Goal: Communication & Community: Answer question/provide support

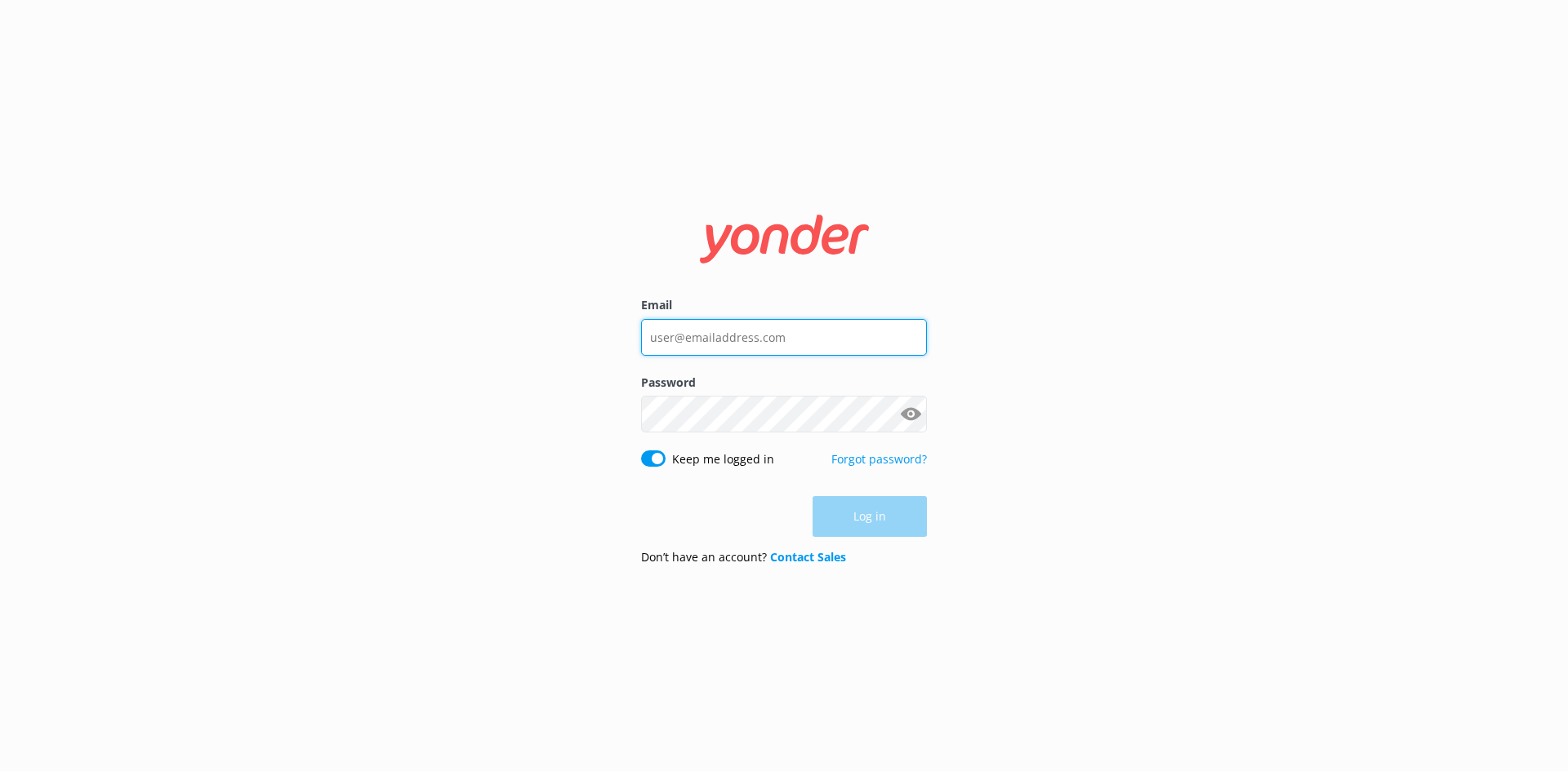
type input "[EMAIL_ADDRESS][DOMAIN_NAME]"
click at [884, 526] on div "Log in" at bounding box center [784, 516] width 286 height 41
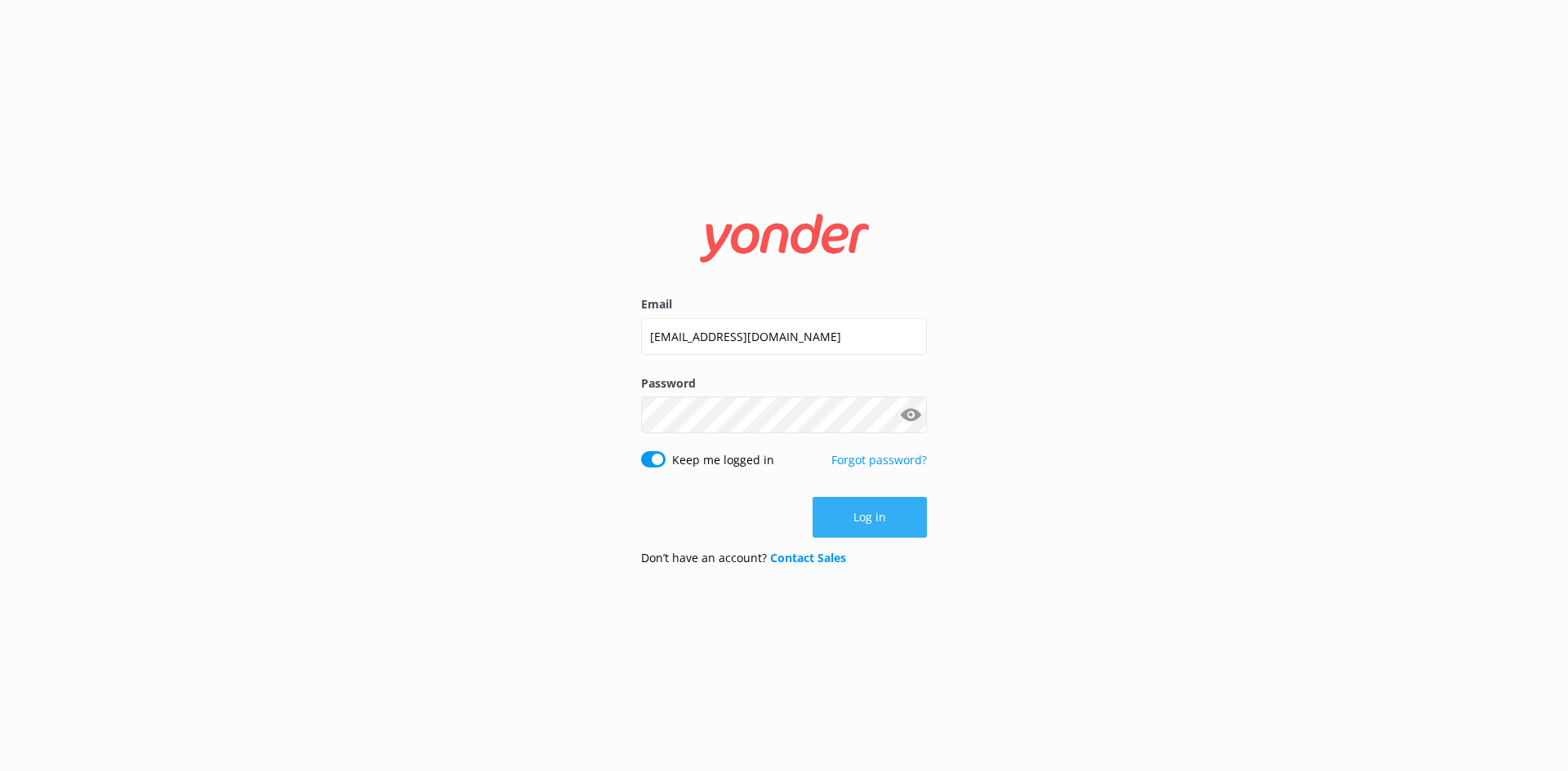
click at [893, 515] on button "Log in" at bounding box center [869, 517] width 114 height 41
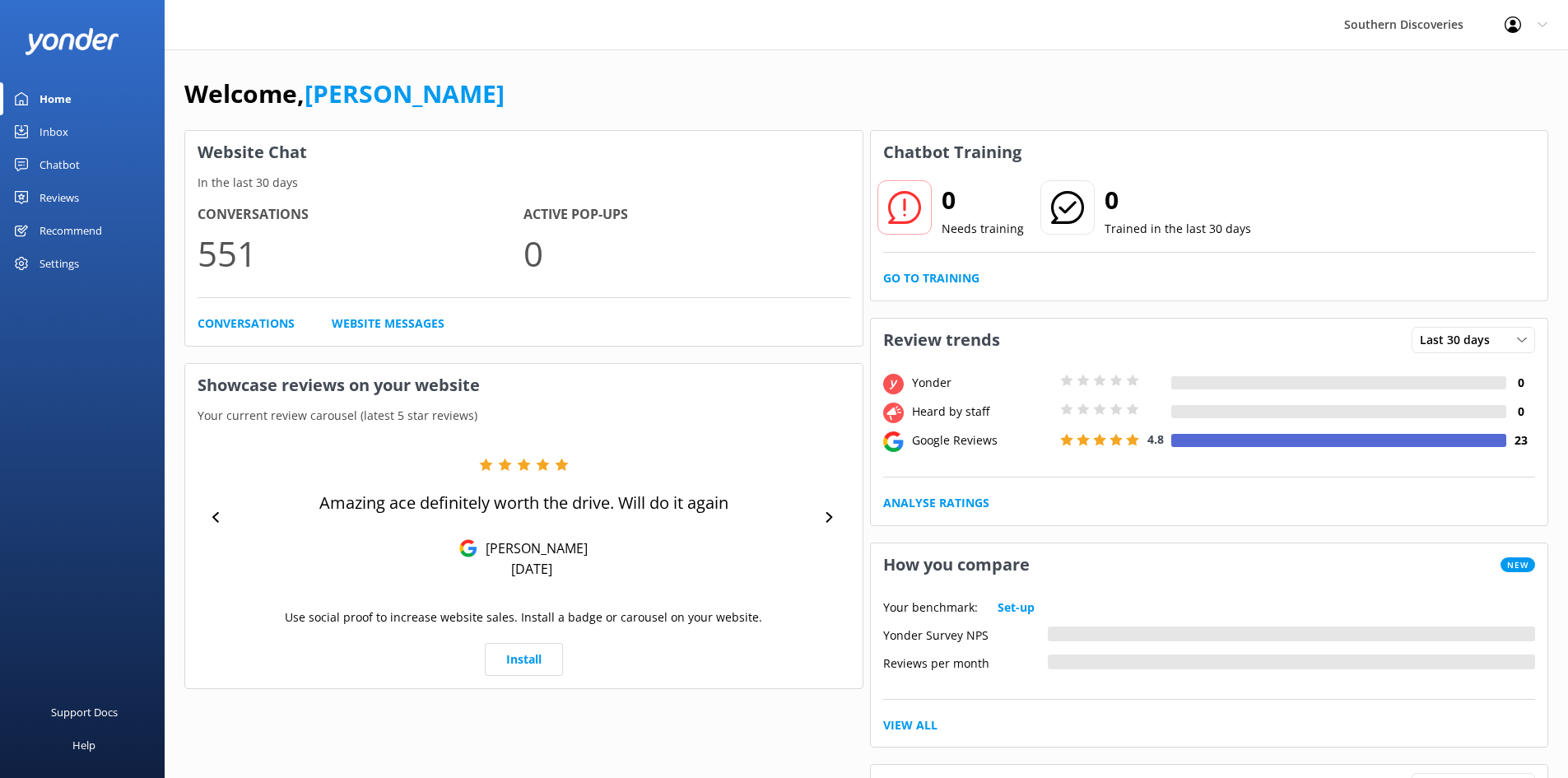
click at [59, 158] on div "Chatbot" at bounding box center [60, 165] width 41 height 33
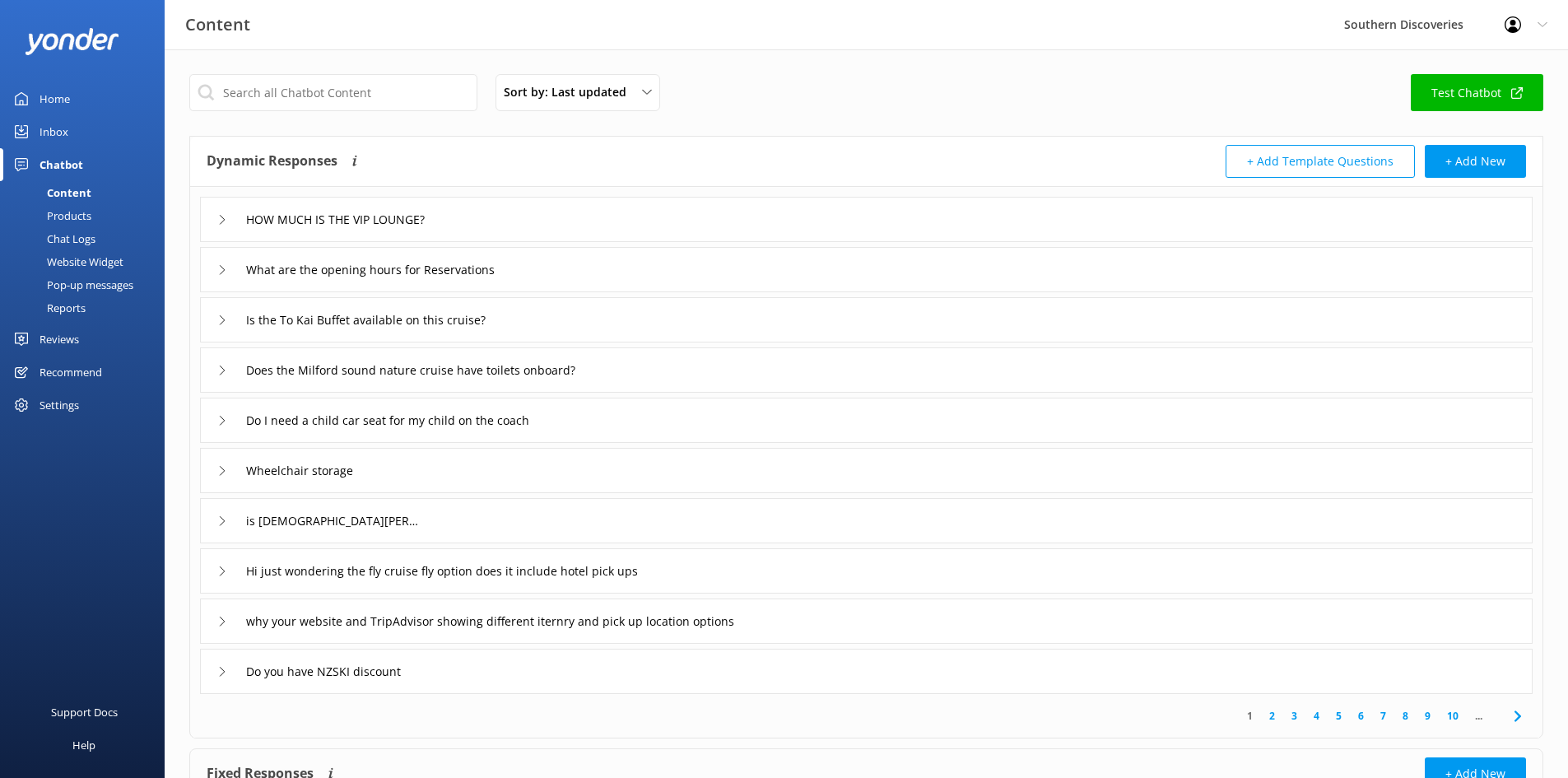
click at [54, 133] on div "Inbox" at bounding box center [54, 131] width 29 height 33
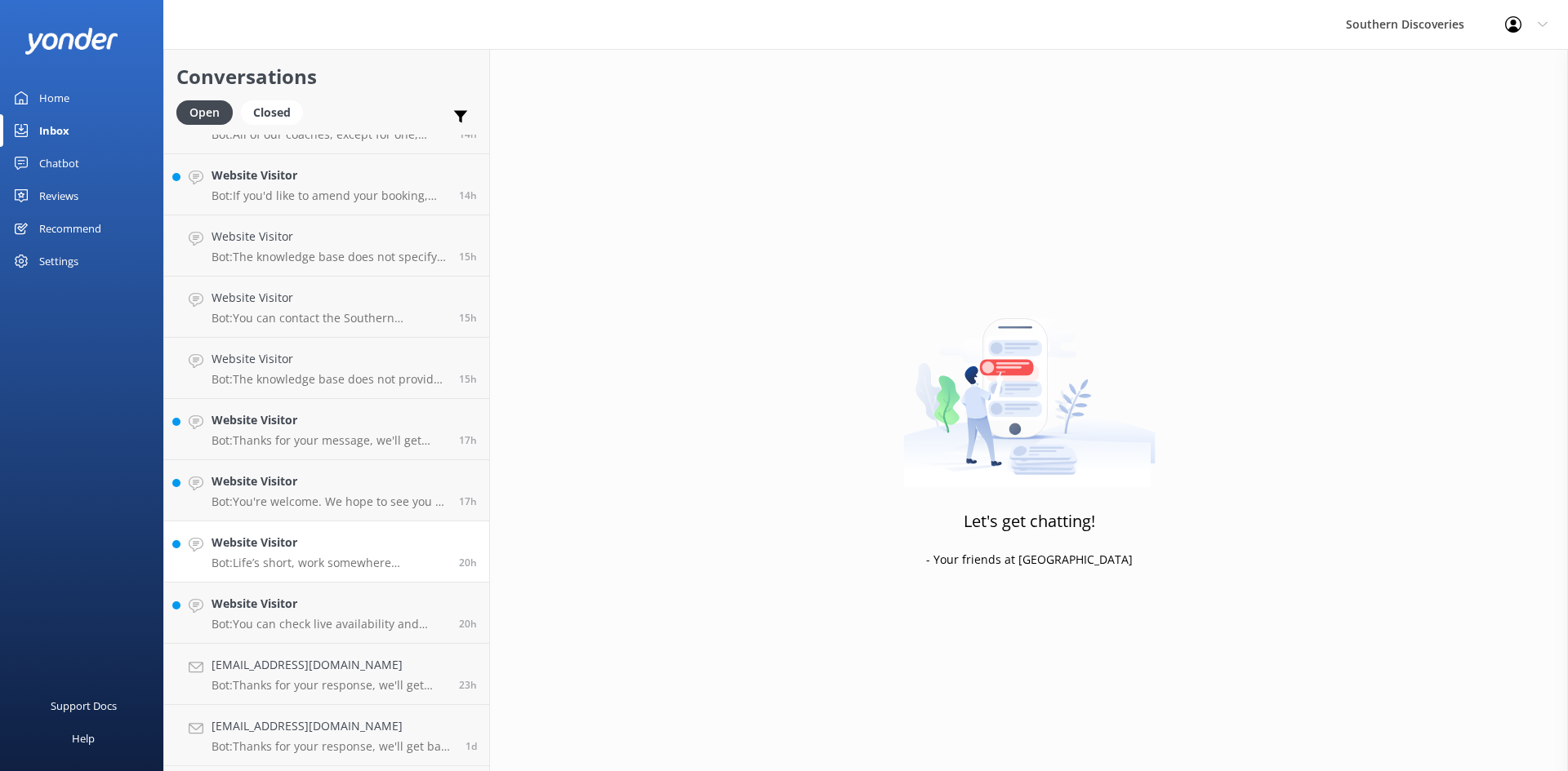
scroll to position [771, 0]
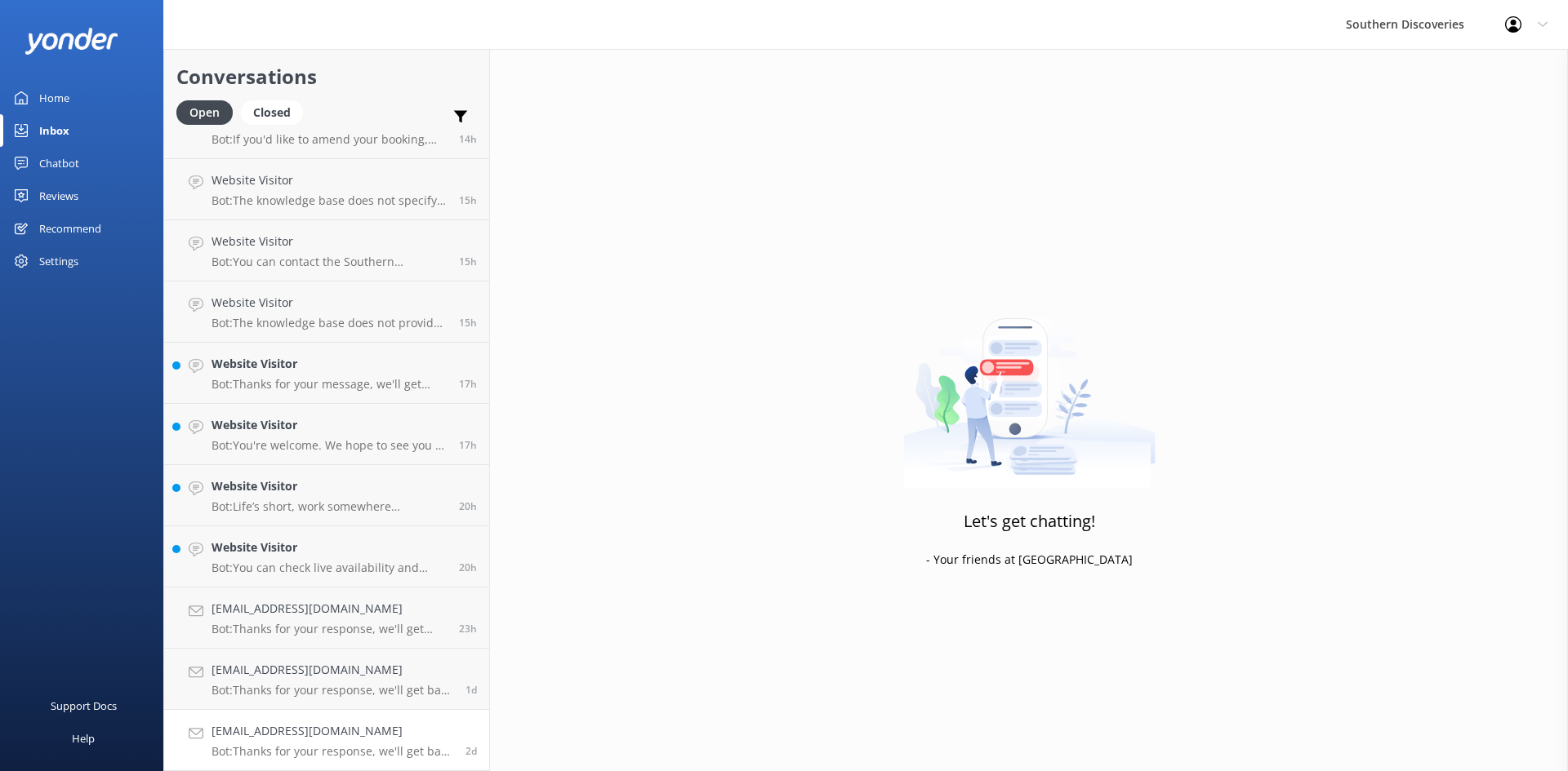
click at [329, 750] on p "Bot: Thanks for your response, we'll get back to you as soon as we can during o…" at bounding box center [332, 751] width 241 height 14
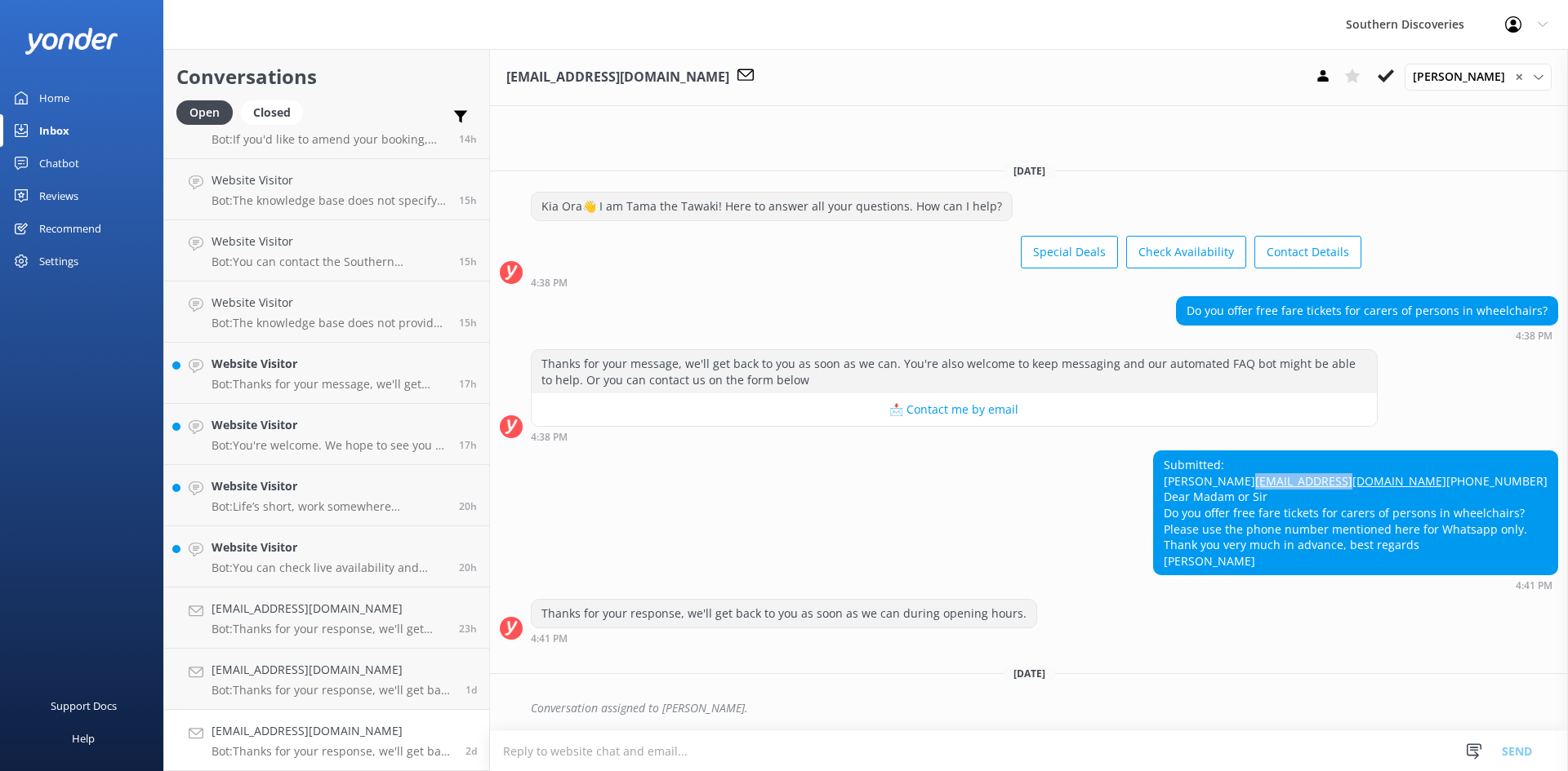
drag, startPoint x: 1188, startPoint y: 465, endPoint x: 1300, endPoint y: 459, distance: 112.2
click at [1300, 459] on div "Submitted: [PERSON_NAME] [EMAIL_ADDRESS][DOMAIN_NAME] [PHONE_NUMBER] Dear Madam…" at bounding box center [1355, 512] width 404 height 123
copy link "[EMAIL_ADDRESS][DOMAIN_NAME]"
click at [1037, 506] on div "Submitted: [PERSON_NAME] [EMAIL_ADDRESS][DOMAIN_NAME] [PHONE_NUMBER] Dear Madam…" at bounding box center [1029, 521] width 1078 height 141
click at [327, 682] on div "[EMAIL_ADDRESS][DOMAIN_NAME] Bot: Thanks for your response, we'll get back to y…" at bounding box center [332, 679] width 241 height 36
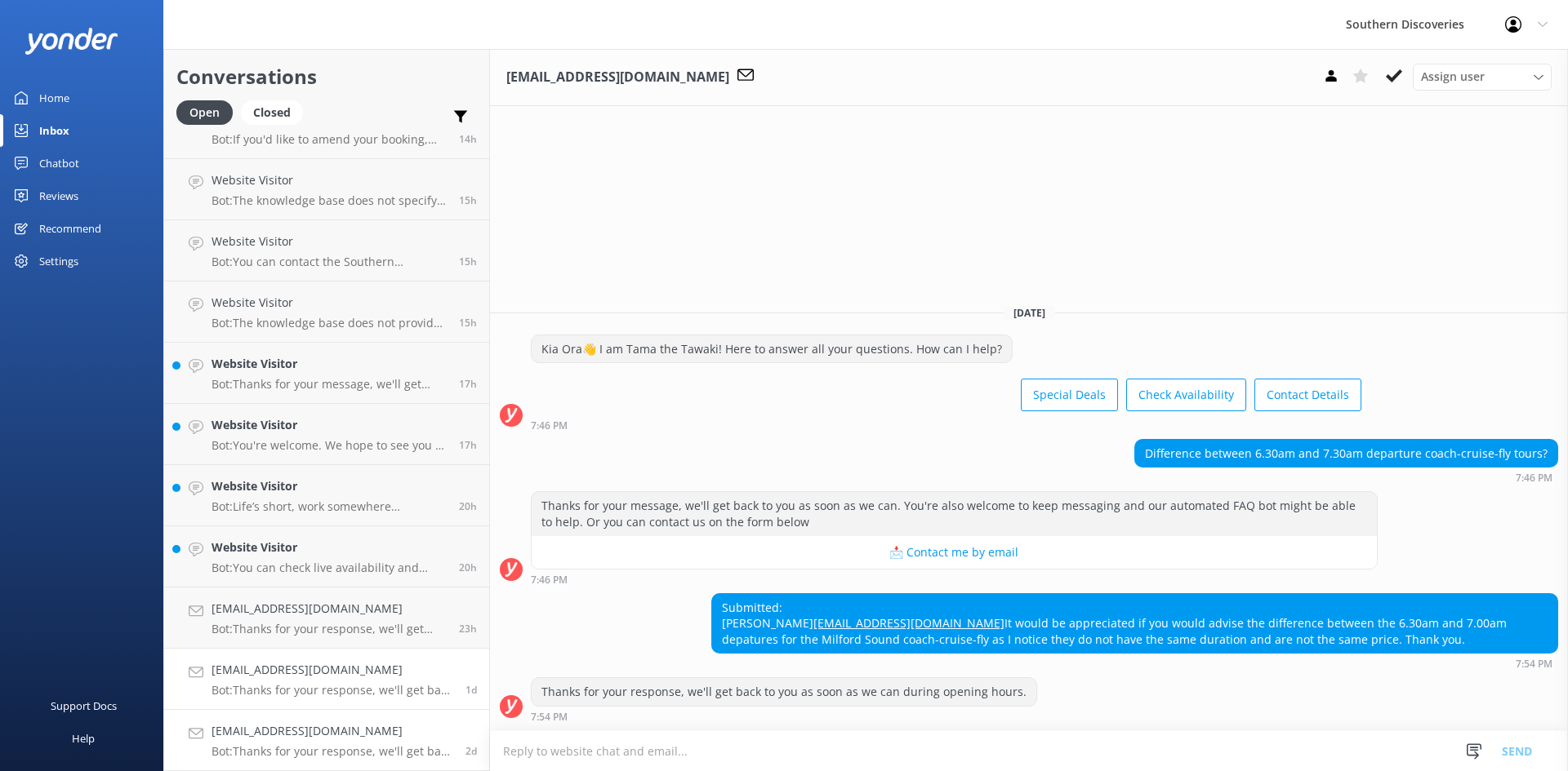
click at [358, 724] on h4 "[EMAIL_ADDRESS][DOMAIN_NAME]" at bounding box center [332, 732] width 241 height 18
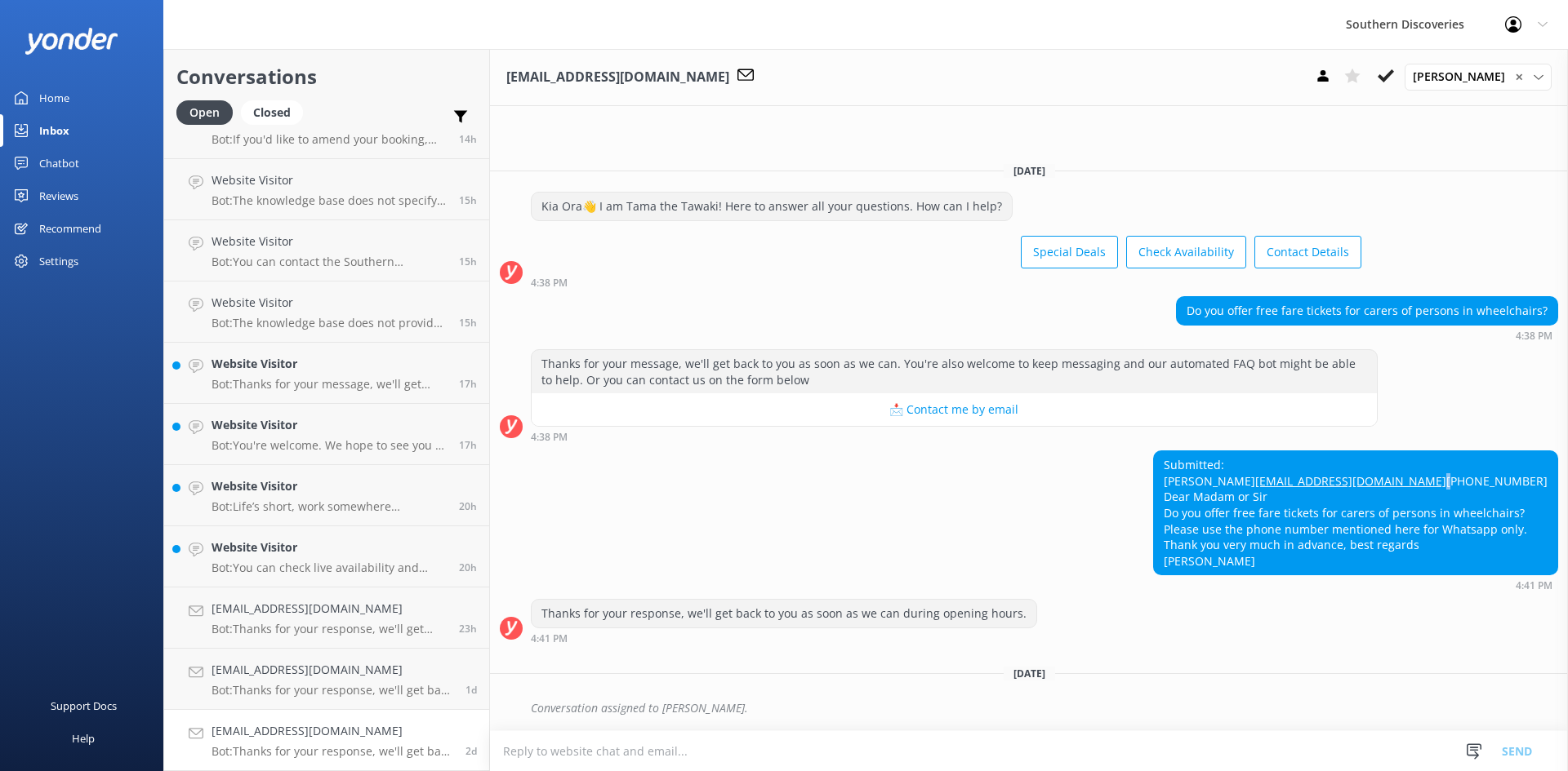
drag, startPoint x: 1187, startPoint y: 473, endPoint x: 1290, endPoint y: 469, distance: 103.1
click at [1290, 469] on div "Submitted: [PERSON_NAME] [EMAIL_ADDRESS][DOMAIN_NAME] [PHONE_NUMBER] Dear Madam…" at bounding box center [1355, 512] width 404 height 123
drag, startPoint x: 1090, startPoint y: 469, endPoint x: 1126, endPoint y: 461, distance: 36.9
click at [1091, 468] on div "Submitted: [PERSON_NAME] [EMAIL_ADDRESS][DOMAIN_NAME] [PHONE_NUMBER] Dear Madam…" at bounding box center [1029, 521] width 1078 height 141
drag, startPoint x: 1173, startPoint y: 464, endPoint x: 1311, endPoint y: 463, distance: 138.0
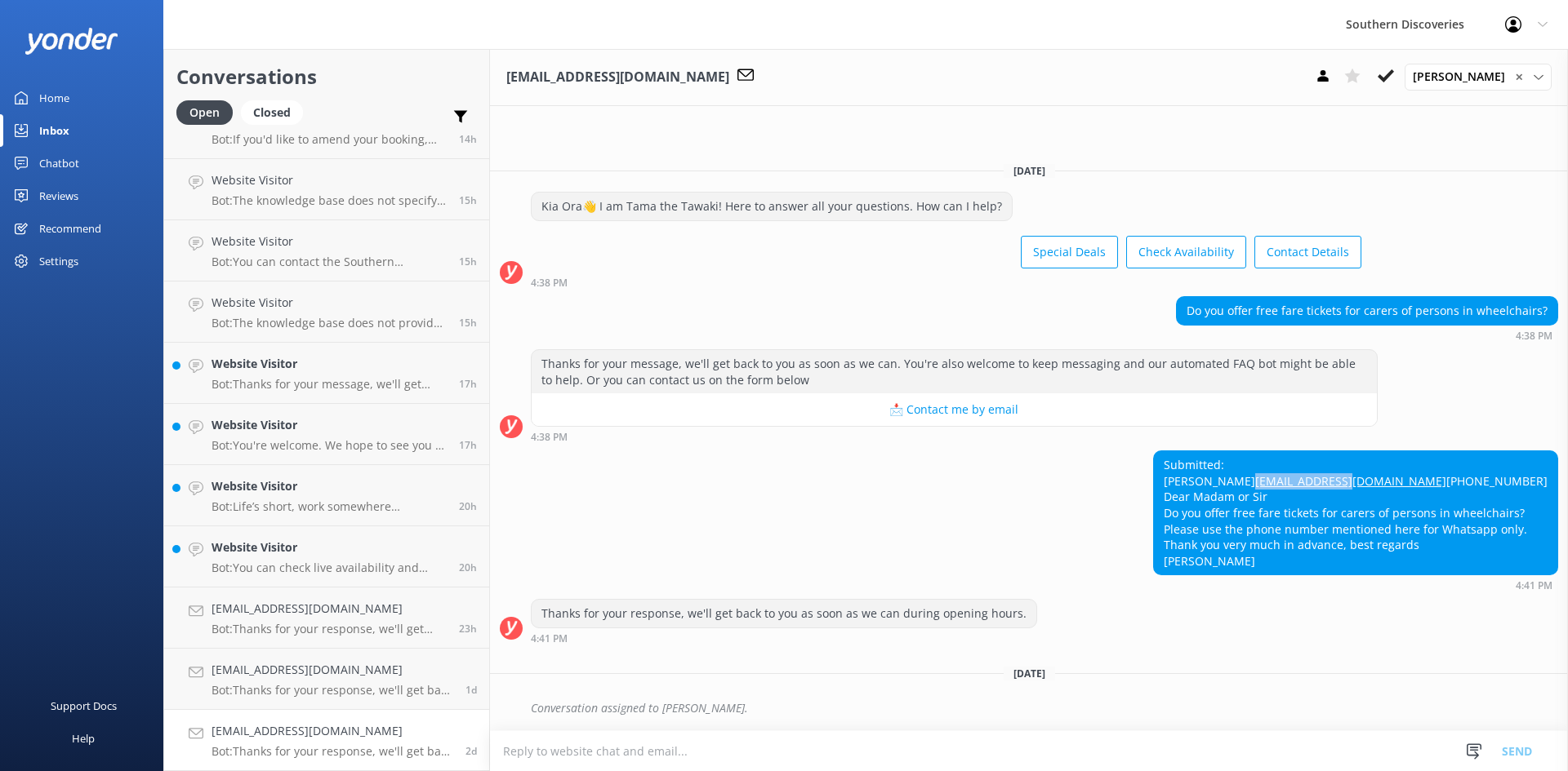
click at [1311, 463] on div "Submitted: [PERSON_NAME] [EMAIL_ADDRESS][DOMAIN_NAME] [PHONE_NUMBER] Dear Madam…" at bounding box center [1029, 521] width 1078 height 141
copy link "[EMAIL_ADDRESS][DOMAIN_NAME]"
click at [1212, 451] on div "Submitted: [PERSON_NAME] [EMAIL_ADDRESS][DOMAIN_NAME] [PHONE_NUMBER] Dear Madam…" at bounding box center [1355, 512] width 404 height 123
copy div "Tankred"
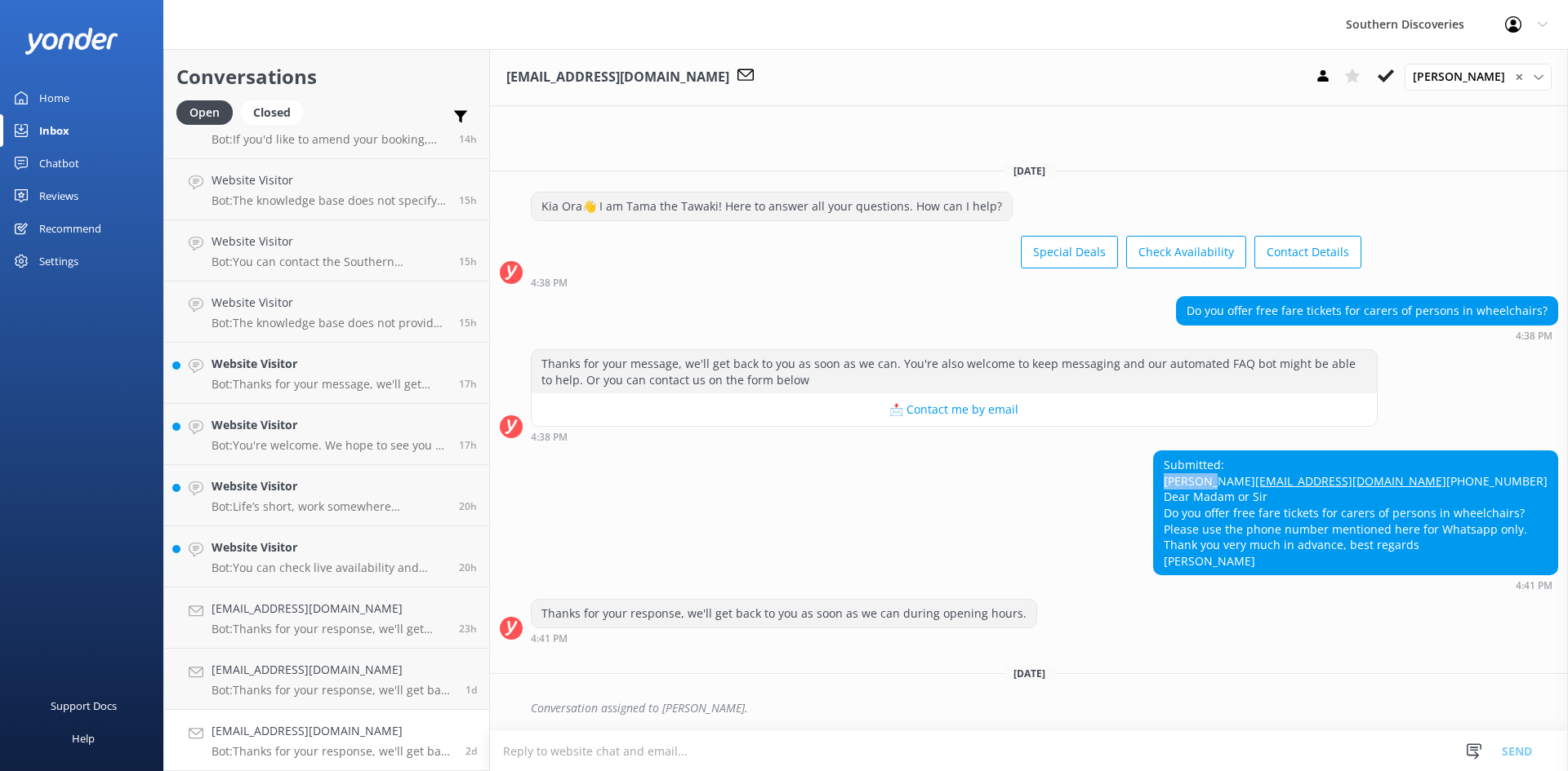
click at [1389, 82] on icon at bounding box center [1386, 76] width 16 height 16
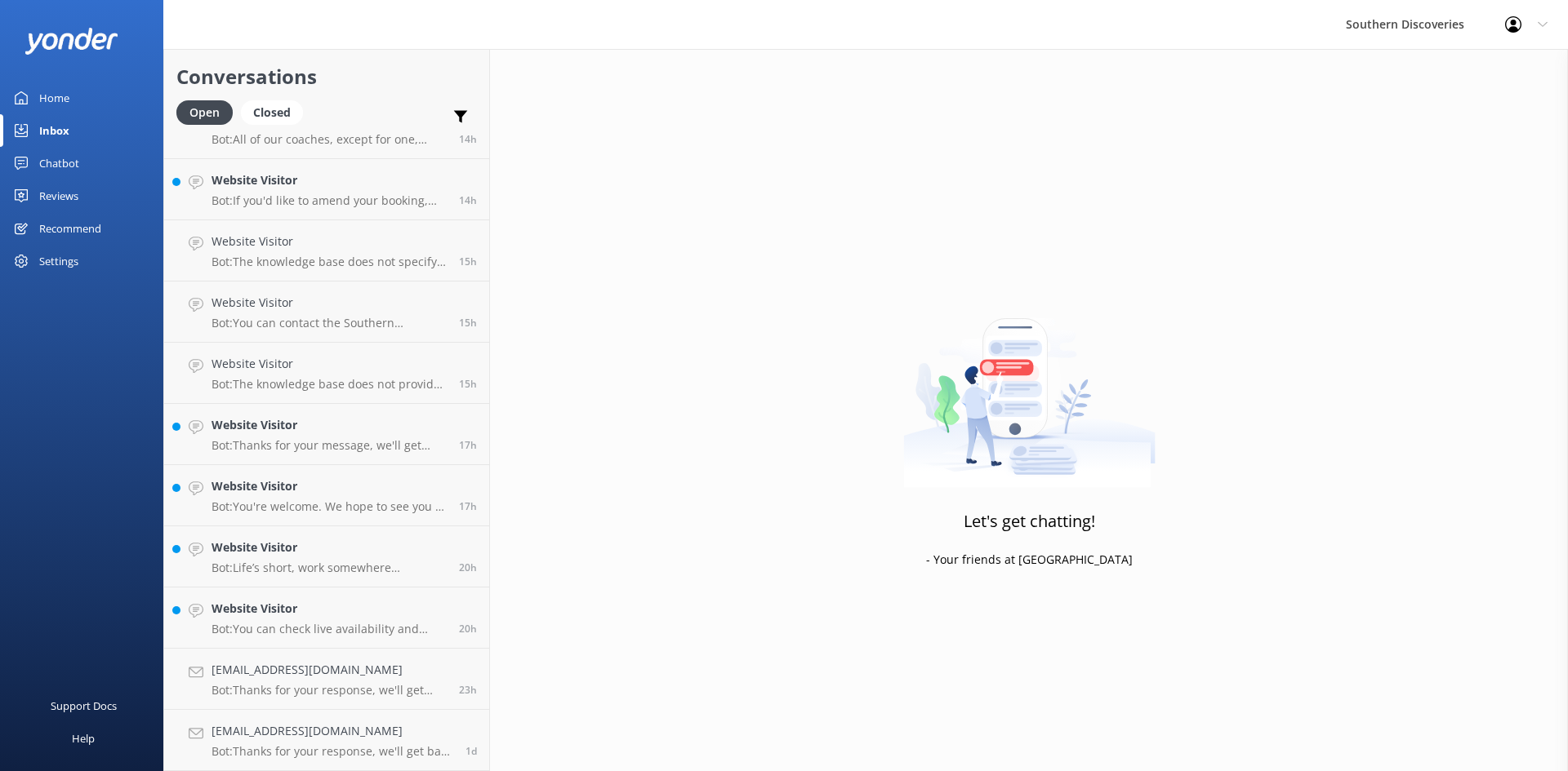
scroll to position [710, 0]
click at [292, 733] on h4 "[EMAIL_ADDRESS][DOMAIN_NAME]" at bounding box center [332, 732] width 241 height 18
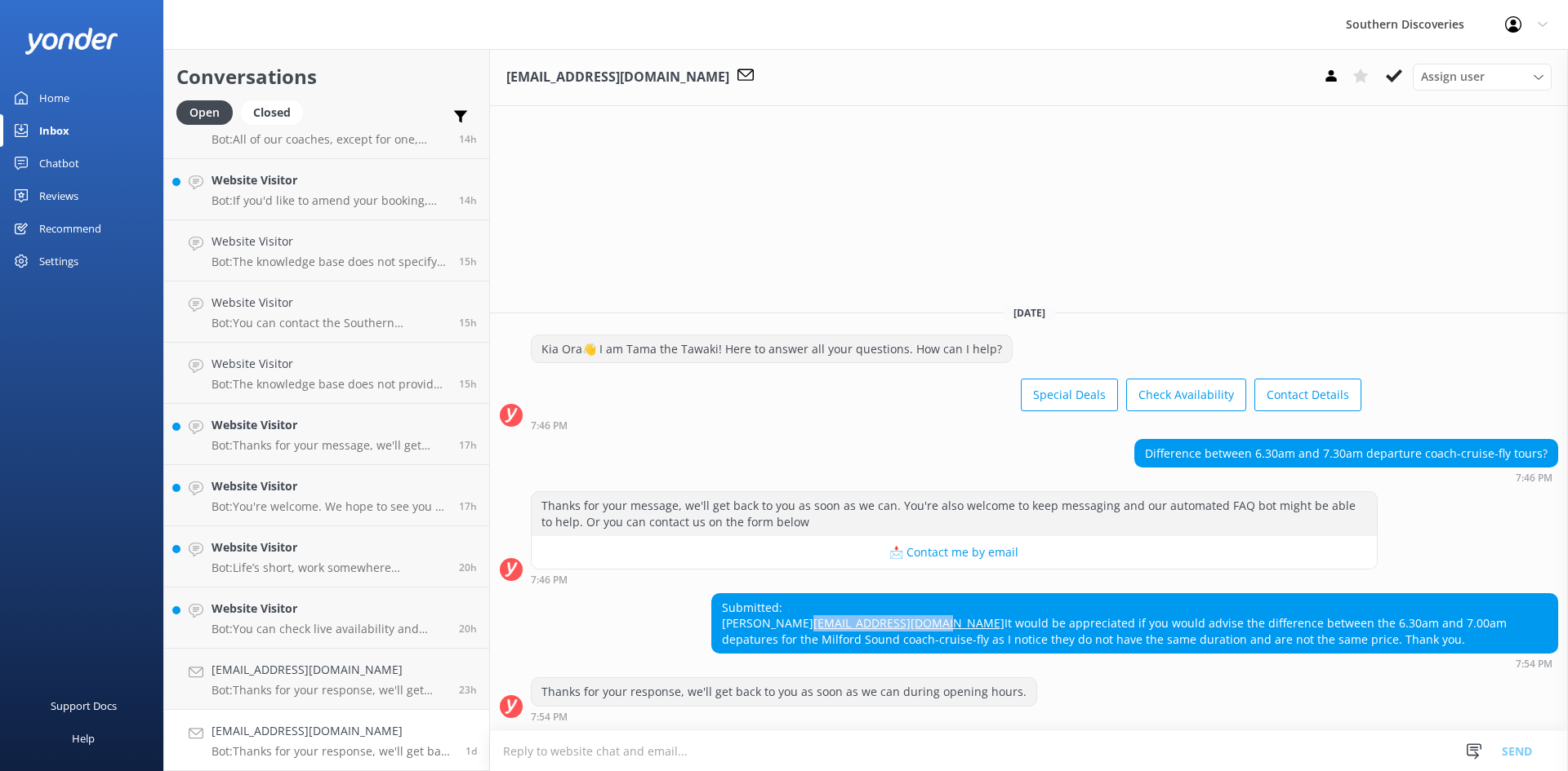
drag, startPoint x: 699, startPoint y: 605, endPoint x: 876, endPoint y: 610, distance: 177.1
click at [876, 610] on div "Submitted: [PERSON_NAME] [PERSON_NAME][EMAIL_ADDRESS][DOMAIN_NAME] It would be …" at bounding box center [1029, 632] width 1078 height 77
copy link "[EMAIL_ADDRESS][DOMAIN_NAME]"
drag, startPoint x: 693, startPoint y: 614, endPoint x: 700, endPoint y: 609, distance: 8.6
click at [693, 614] on div "Submitted: [PERSON_NAME] [PERSON_NAME][EMAIL_ADDRESS][DOMAIN_NAME] It would be …" at bounding box center [1029, 632] width 1078 height 77
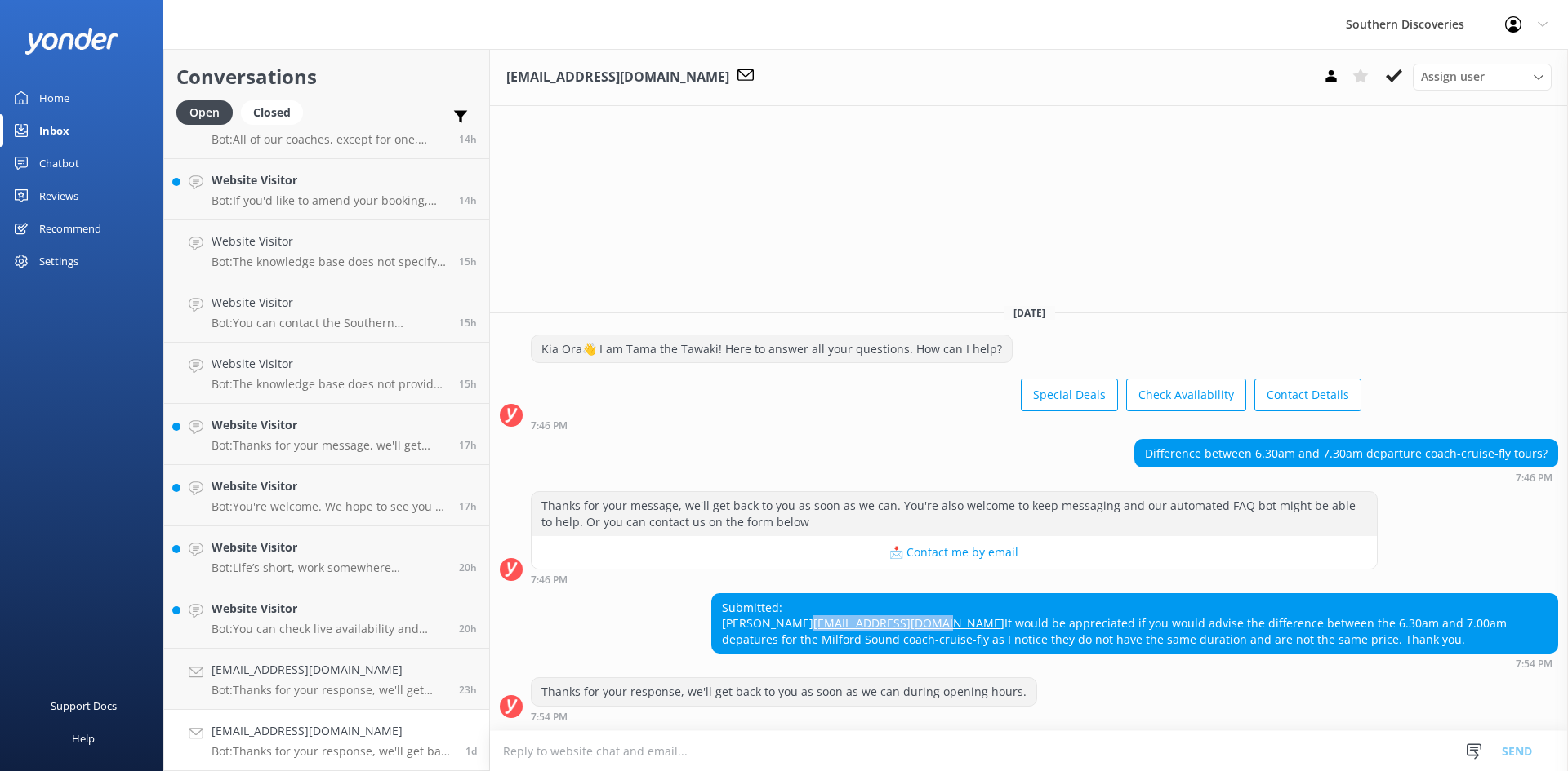
drag, startPoint x: 708, startPoint y: 608, endPoint x: 868, endPoint y: 611, distance: 160.0
click at [861, 612] on div "Submitted: [PERSON_NAME] [PERSON_NAME][EMAIL_ADDRESS][DOMAIN_NAME] It would be …" at bounding box center [1029, 632] width 1078 height 77
copy link "[EMAIL_ADDRESS][DOMAIN_NAME]"
click at [1398, 74] on use at bounding box center [1394, 75] width 16 height 13
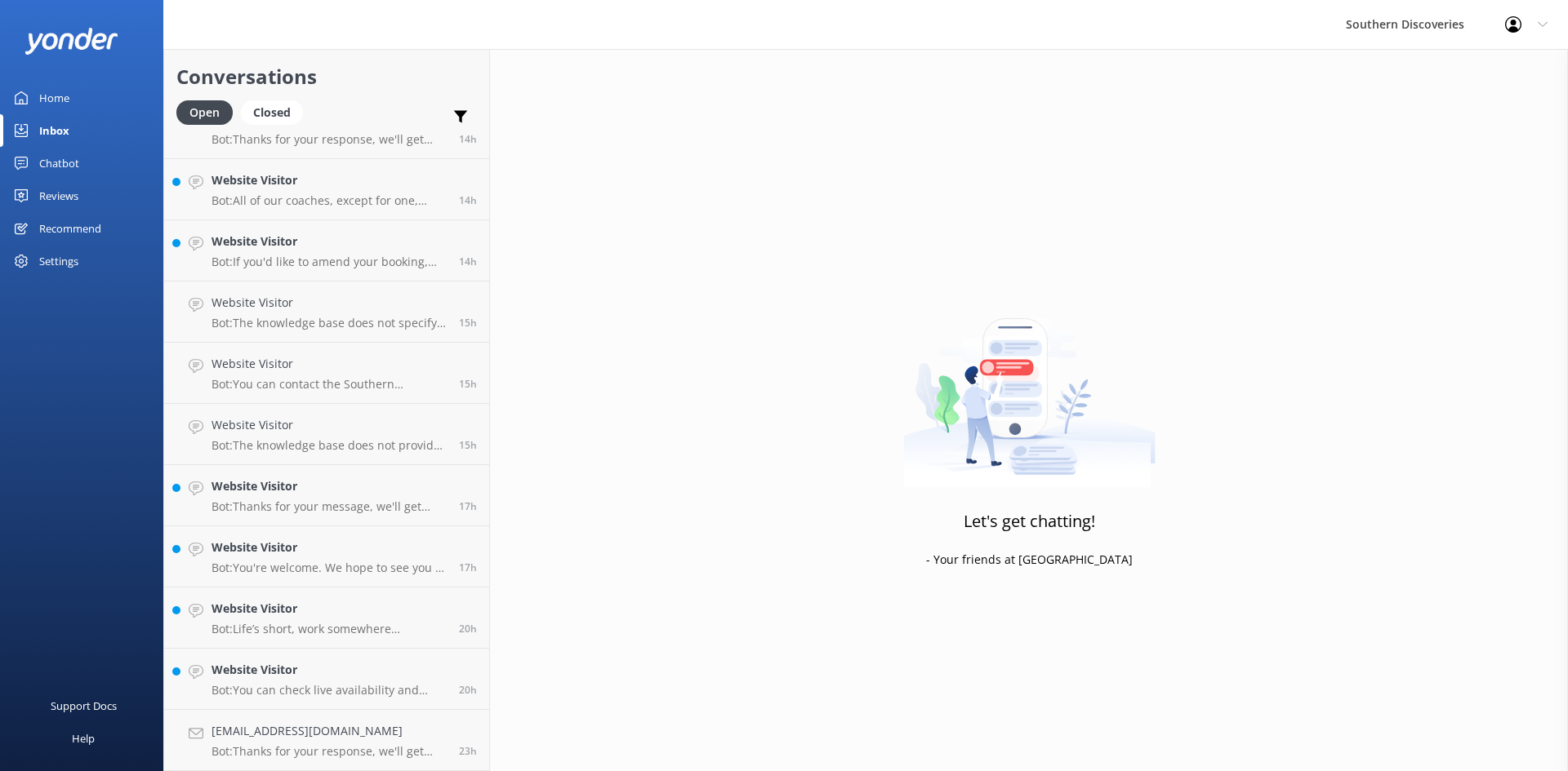
scroll to position [649, 0]
click at [259, 115] on div "Closed" at bounding box center [272, 112] width 62 height 24
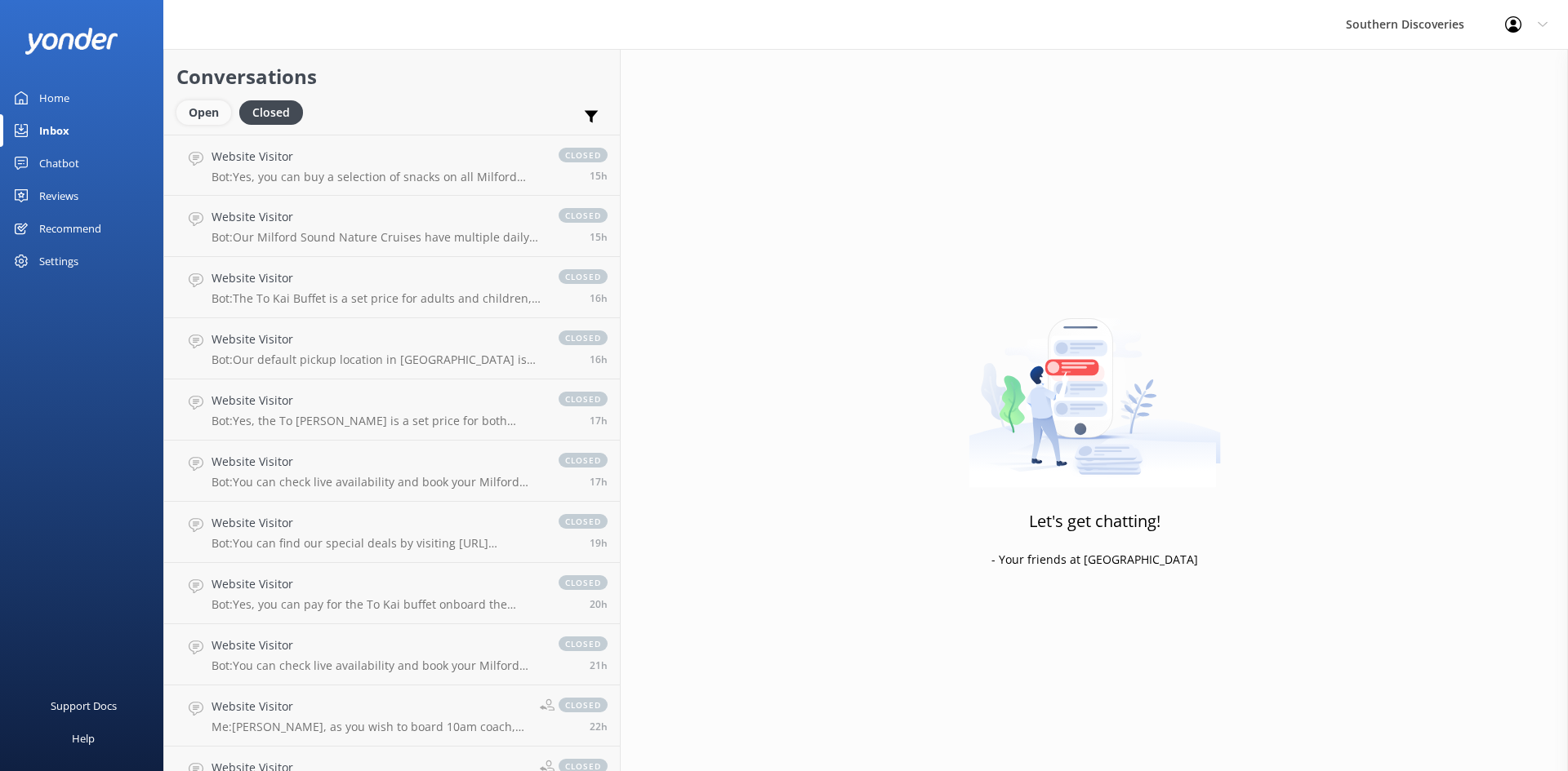
click at [204, 108] on div "Open" at bounding box center [204, 112] width 55 height 24
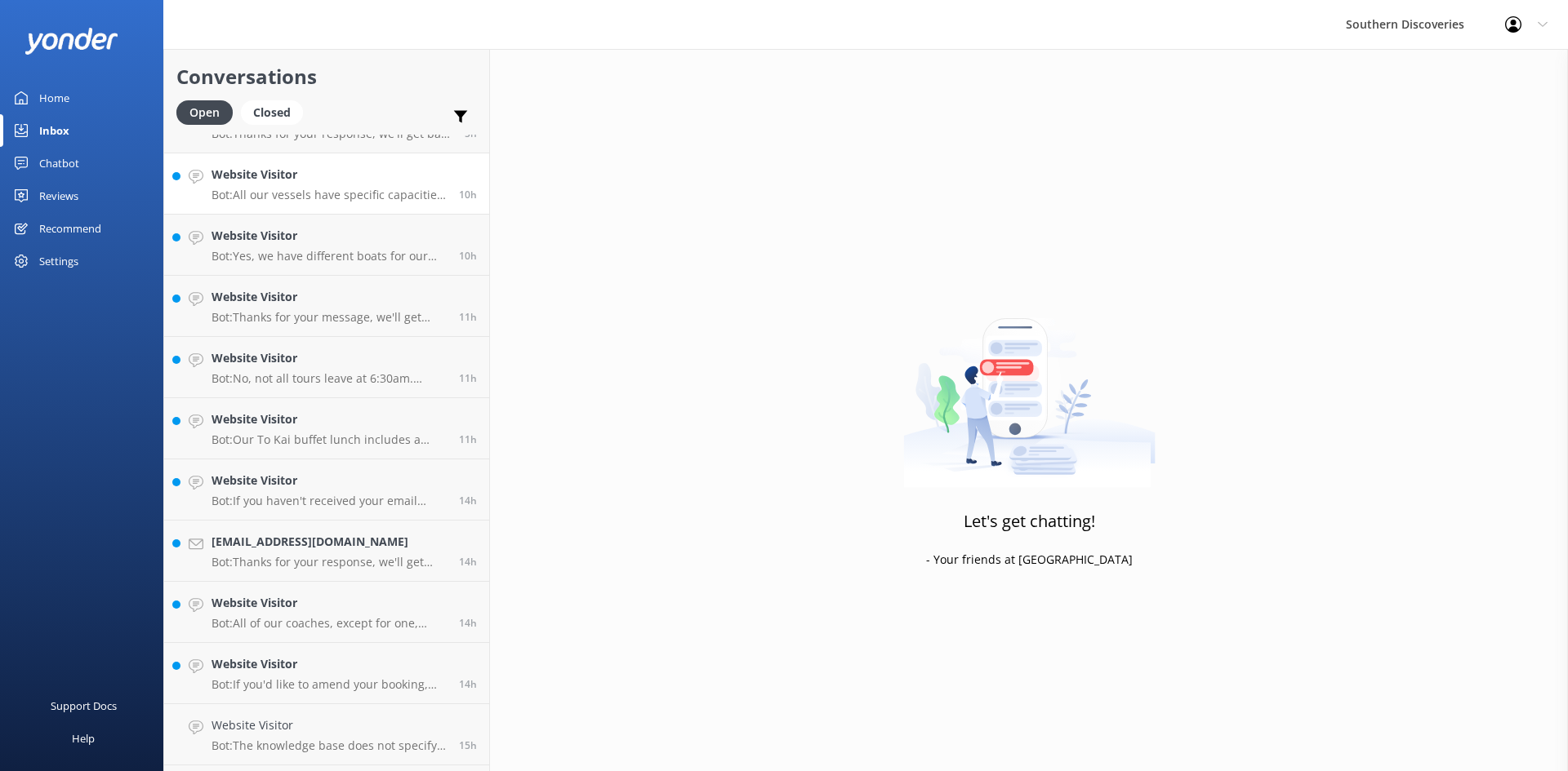
scroll to position [649, 0]
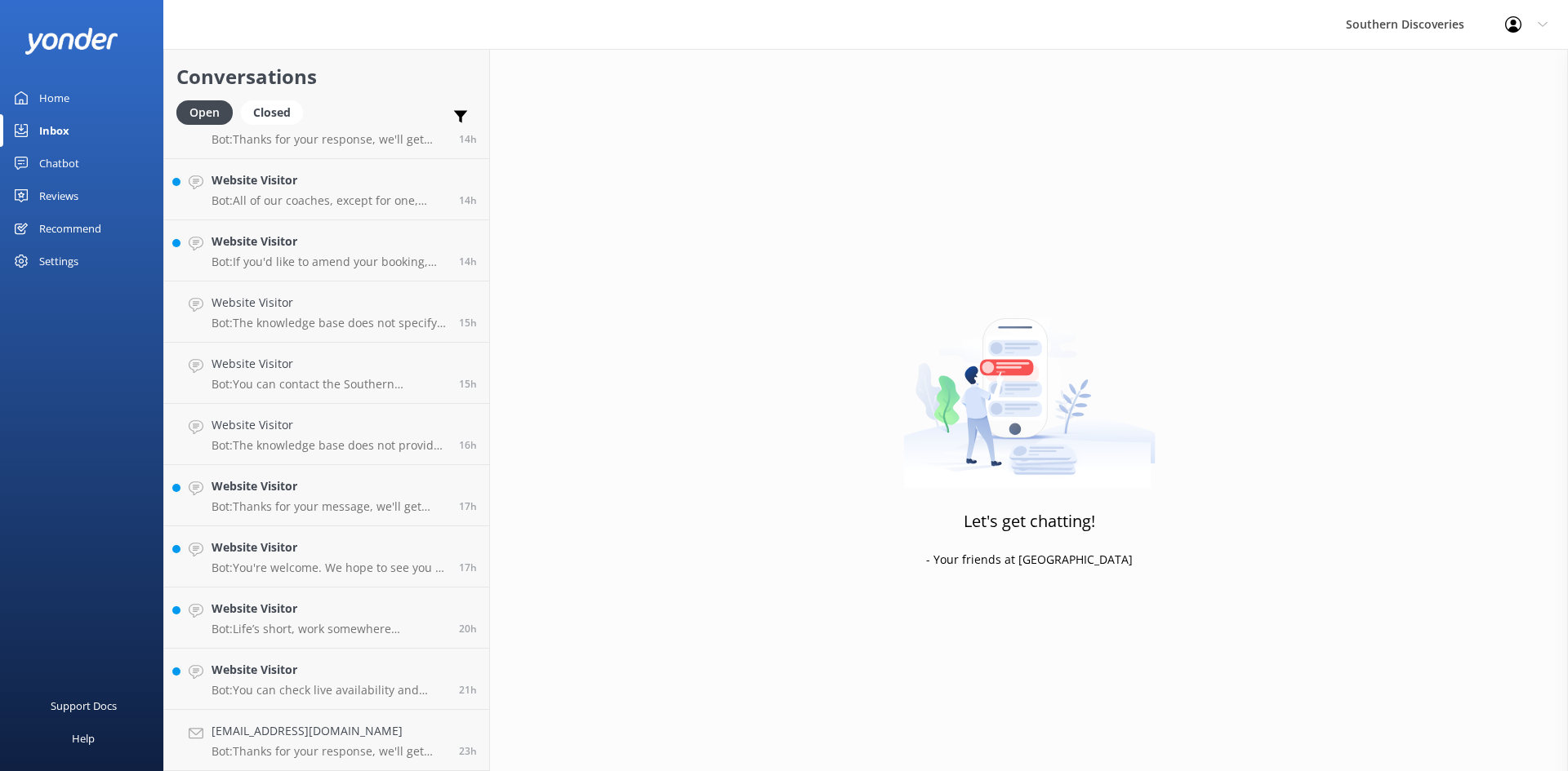
click at [1100, 156] on div "Let's get chatting! - Your friends at [GEOGRAPHIC_DATA]" at bounding box center [1029, 435] width 1078 height 771
click at [305, 733] on h4 "[EMAIL_ADDRESS][DOMAIN_NAME]" at bounding box center [329, 732] width 235 height 18
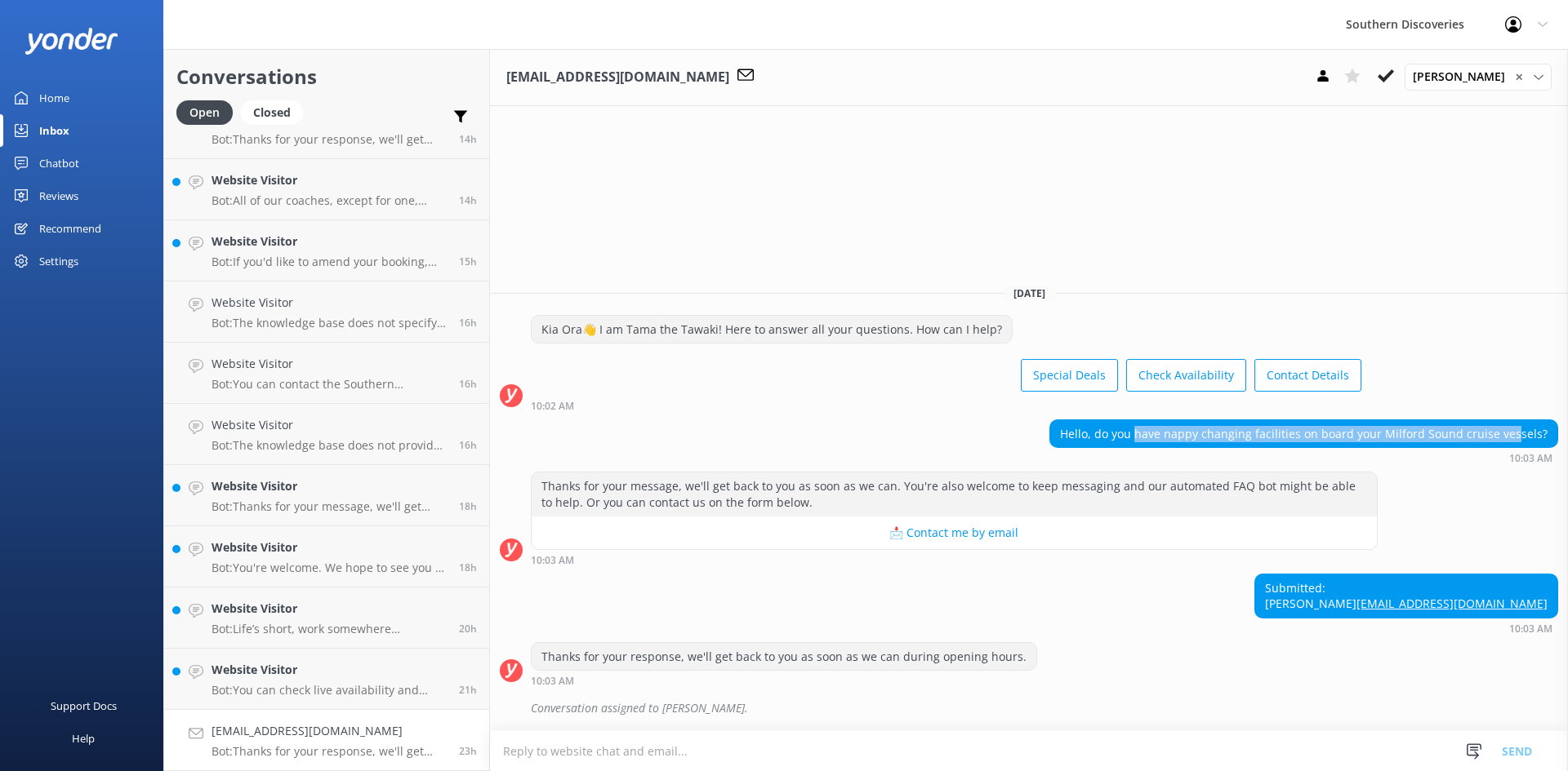
drag, startPoint x: 1186, startPoint y: 411, endPoint x: 1418, endPoint y: 514, distance: 253.8
click at [1520, 420] on div "Hello, do you have nappy changing facilities on board your Milford Sound cruise…" at bounding box center [1303, 434] width 507 height 28
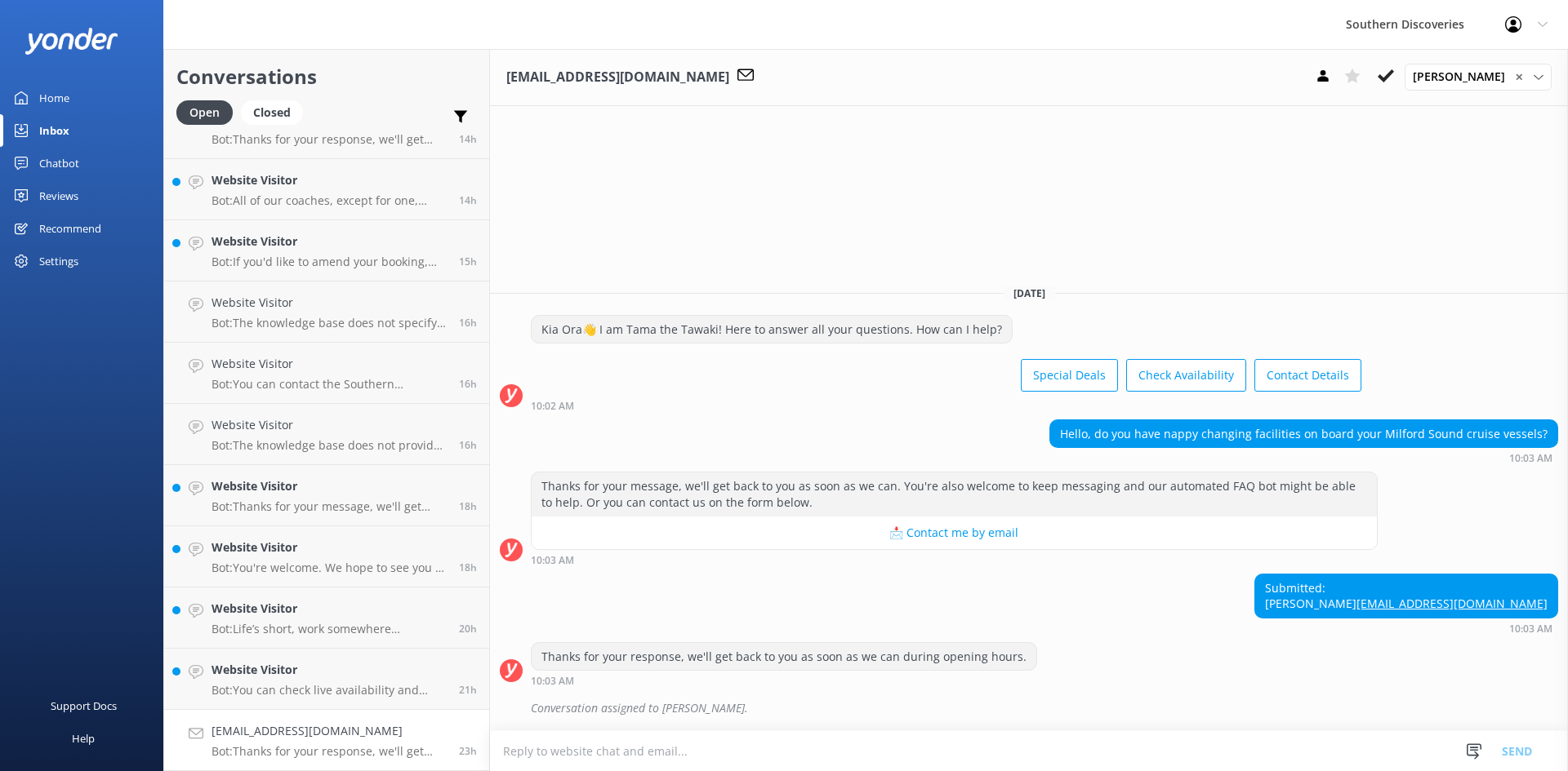
click at [1345, 557] on div "Thanks for your message, we'll get back to you as soon as we can. You're also w…" at bounding box center [1029, 522] width 1078 height 101
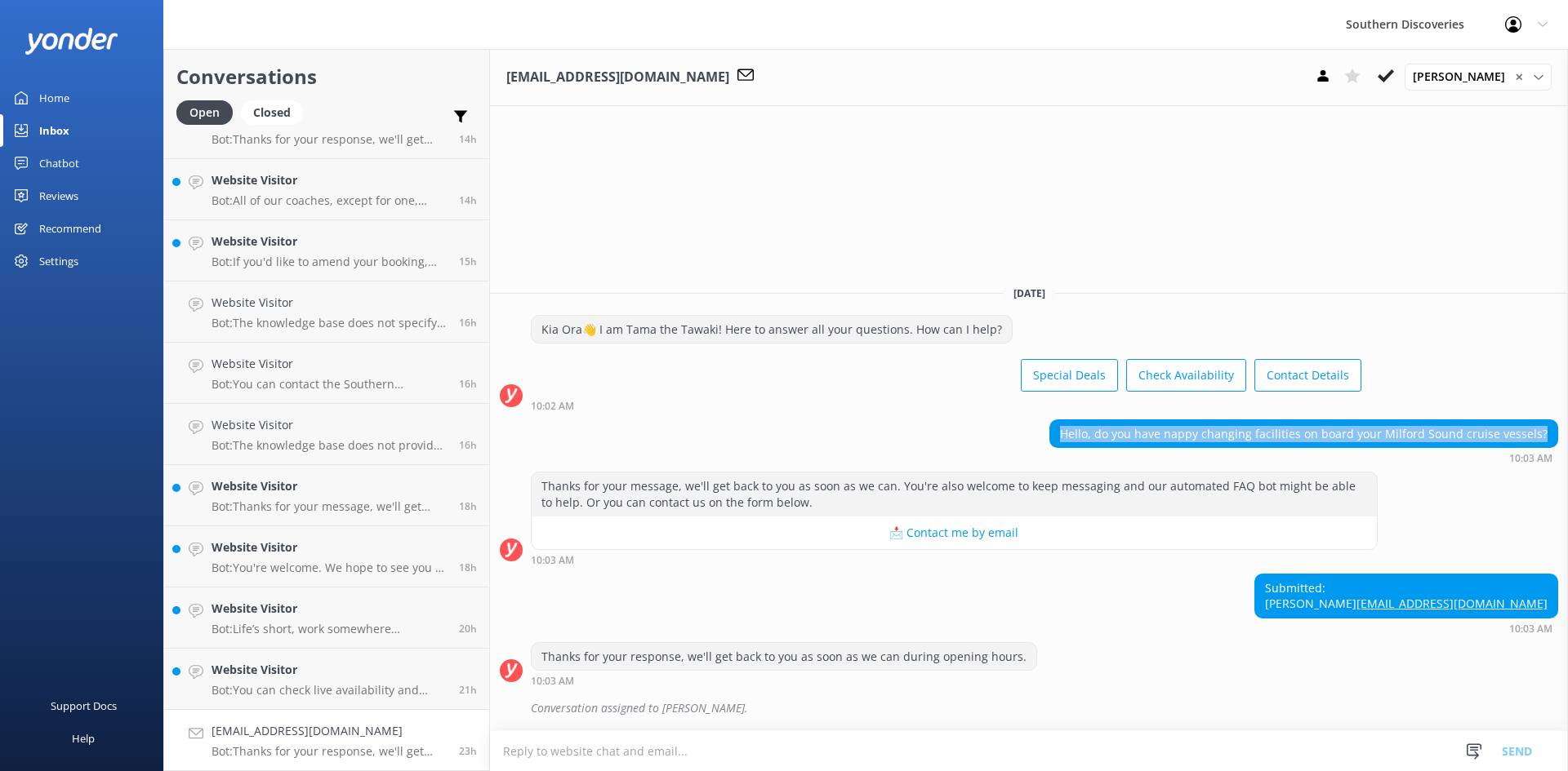
drag, startPoint x: 1072, startPoint y: 414, endPoint x: 1565, endPoint y: 419, distance: 493.0
click at [1565, 419] on div "[DATE] [PERSON_NAME]👋 I am Tama the Tawaki! Here to answer all your questions. …" at bounding box center [1029, 501] width 1078 height 459
copy div "Hello, do you have nappy changing facilities on board your Milford Sound cruise…"
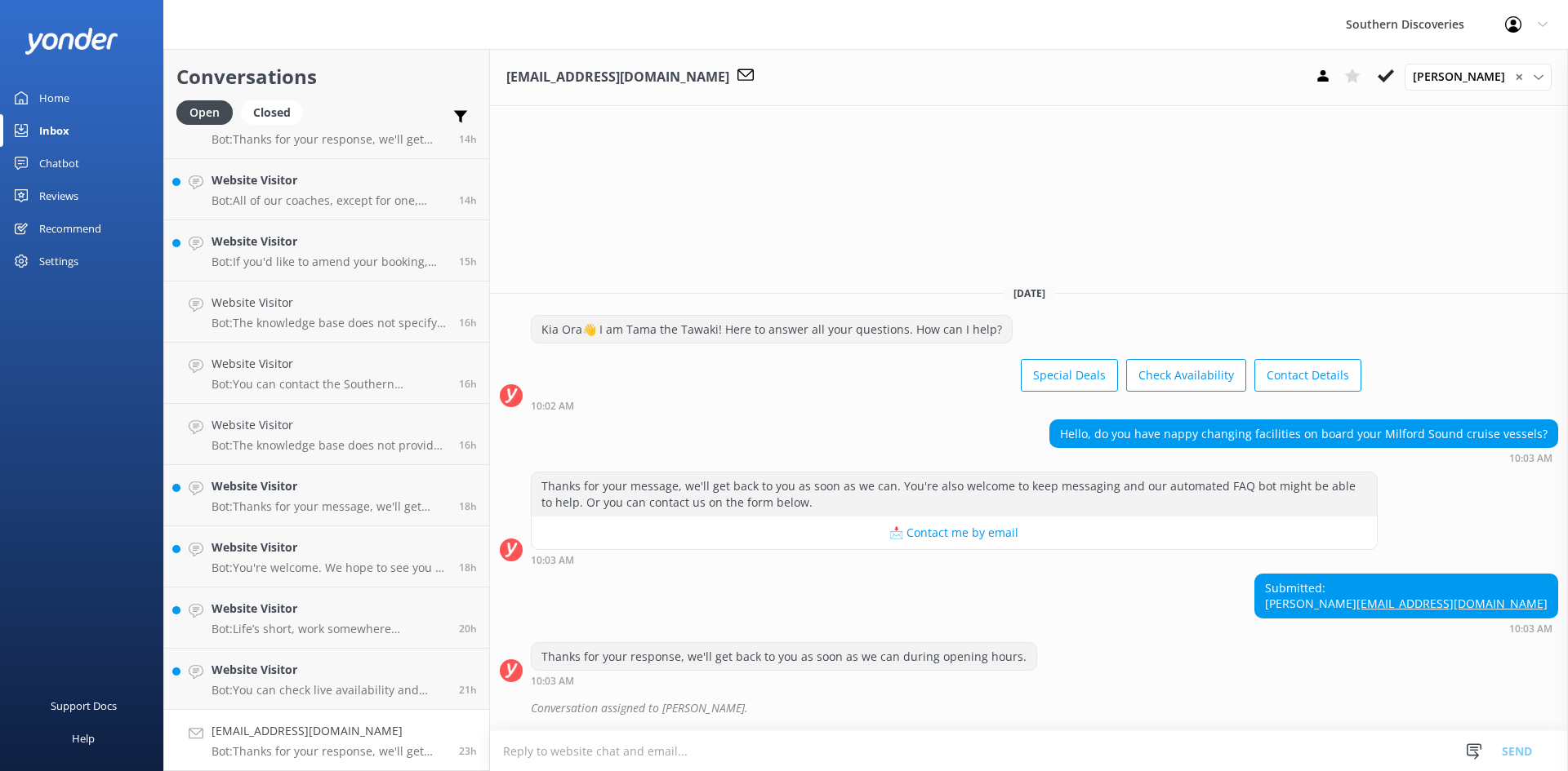
click at [1183, 619] on div "Submitted: [PERSON_NAME] [PERSON_NAME][EMAIL_ADDRESS][DOMAIN_NAME] 10:03 AM" at bounding box center [1029, 603] width 1078 height 60
click at [327, 680] on div "Website Visitor Bot: You can check live availability and book your Milford Soun…" at bounding box center [329, 679] width 235 height 36
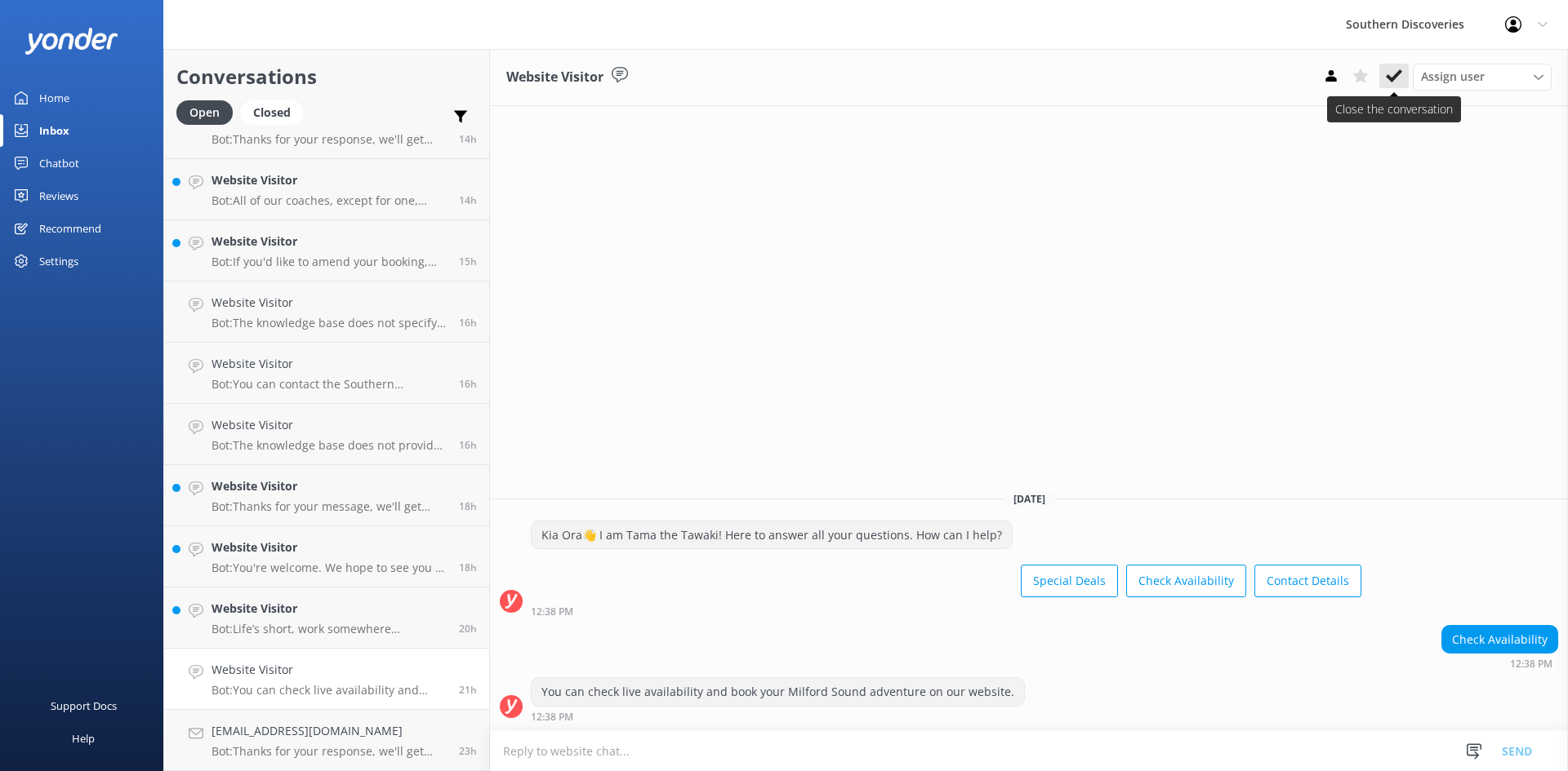
click at [1401, 74] on icon at bounding box center [1394, 76] width 16 height 16
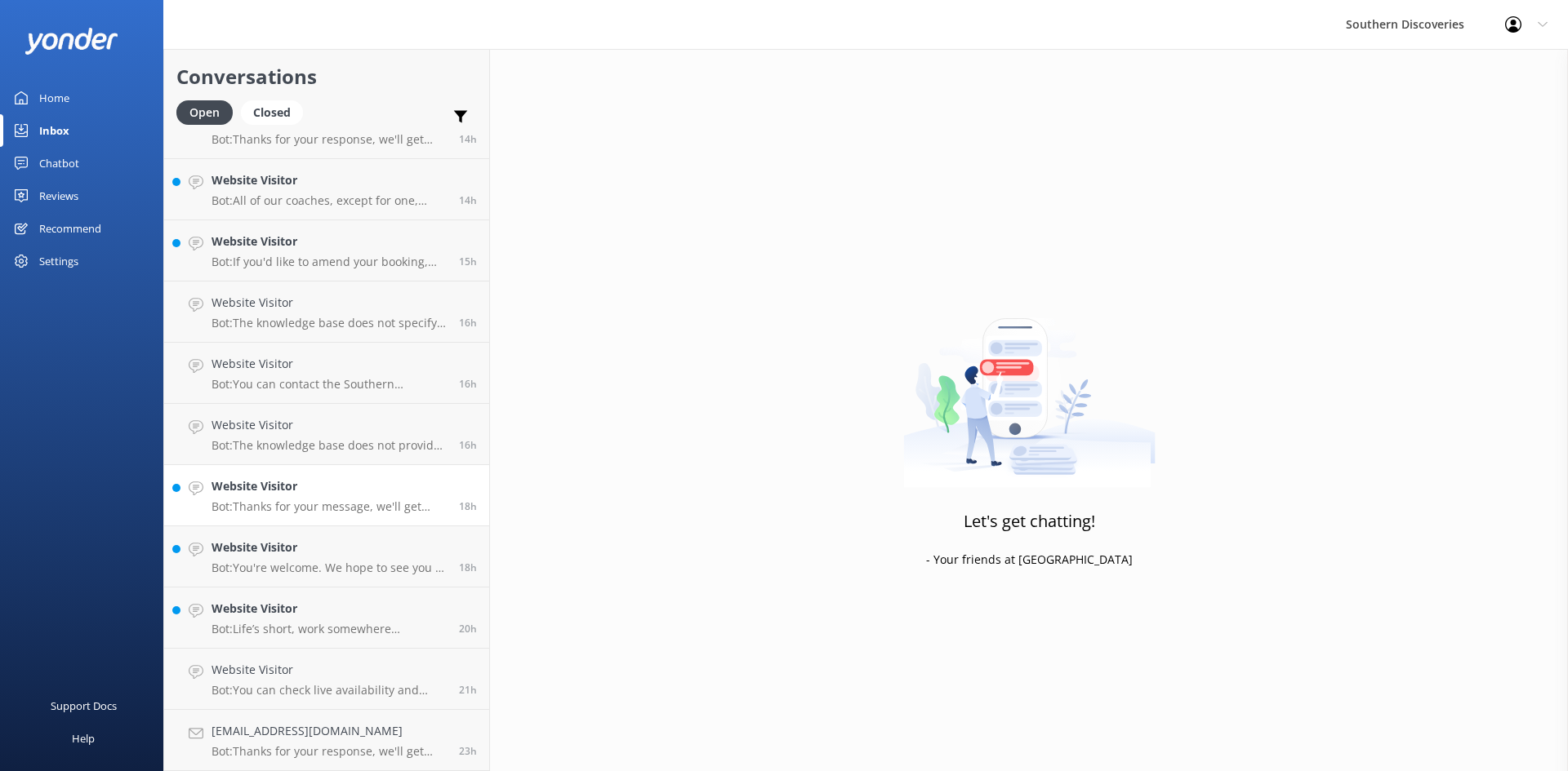
scroll to position [587, 0]
click at [313, 622] on p "Bot: You're welcome. We hope to see you at Southern Discoveries soon!" at bounding box center [329, 629] width 235 height 14
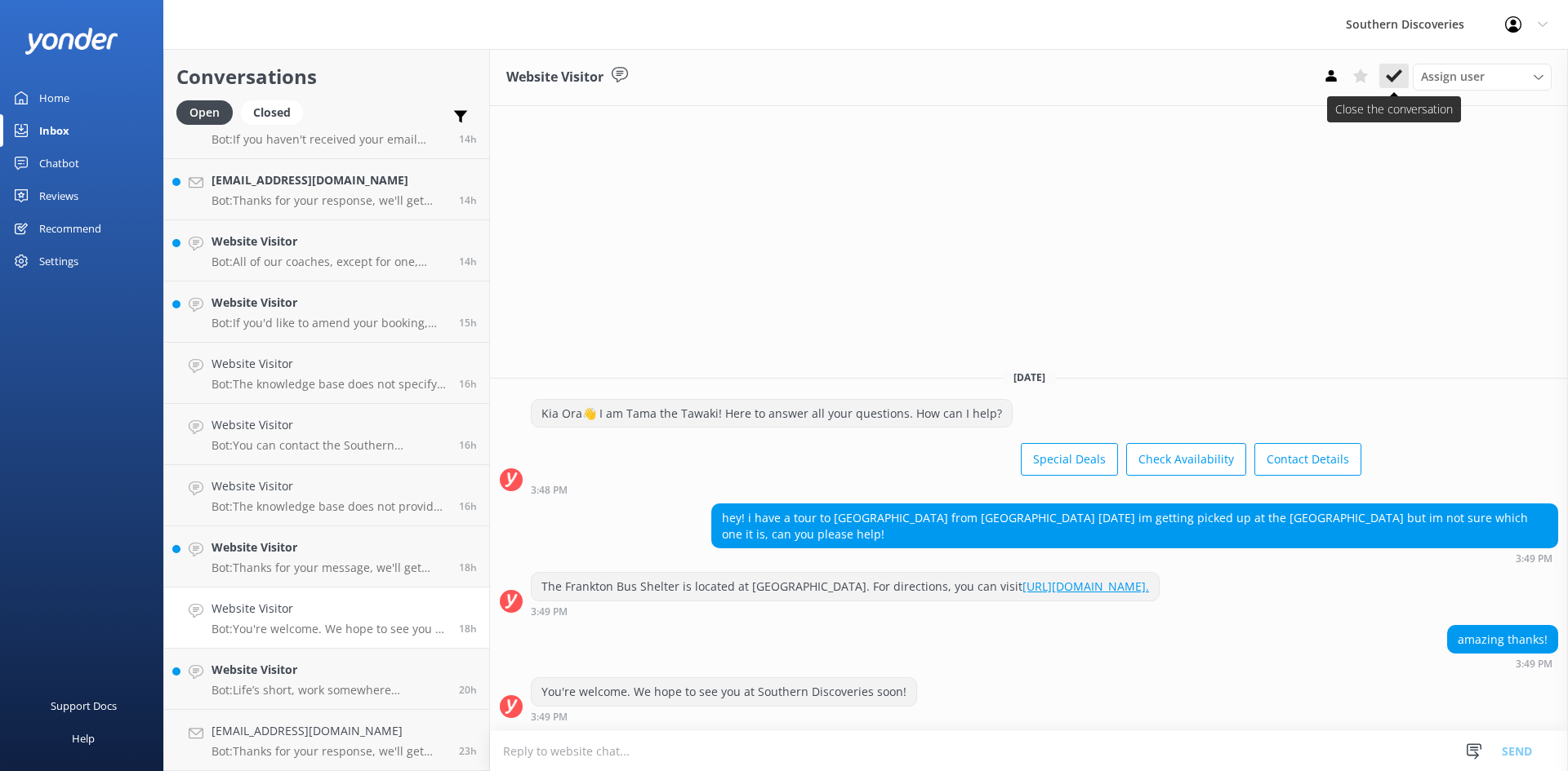
click at [1389, 74] on icon at bounding box center [1394, 76] width 16 height 16
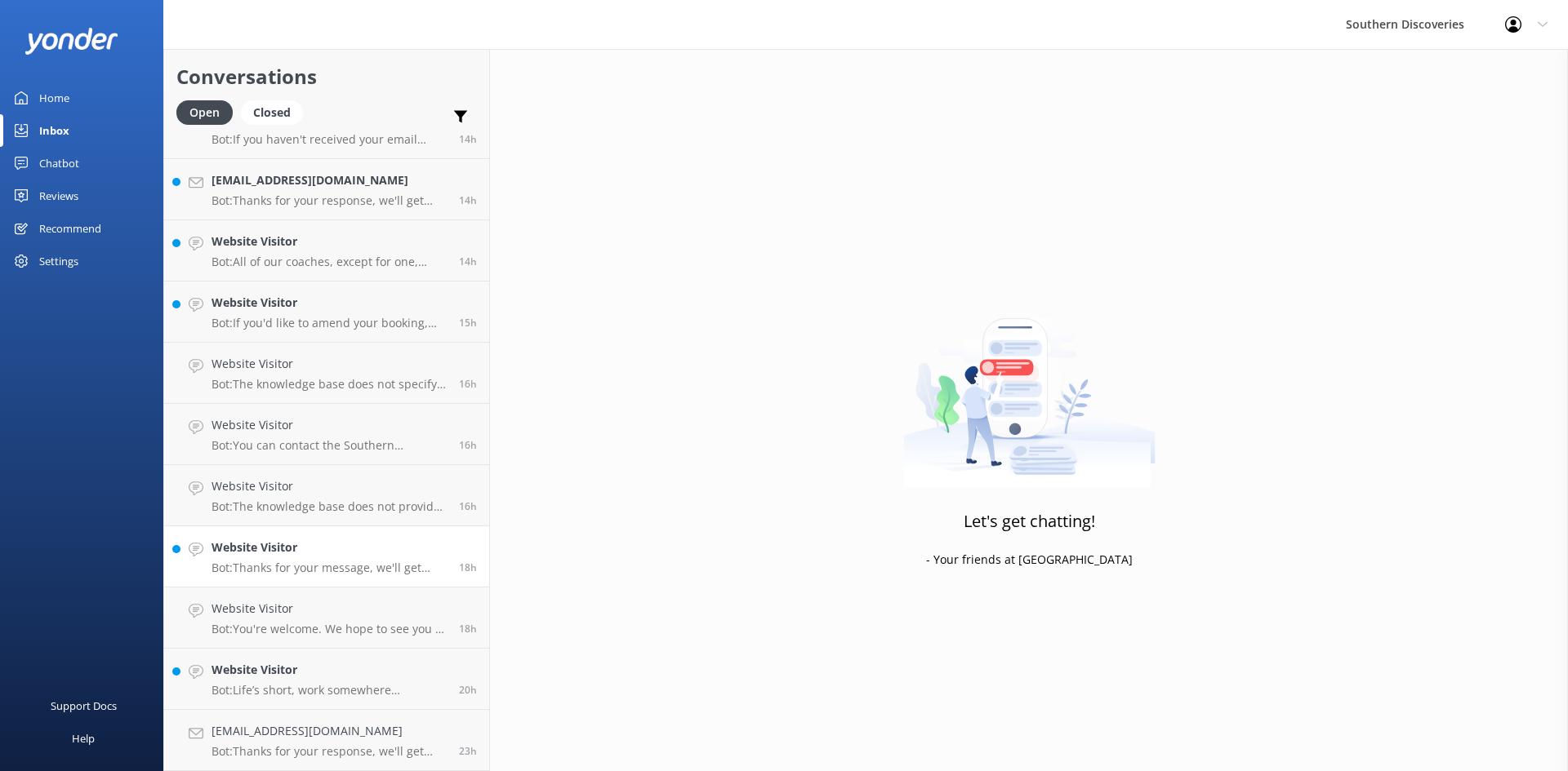
scroll to position [526, 0]
click at [290, 677] on h4 "Website Visitor" at bounding box center [329, 670] width 235 height 18
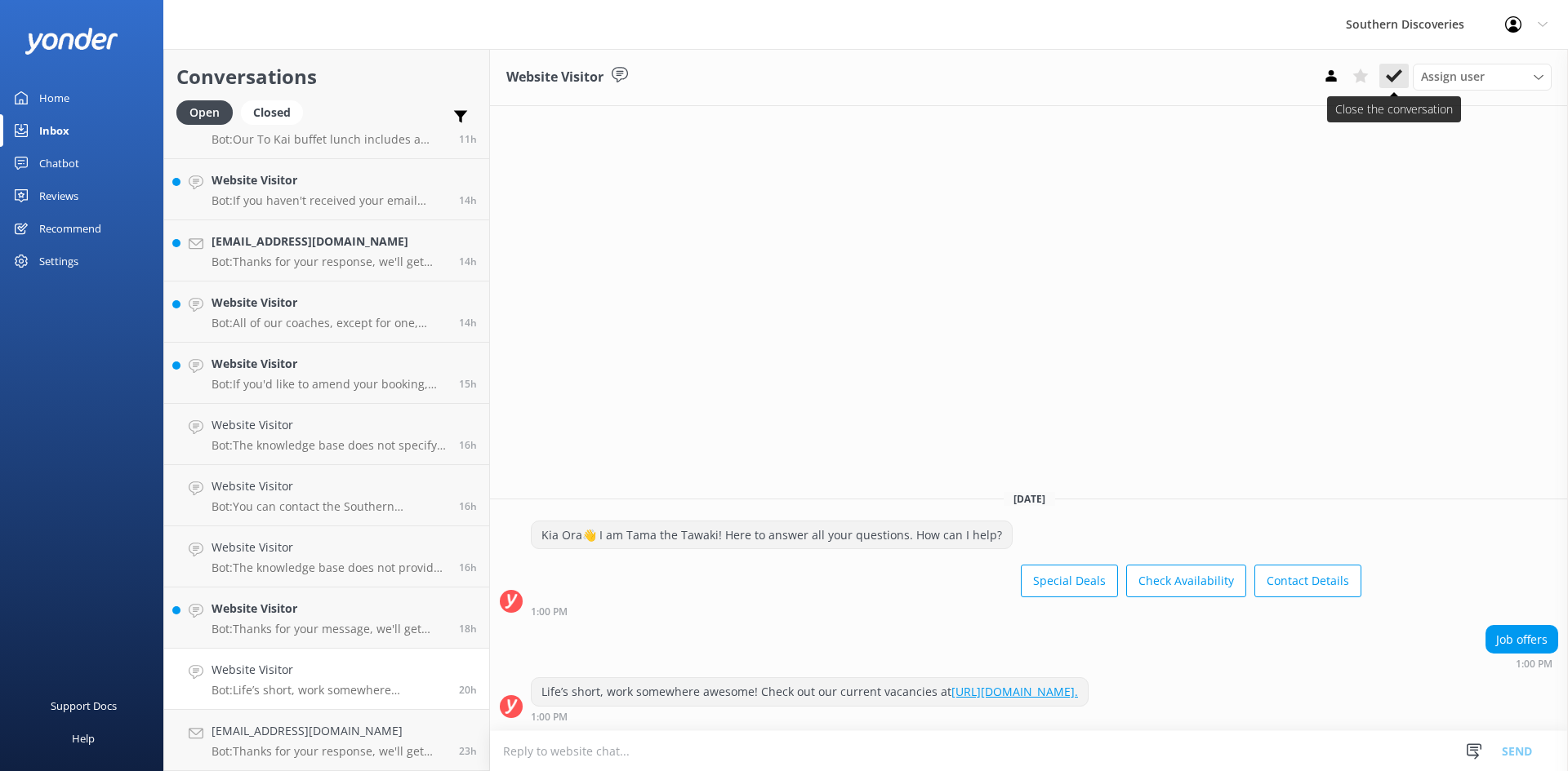
click at [1392, 75] on icon at bounding box center [1394, 76] width 16 height 16
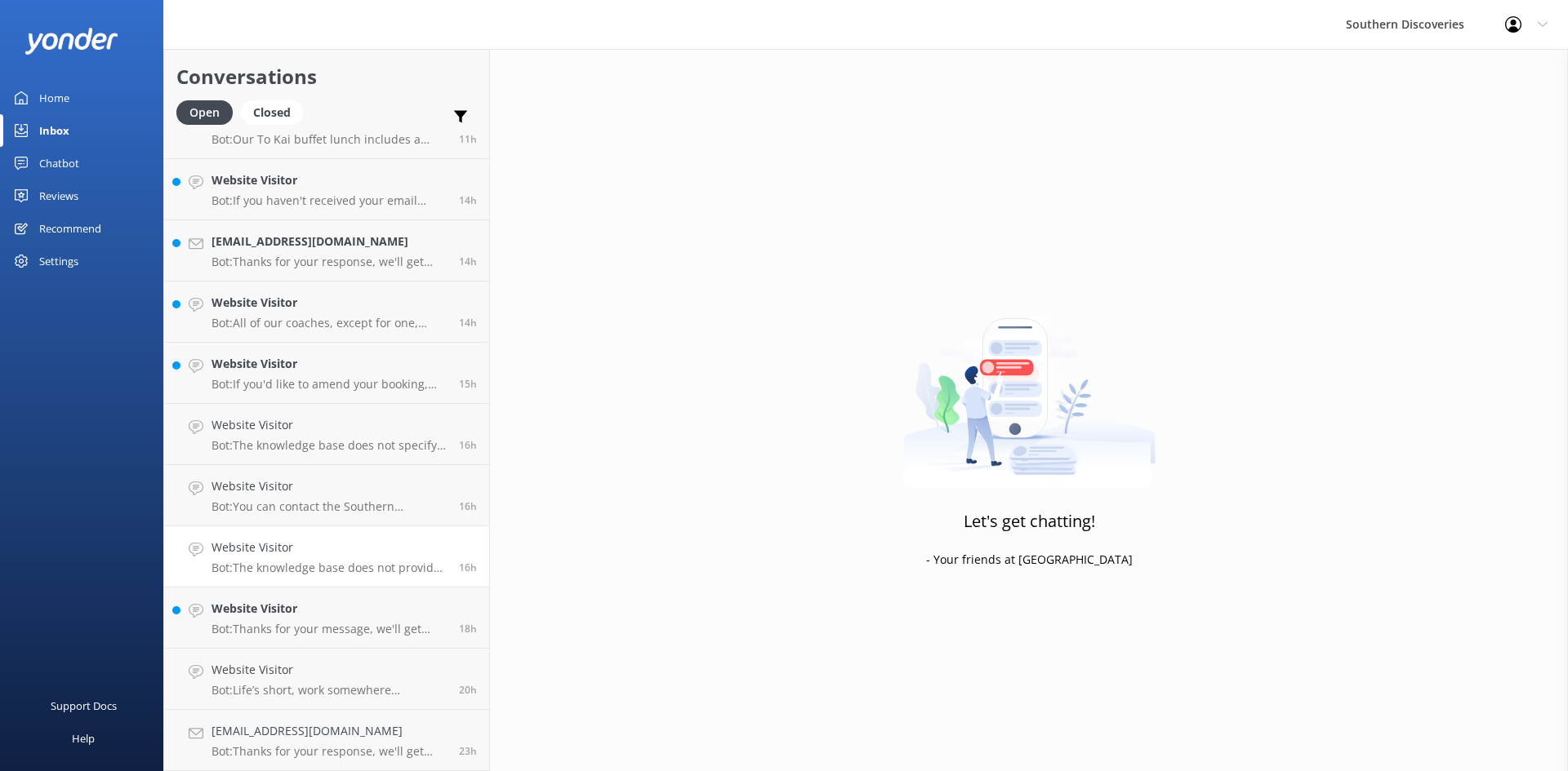
scroll to position [465, 0]
click at [254, 641] on link "Website Visitor Bot: The knowledge base does not provide specific differences b…" at bounding box center [327, 618] width 325 height 61
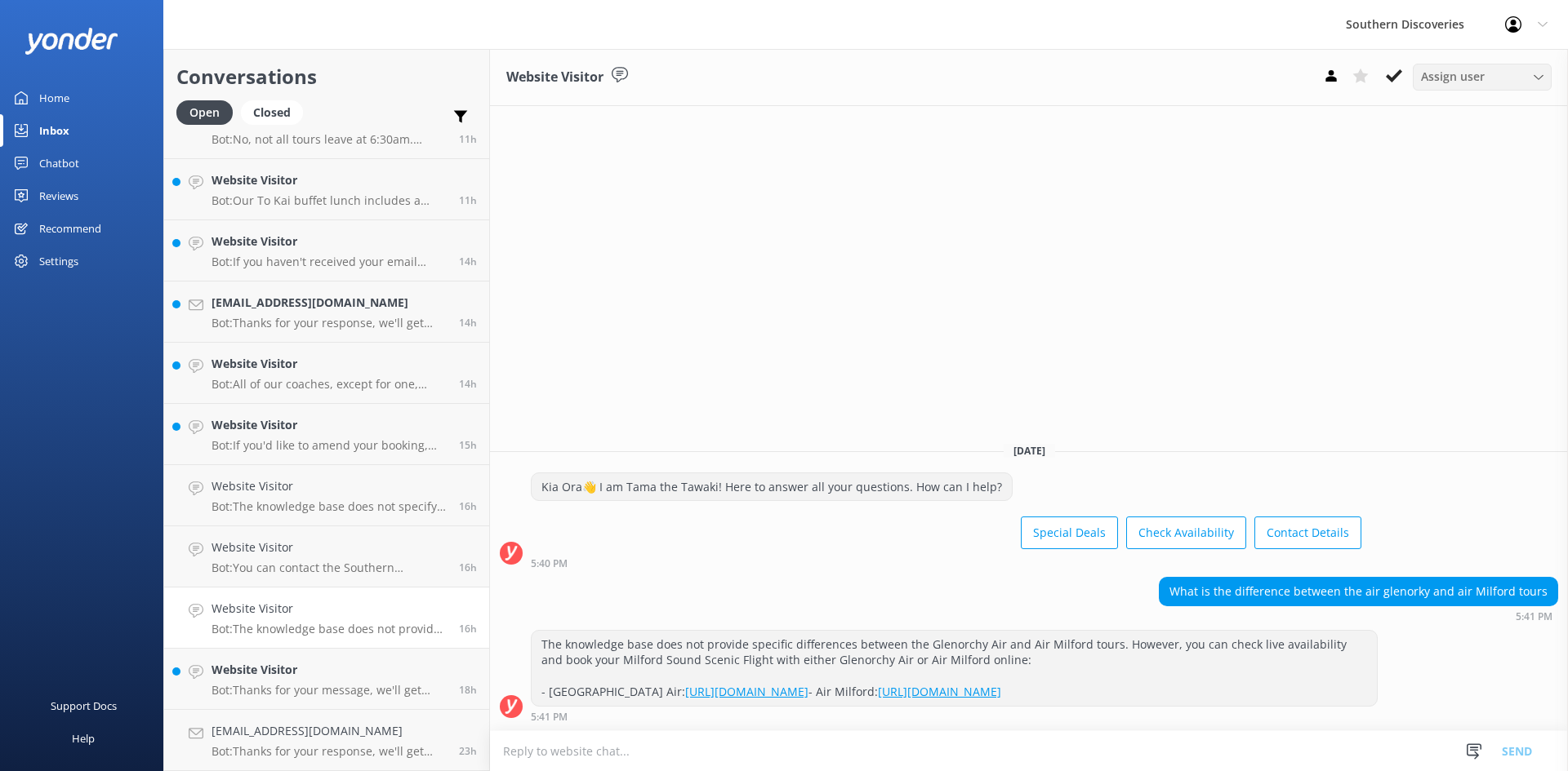
click at [1461, 74] on span "Assign user" at bounding box center [1452, 77] width 64 height 18
click at [1466, 145] on div "[PERSON_NAME]" at bounding box center [1460, 143] width 77 height 16
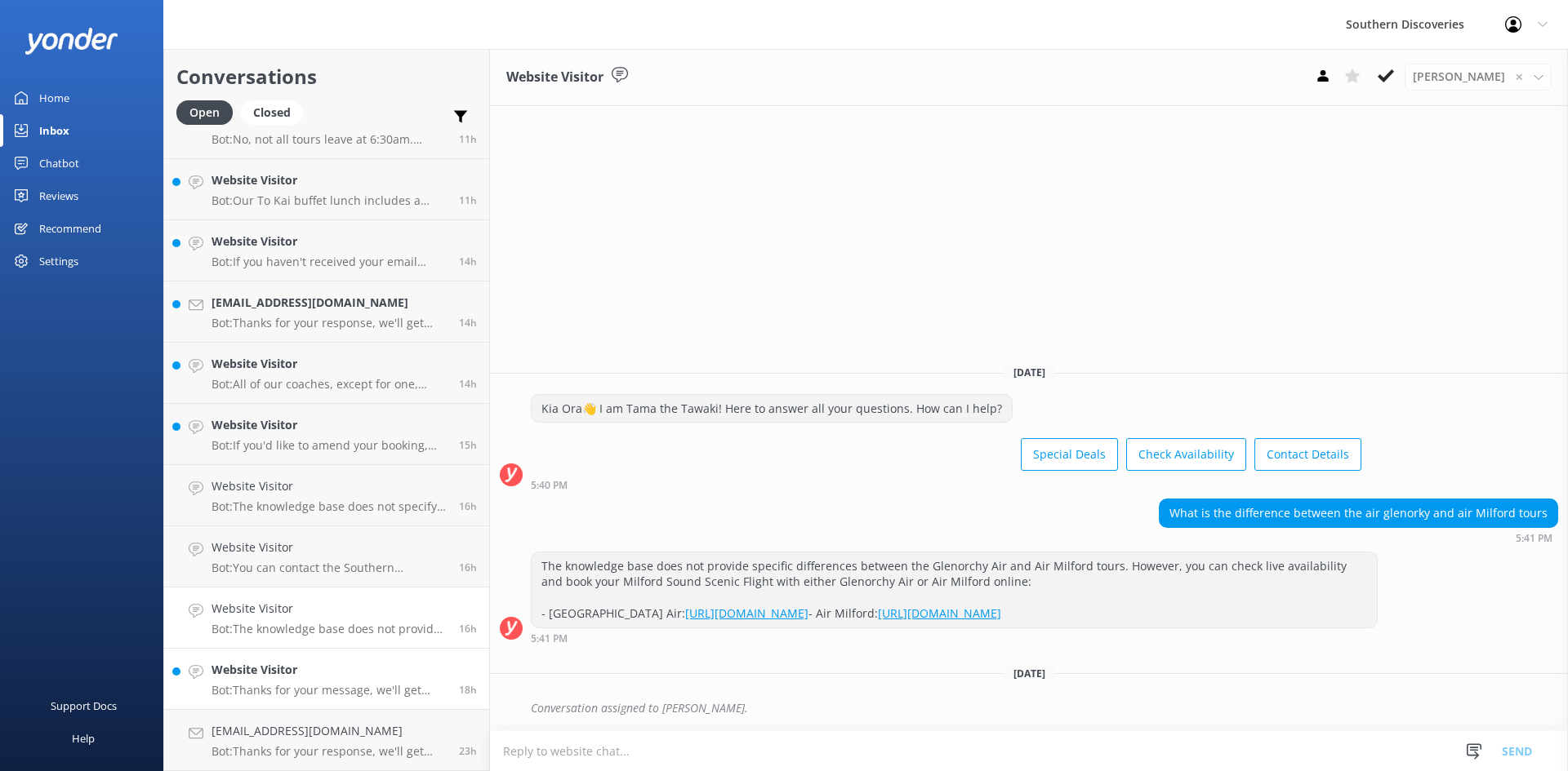
click at [318, 697] on link "Website Visitor Bot: Thanks for your message, we'll get back to you as soon as …" at bounding box center [327, 680] width 325 height 61
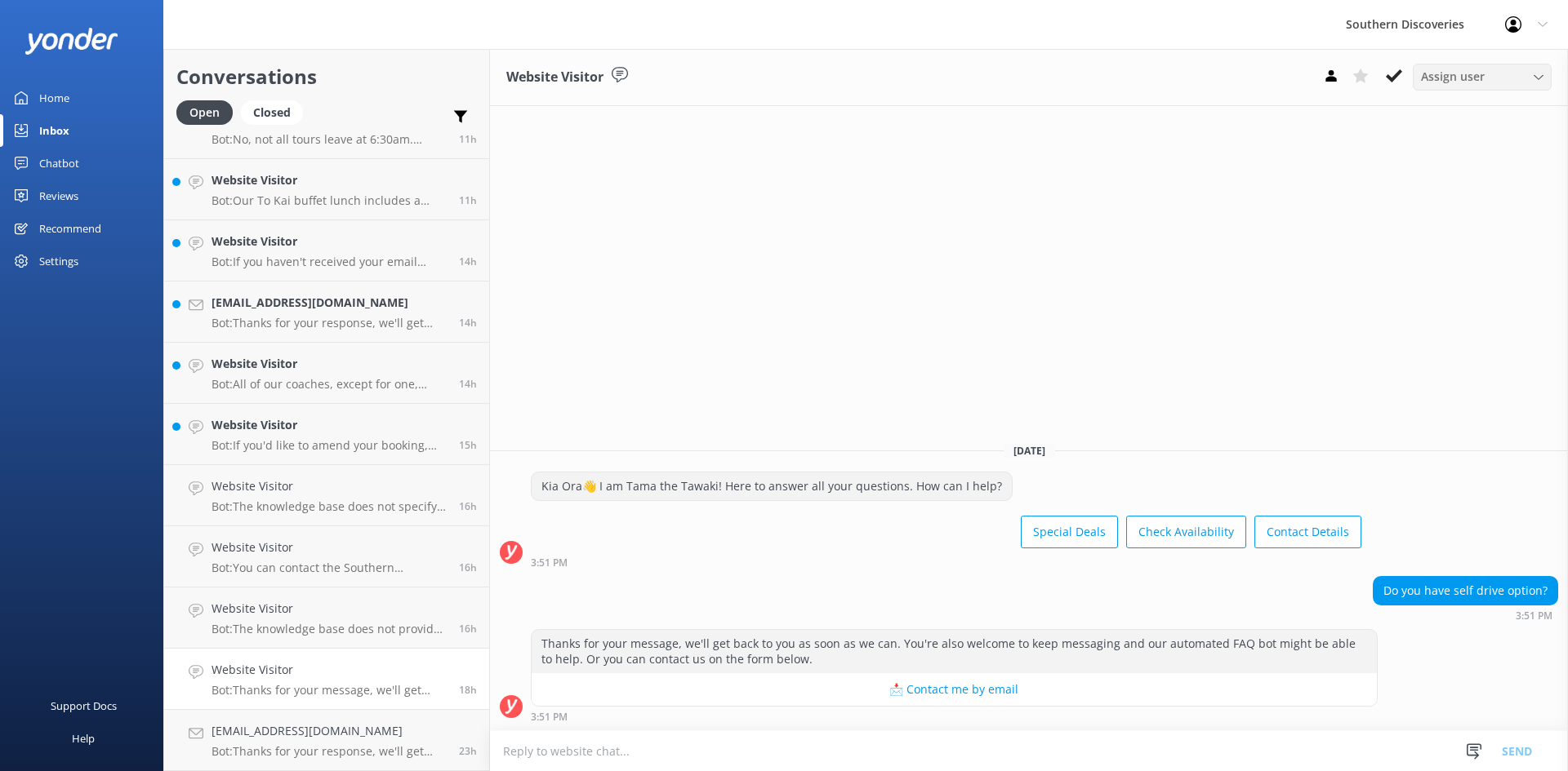
click at [1481, 72] on span "Assign user" at bounding box center [1452, 77] width 64 height 18
click at [1467, 149] on div "[PERSON_NAME]" at bounding box center [1460, 143] width 77 height 16
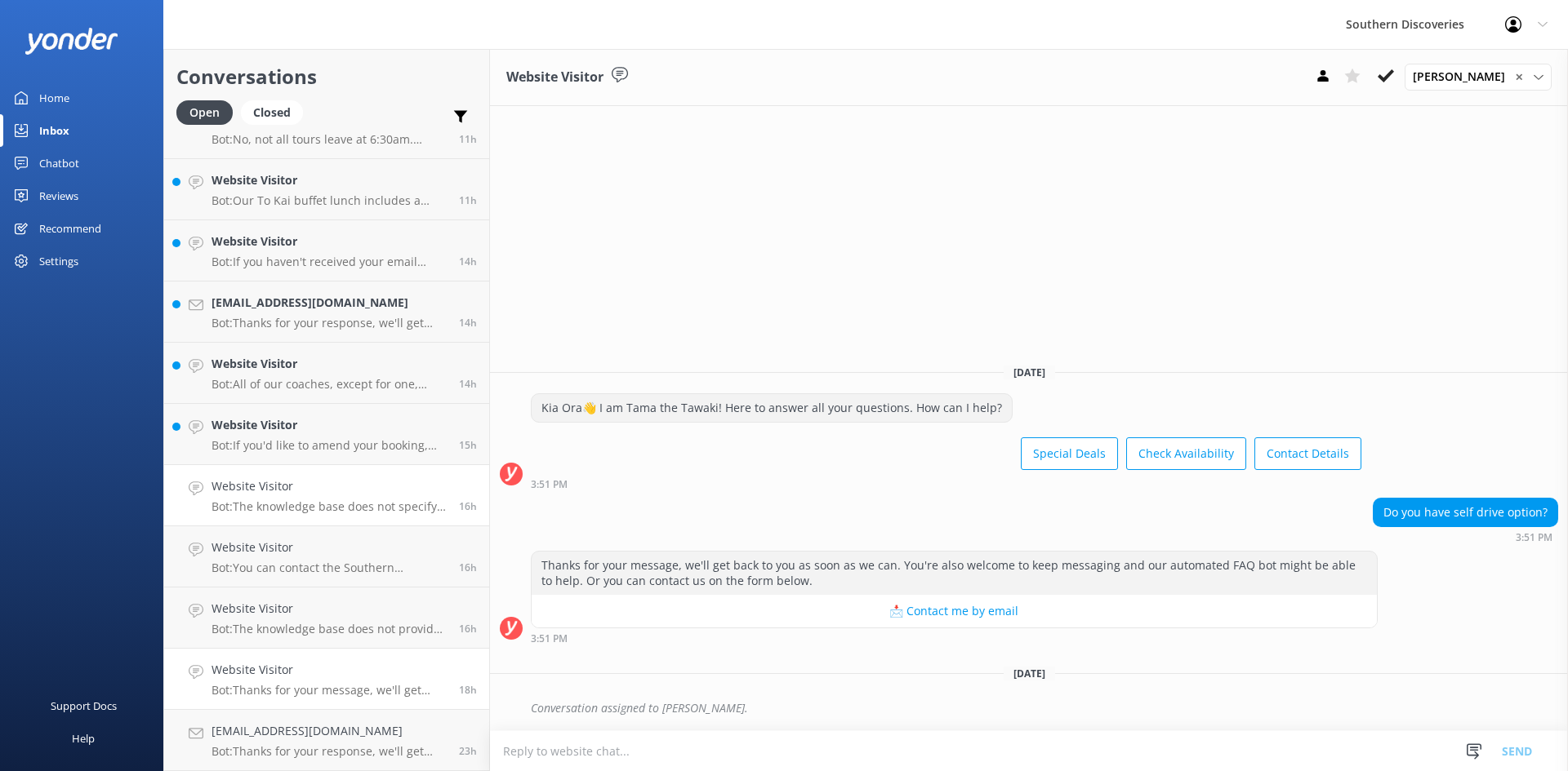
click at [333, 487] on h4 "Website Visitor" at bounding box center [329, 487] width 235 height 18
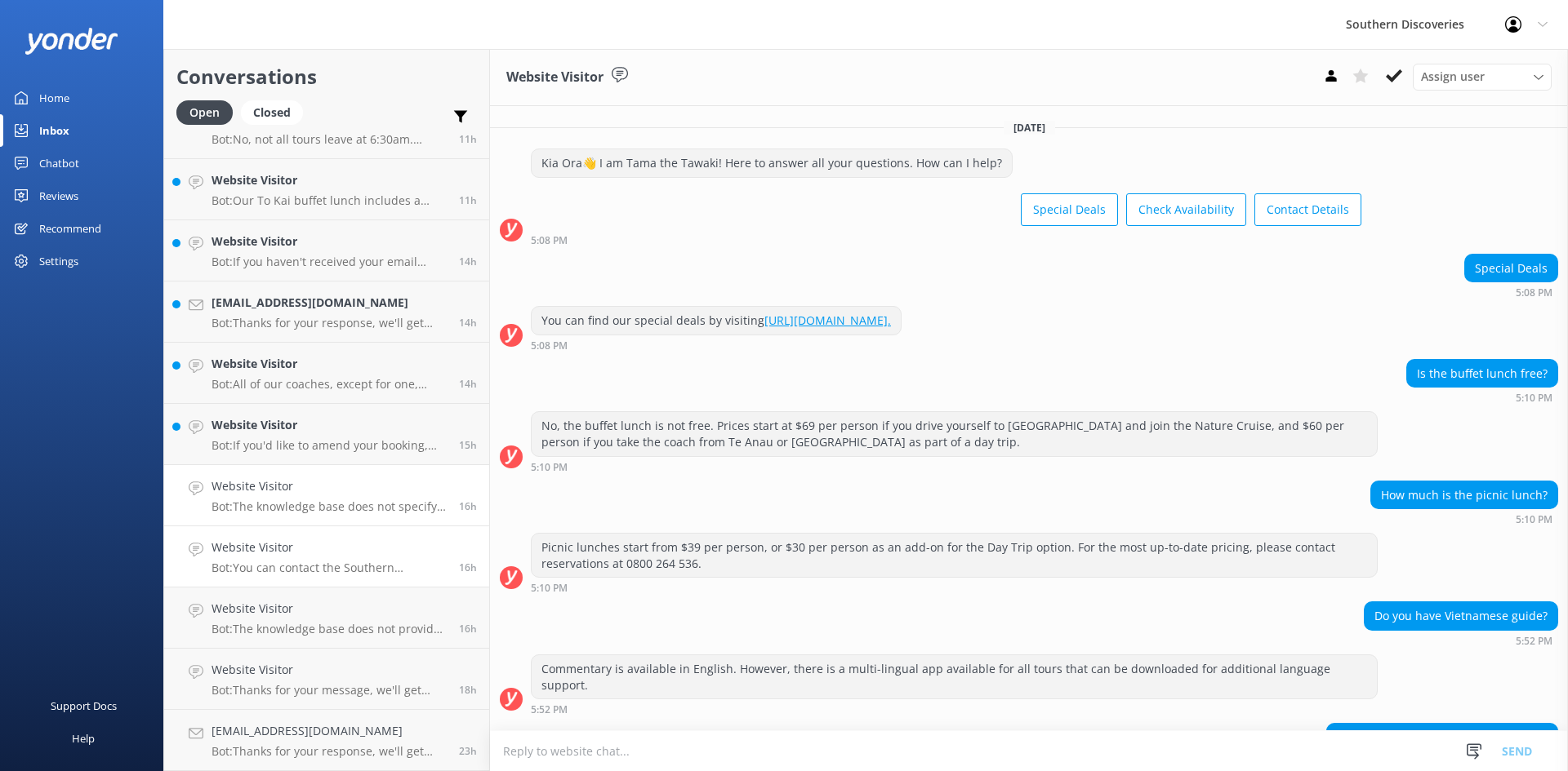
scroll to position [82, 0]
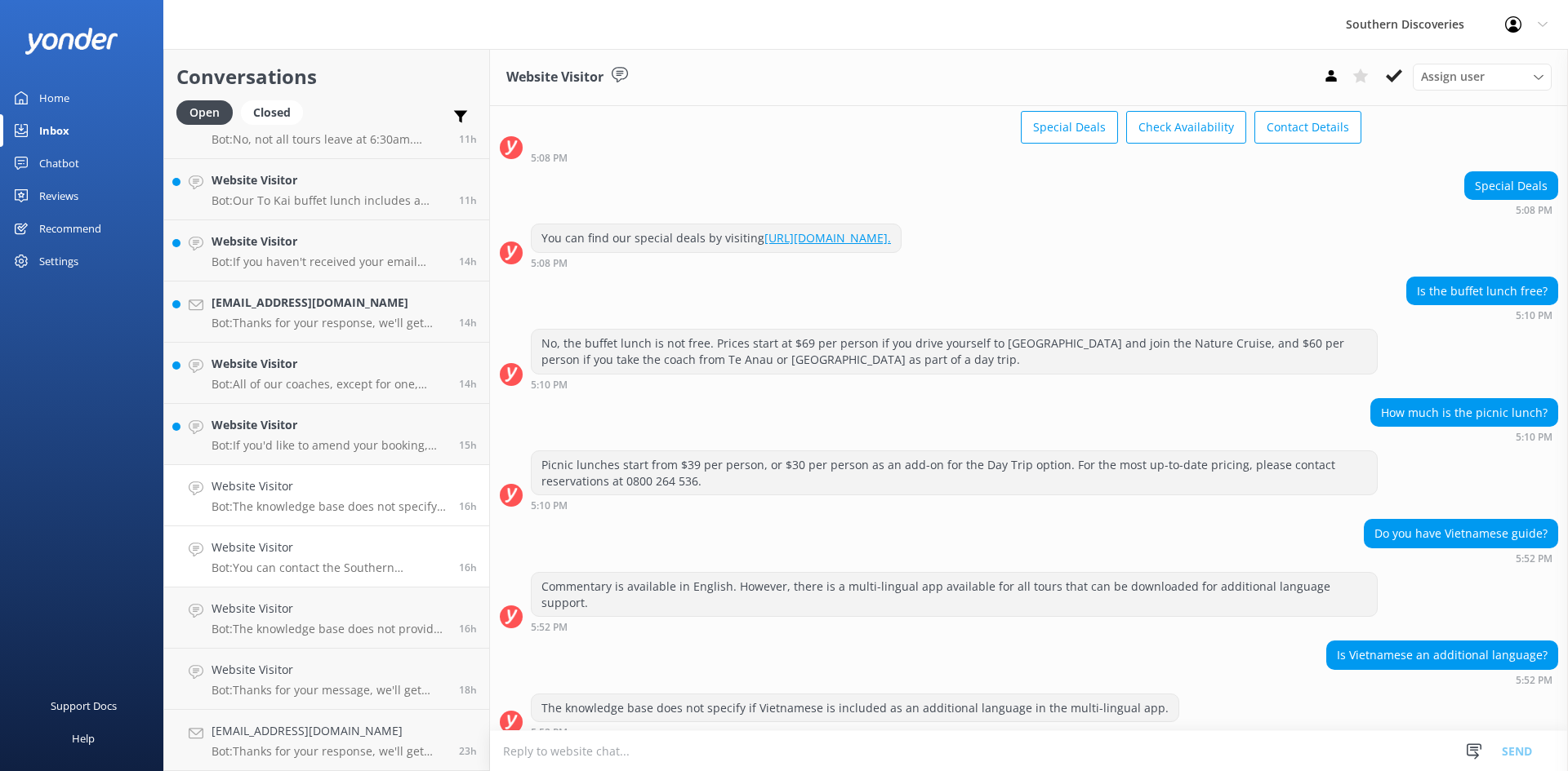
click at [360, 568] on p "Bot: You can contact the Southern Discoveries team by phone at [PHONE_NUMBER] w…" at bounding box center [329, 567] width 235 height 14
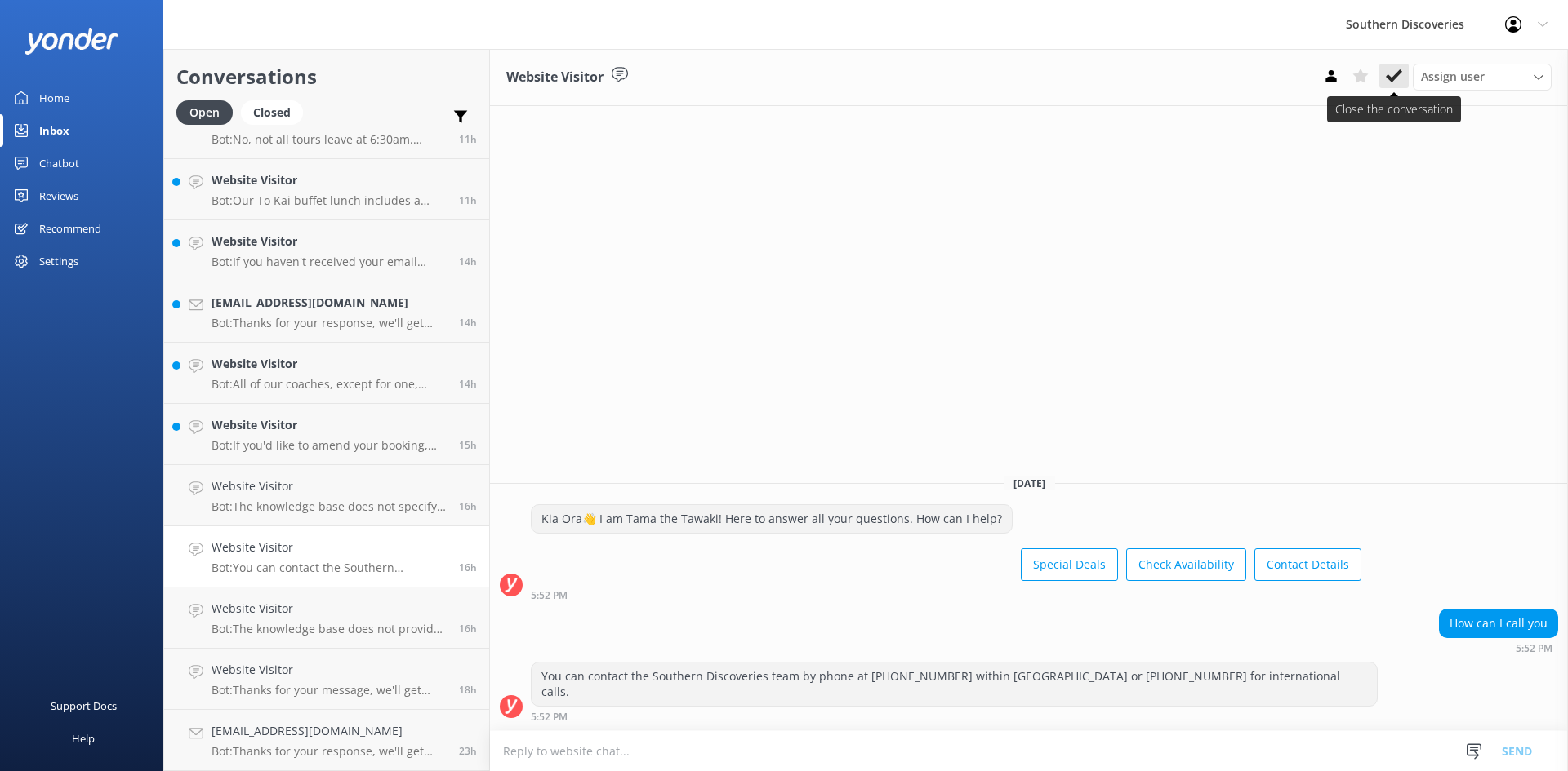
click at [1393, 78] on use at bounding box center [1394, 75] width 16 height 13
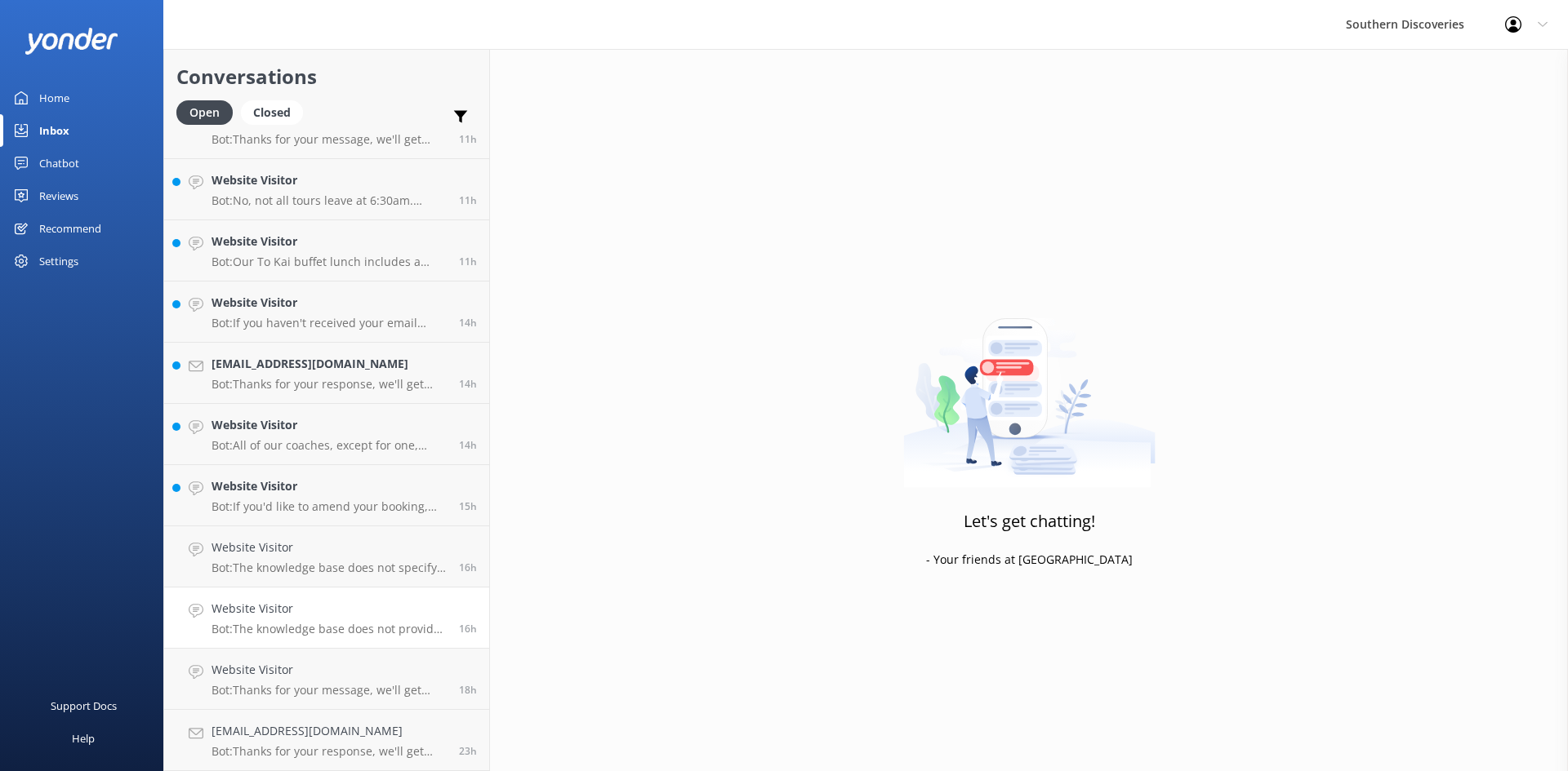
scroll to position [404, 0]
click at [349, 559] on div "Website Visitor Bot: The knowledge base does not specify if Vietnamese is inclu…" at bounding box center [329, 557] width 235 height 36
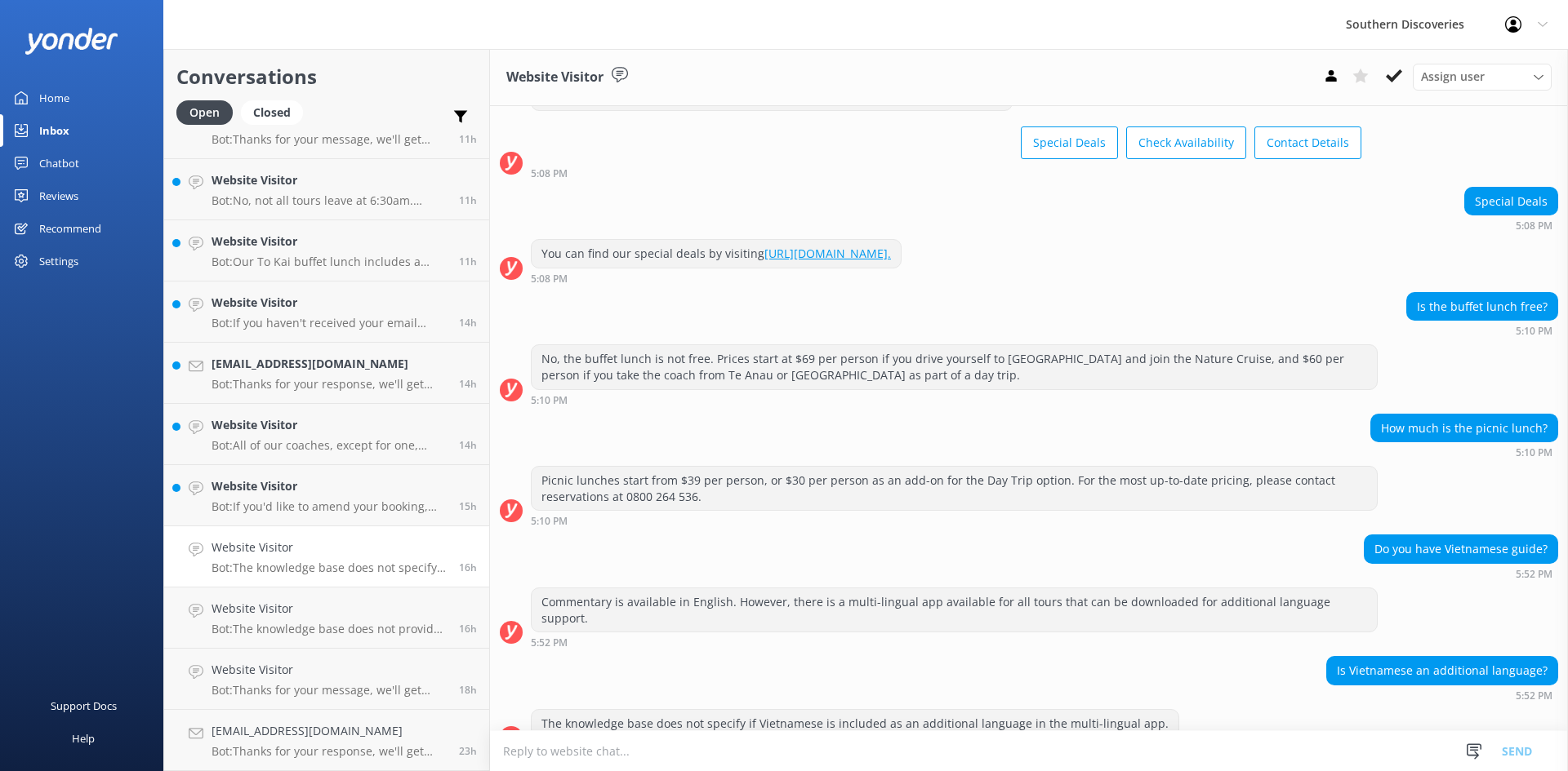
scroll to position [82, 0]
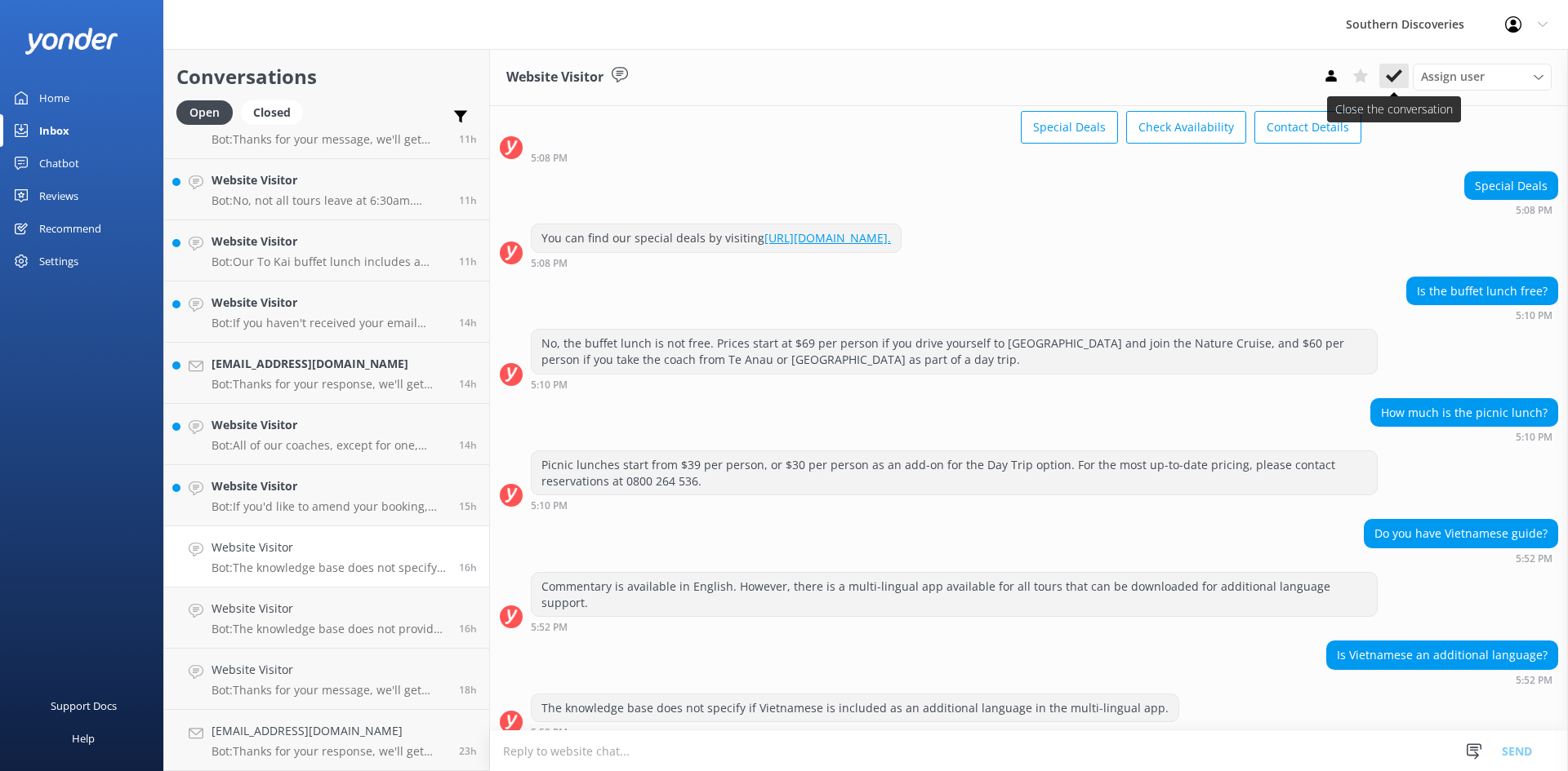
click at [1401, 87] on button at bounding box center [1394, 75] width 30 height 24
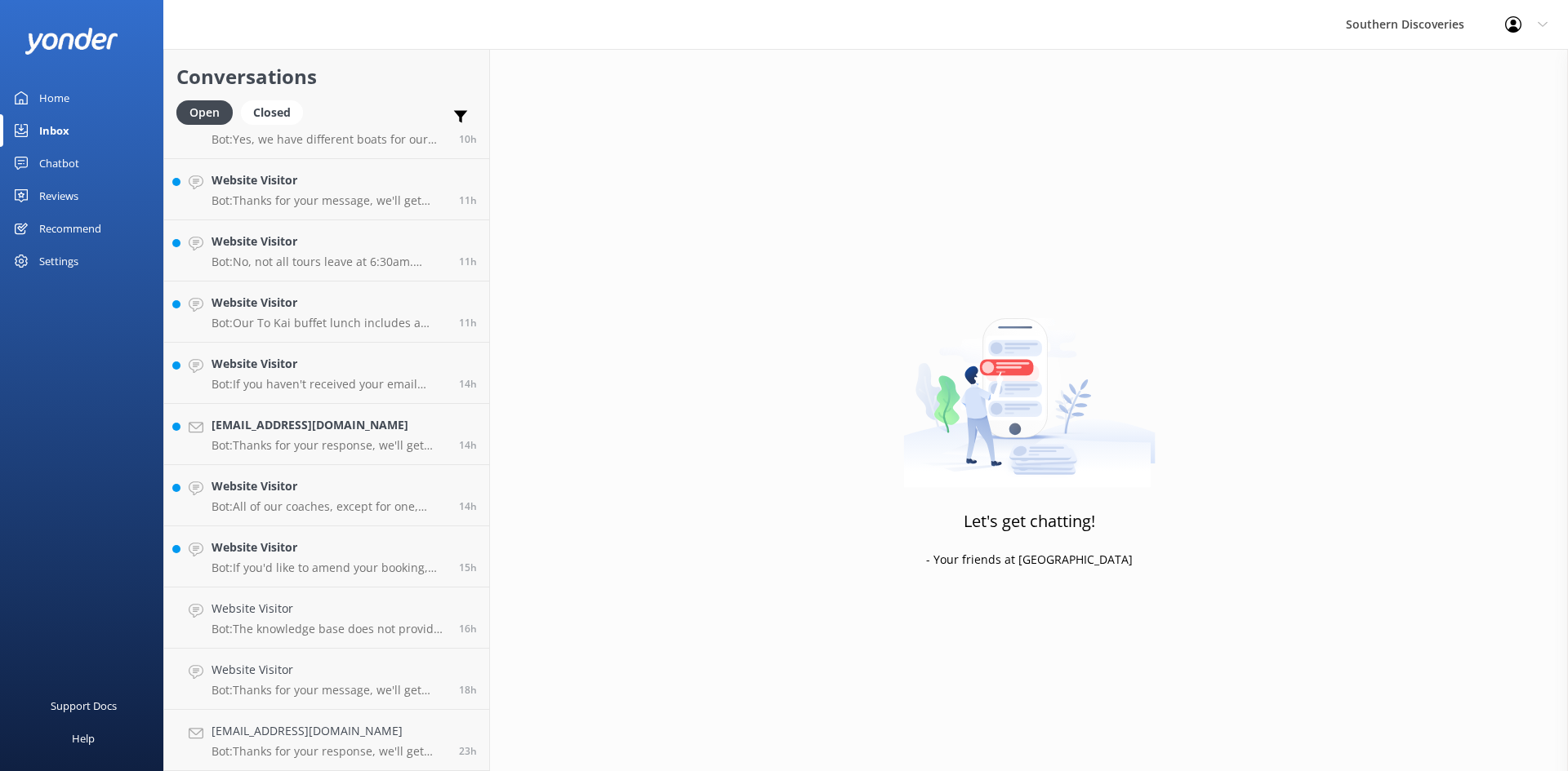
scroll to position [342, 0]
click at [296, 569] on p "Bot: If you'd like to amend your booking, please contact our reservations team …" at bounding box center [329, 567] width 235 height 14
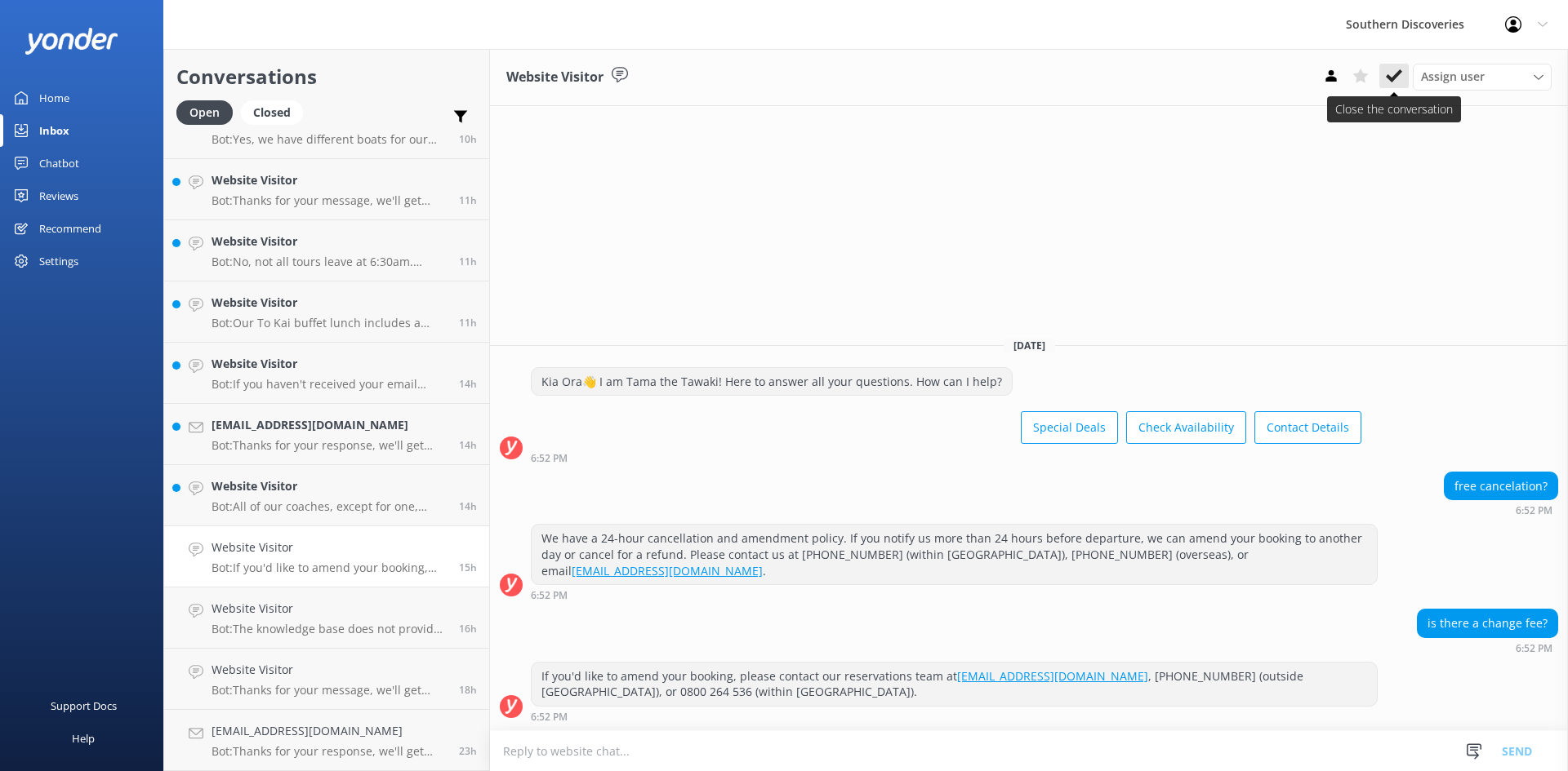
click at [1398, 71] on icon at bounding box center [1394, 76] width 16 height 16
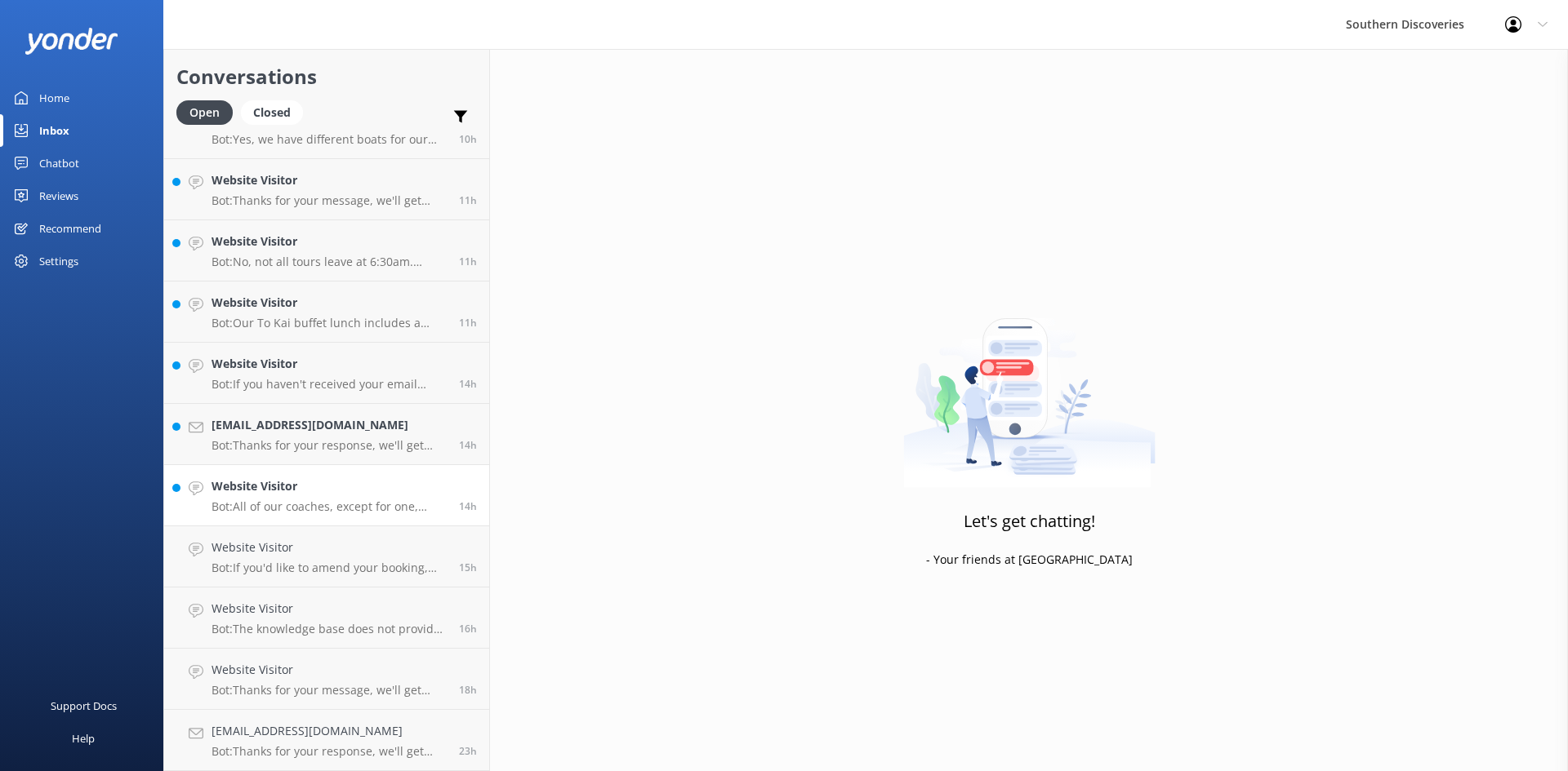
scroll to position [282, 0]
drag, startPoint x: 296, startPoint y: 557, endPoint x: 406, endPoint y: 507, distance: 120.8
click at [296, 557] on h4 "Website Visitor" at bounding box center [329, 548] width 235 height 18
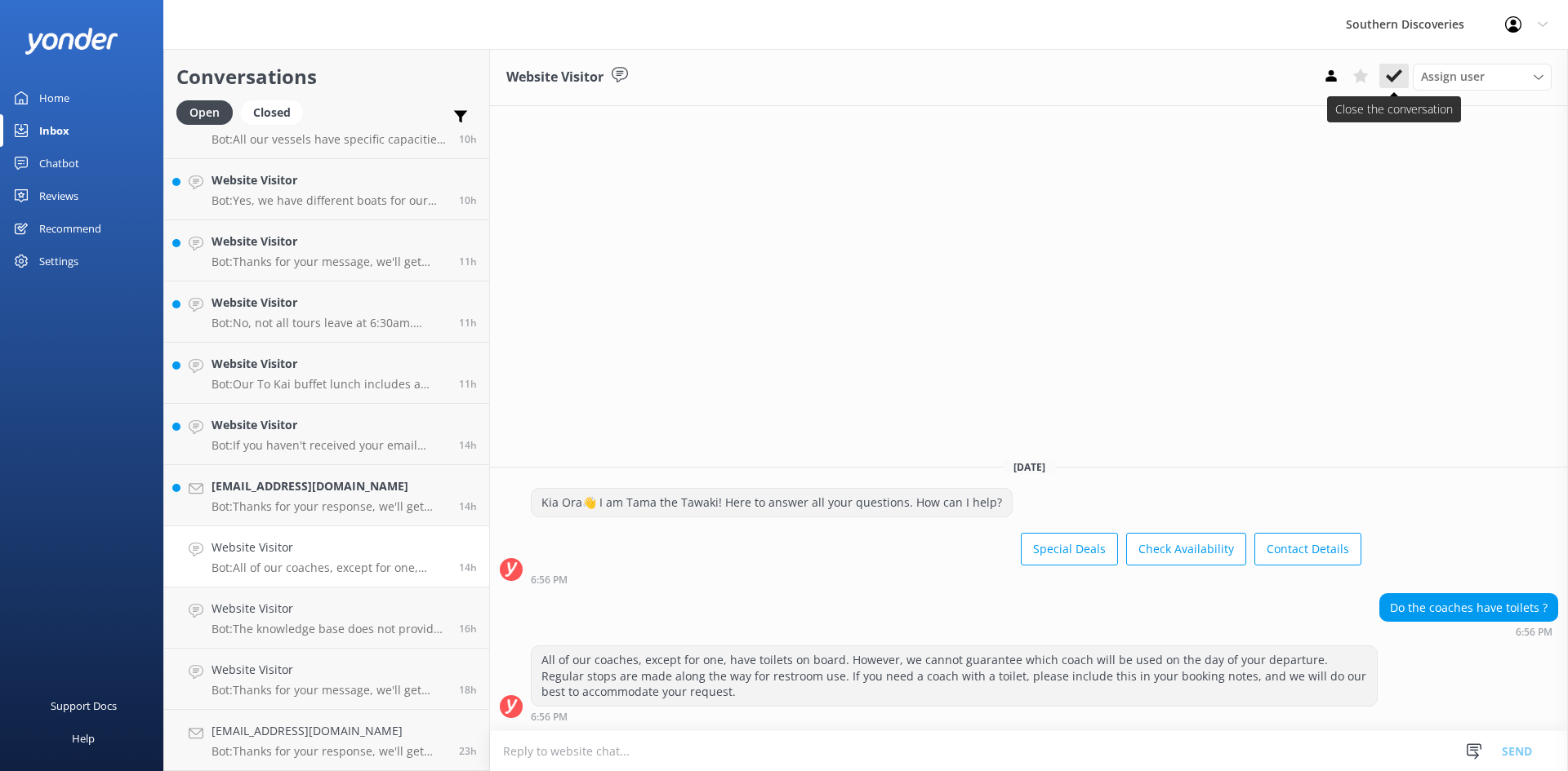
click at [1398, 75] on use at bounding box center [1394, 75] width 16 height 13
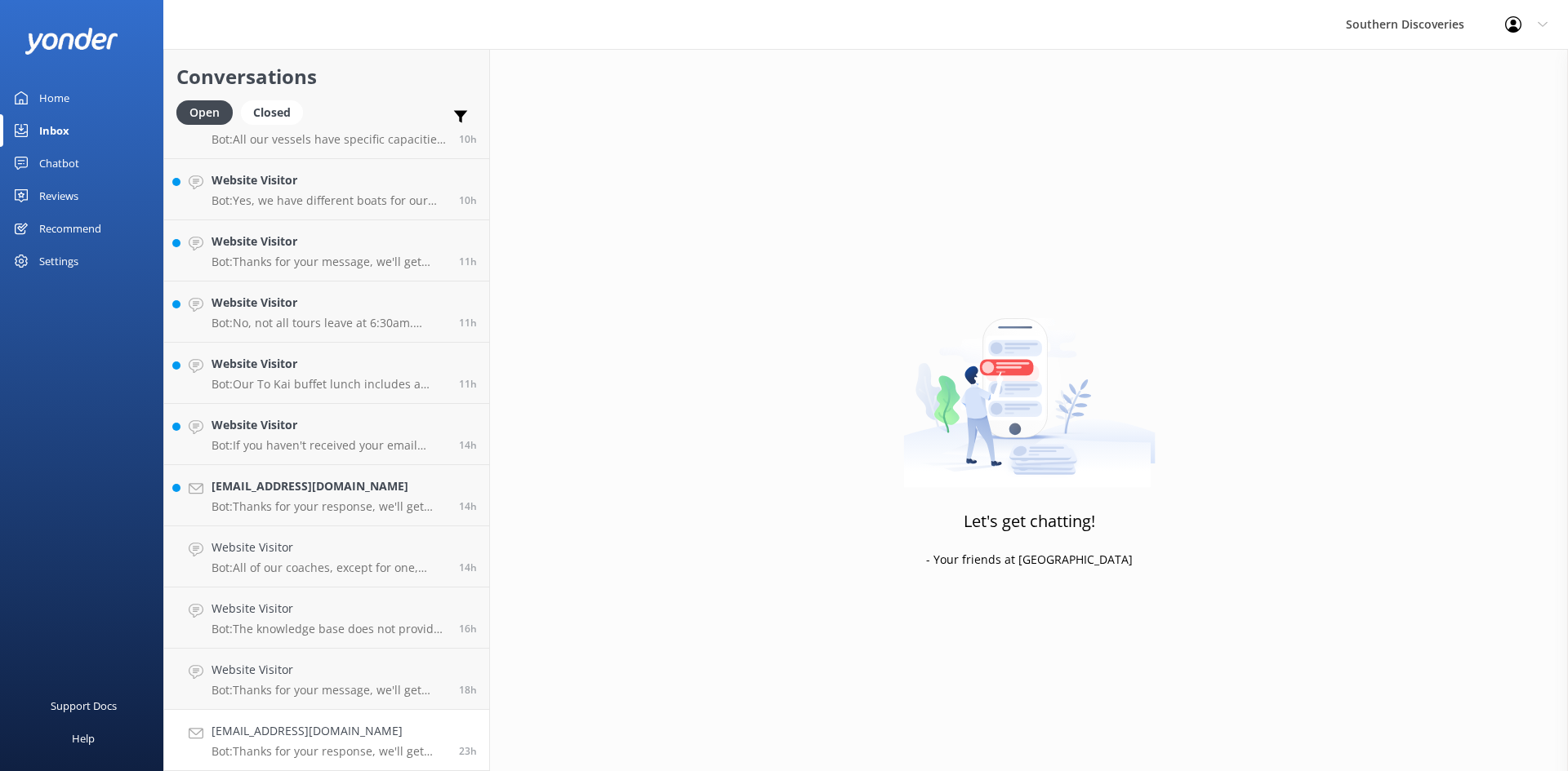
scroll to position [221, 0]
click at [327, 559] on div "[EMAIL_ADDRESS][DOMAIN_NAME] Bot: Thanks for your response, we'll get back to y…" at bounding box center [329, 557] width 235 height 36
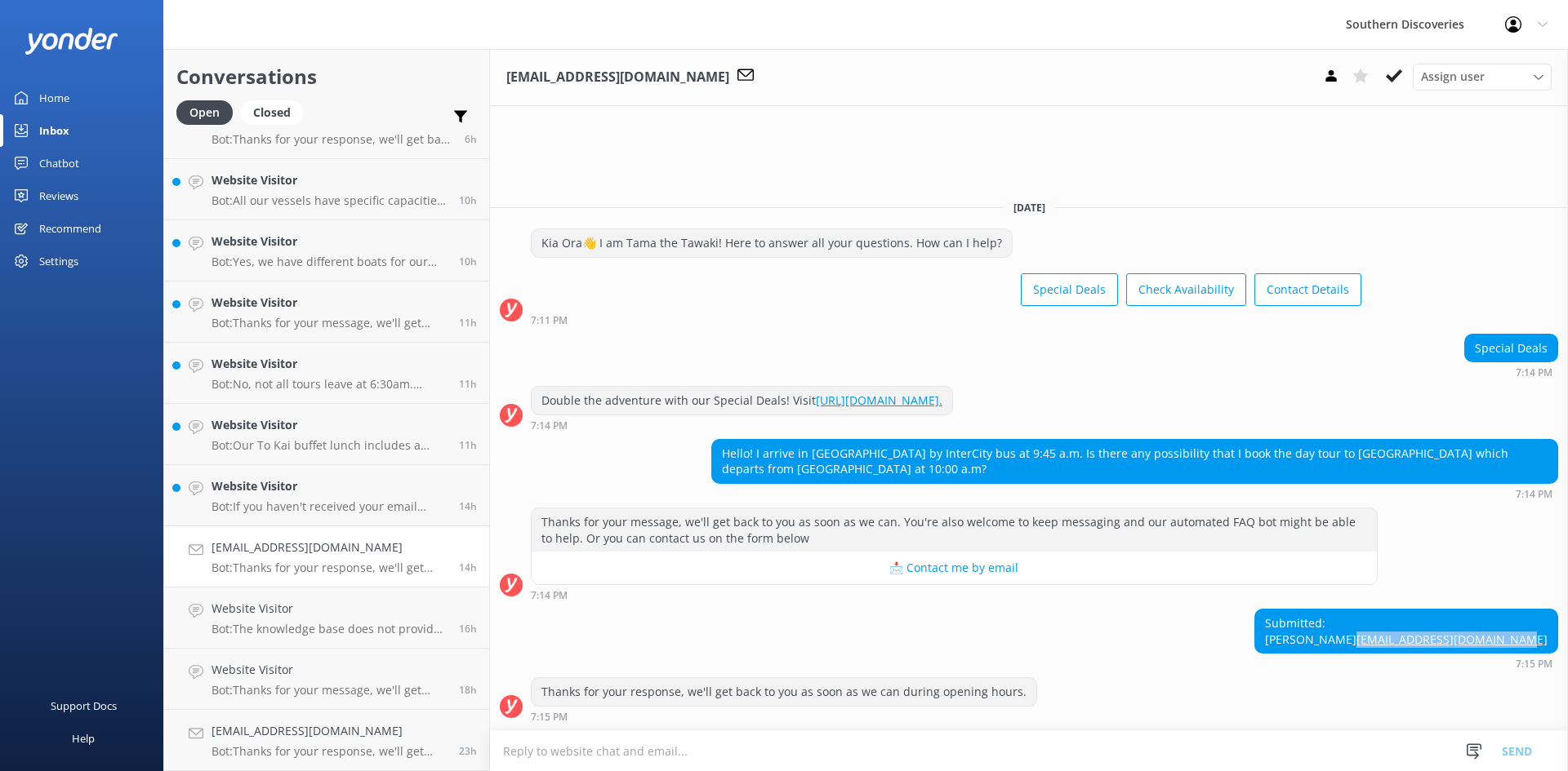
drag, startPoint x: 1364, startPoint y: 645, endPoint x: 1553, endPoint y: 638, distance: 189.1
click at [1553, 638] on div "Submitted: [PERSON_NAME] [EMAIL_ADDRESS][DOMAIN_NAME] 7:15 PM" at bounding box center [1029, 638] width 1078 height 60
copy link "[EMAIL_ADDRESS][DOMAIN_NAME]"
click at [294, 751] on p "Bot: Thanks for your response, we'll get back to you as soon as we can during o…" at bounding box center [329, 751] width 235 height 14
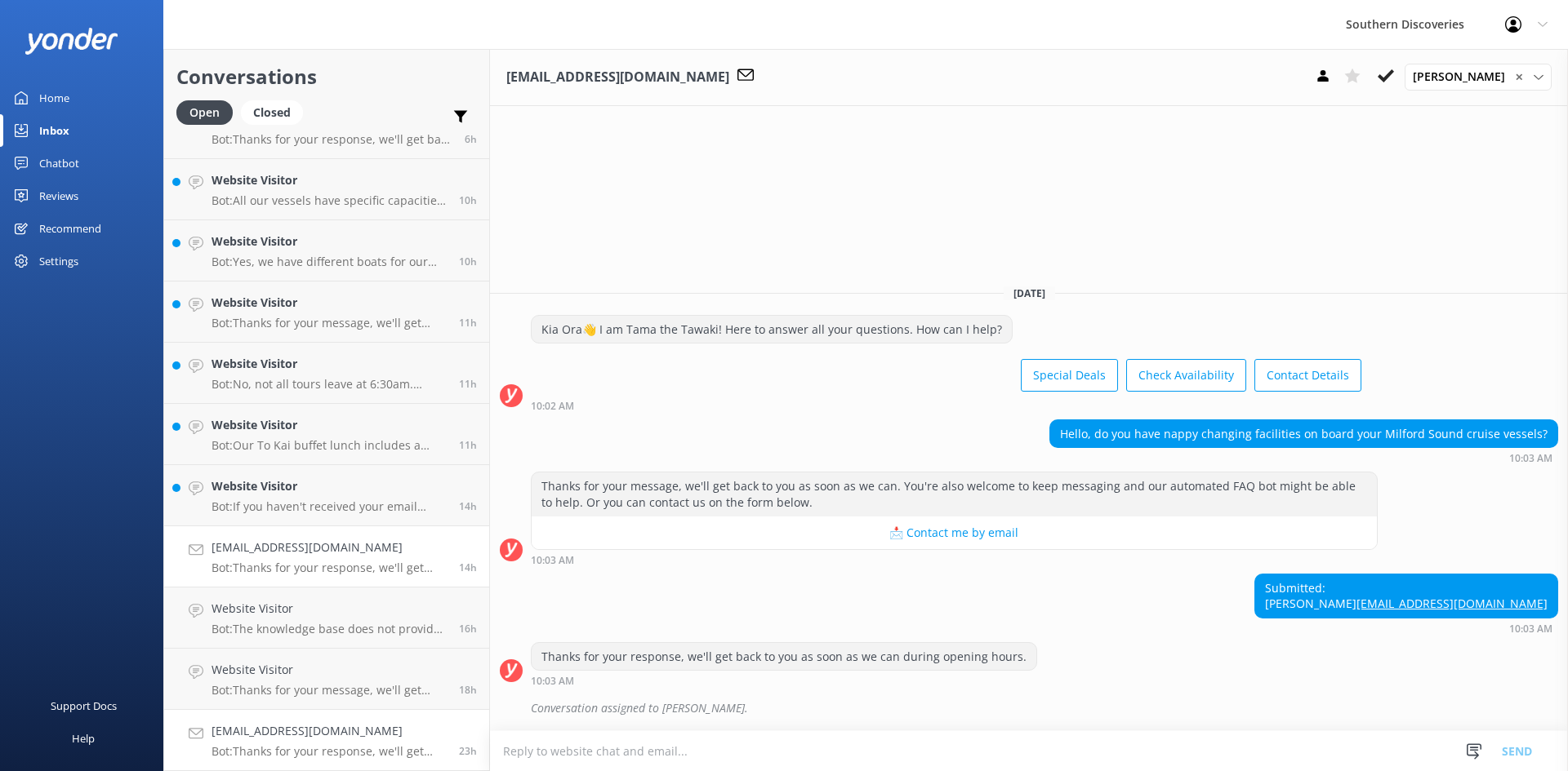
click at [263, 546] on h4 "[EMAIL_ADDRESS][DOMAIN_NAME]" at bounding box center [329, 548] width 235 height 18
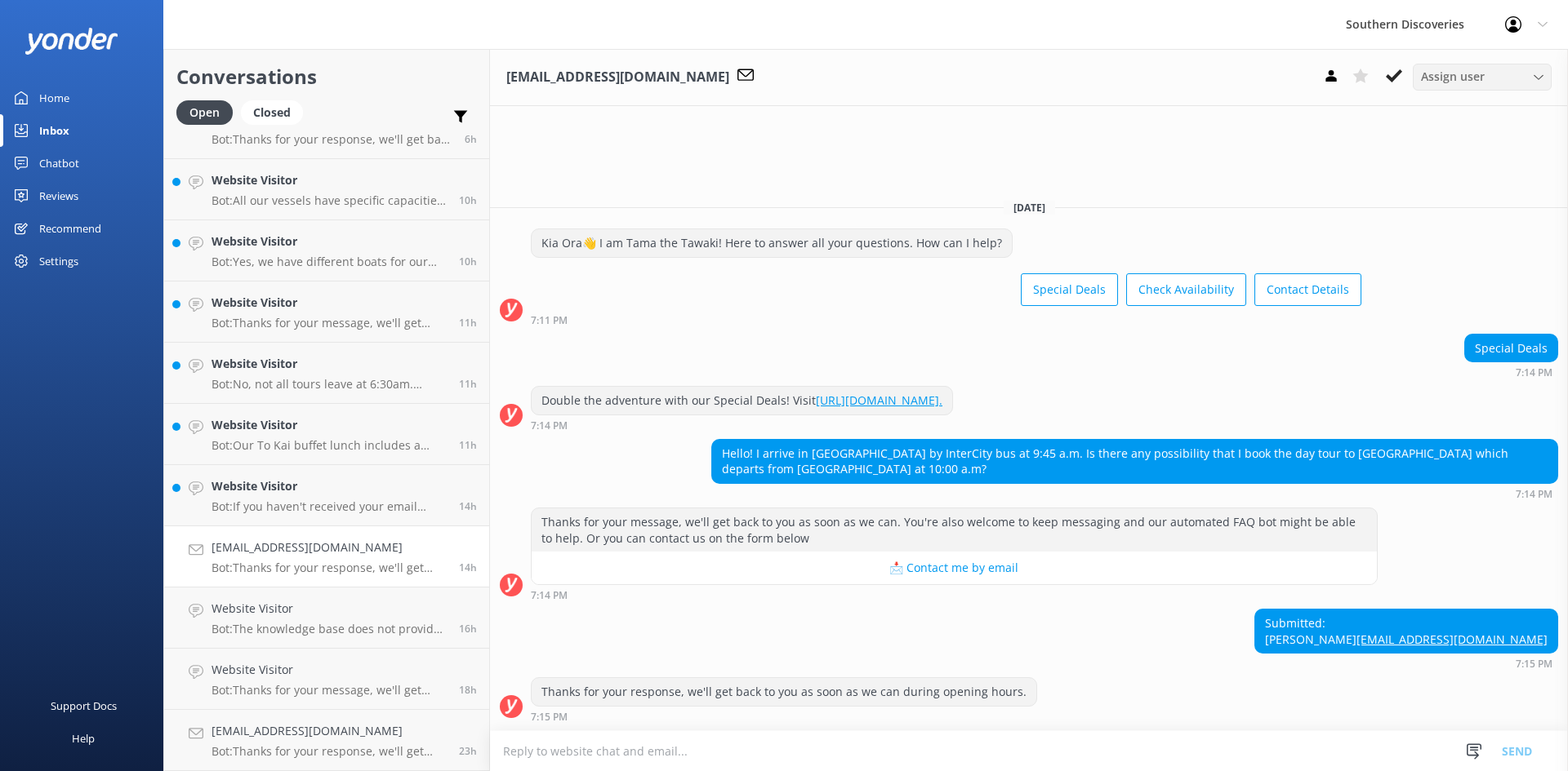
click at [1456, 77] on span "Assign user" at bounding box center [1452, 77] width 64 height 18
click at [324, 547] on h4 "[EMAIL_ADDRESS][DOMAIN_NAME]" at bounding box center [329, 548] width 235 height 18
click at [1494, 75] on div "Assign user" at bounding box center [1482, 77] width 131 height 18
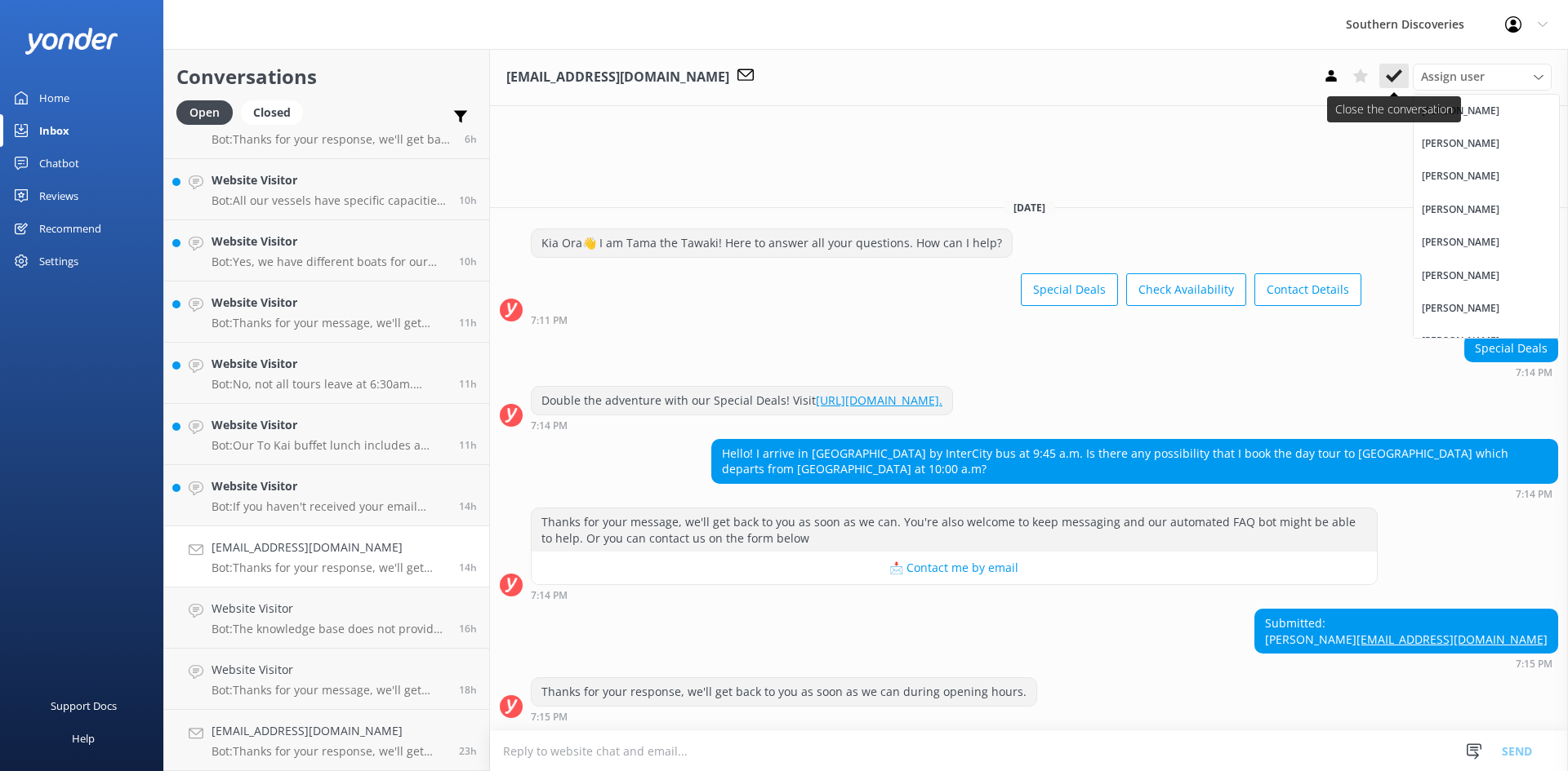
click at [1393, 73] on icon at bounding box center [1394, 76] width 16 height 16
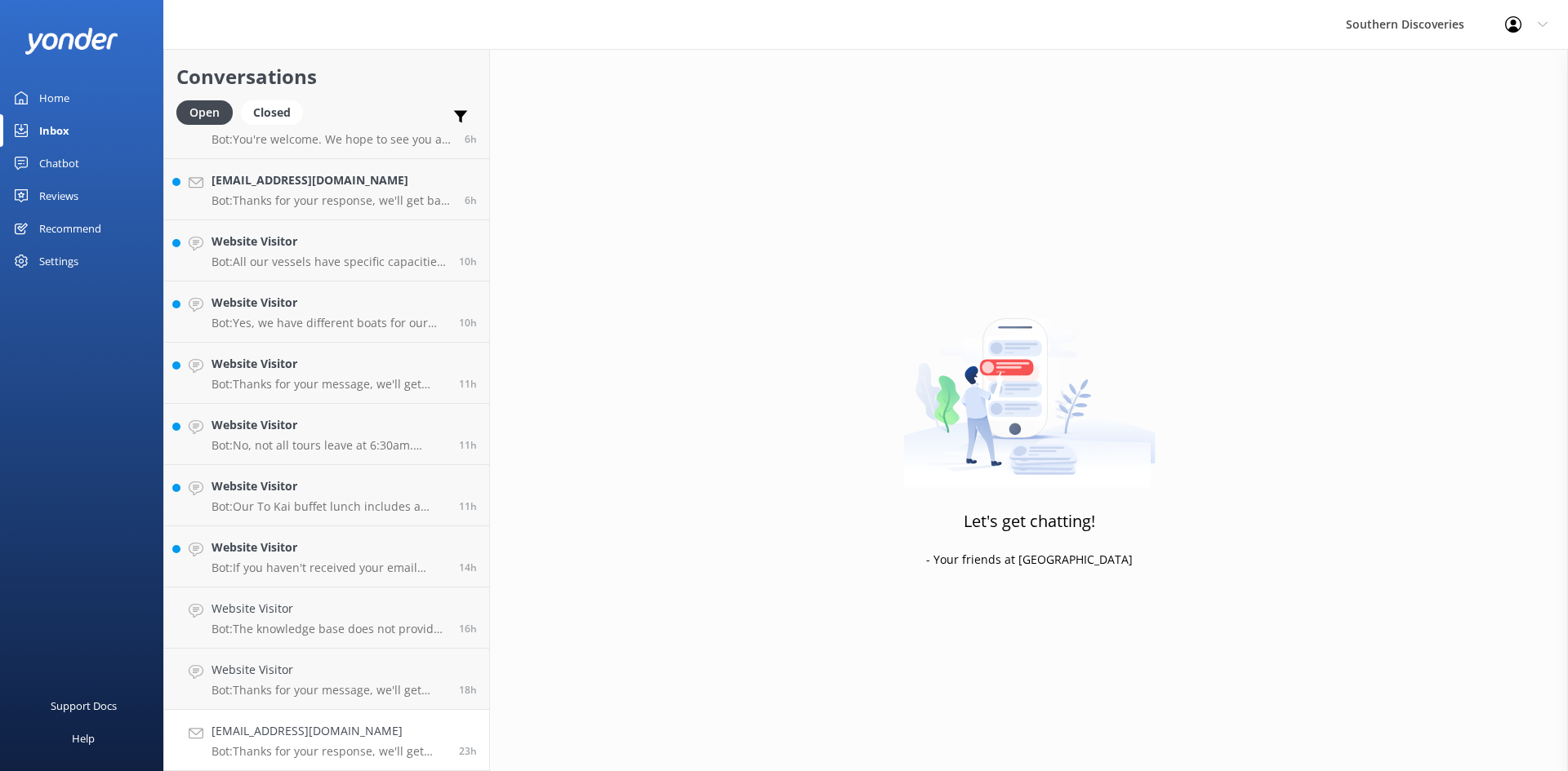
scroll to position [160, 0]
click at [279, 751] on p "Bot: Thanks for your response, we'll get back to you as soon as we can during o…" at bounding box center [329, 751] width 235 height 14
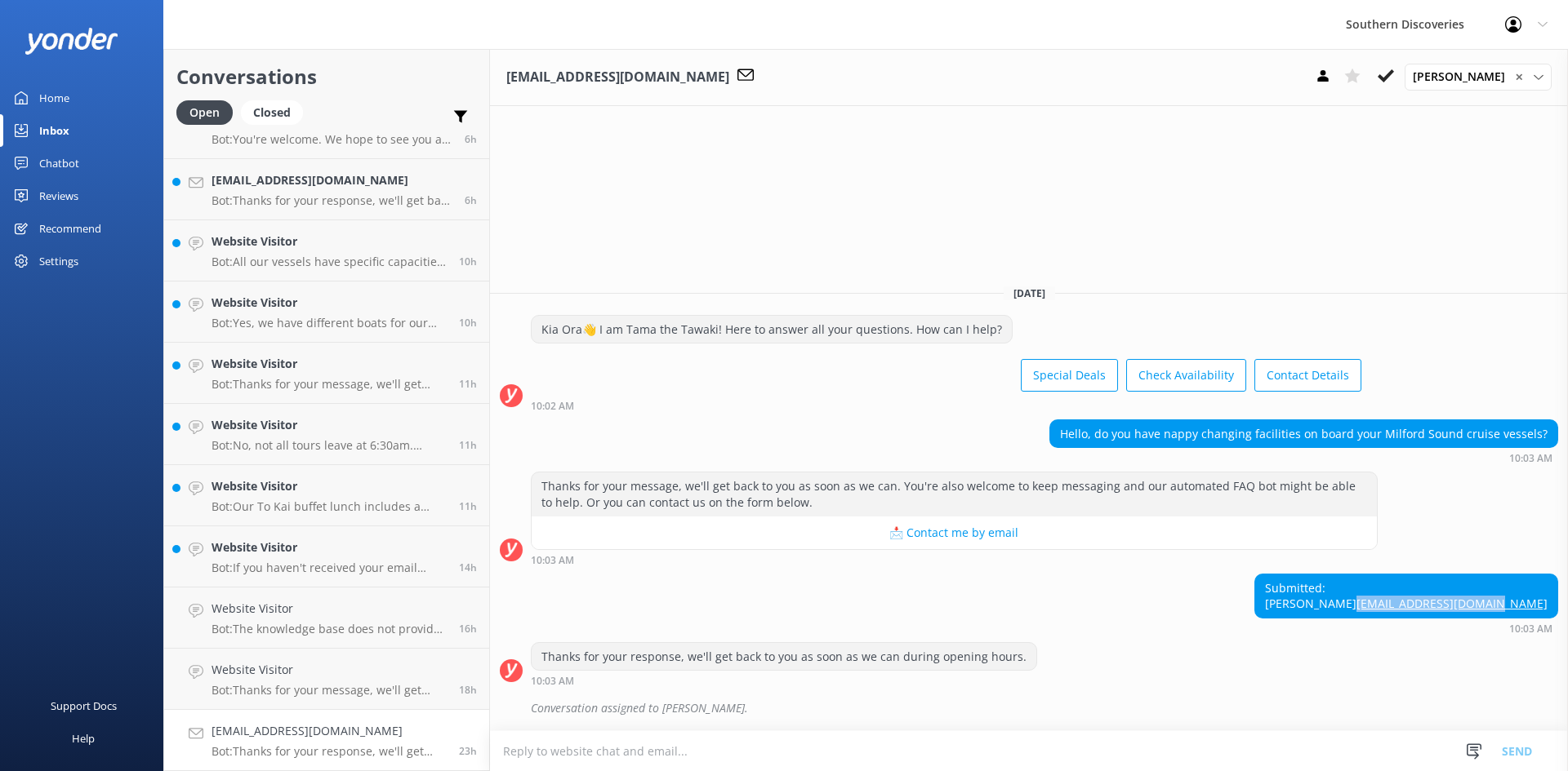
drag, startPoint x: 1400, startPoint y: 608, endPoint x: 1562, endPoint y: 611, distance: 162.0
click at [1562, 611] on div "Submitted: [PERSON_NAME] [PERSON_NAME][EMAIL_ADDRESS][DOMAIN_NAME] 10:03 AM" at bounding box center [1029, 603] width 1078 height 60
copy link "[EMAIL_ADDRESS][DOMAIN_NAME]"
click at [1390, 80] on use at bounding box center [1386, 75] width 16 height 13
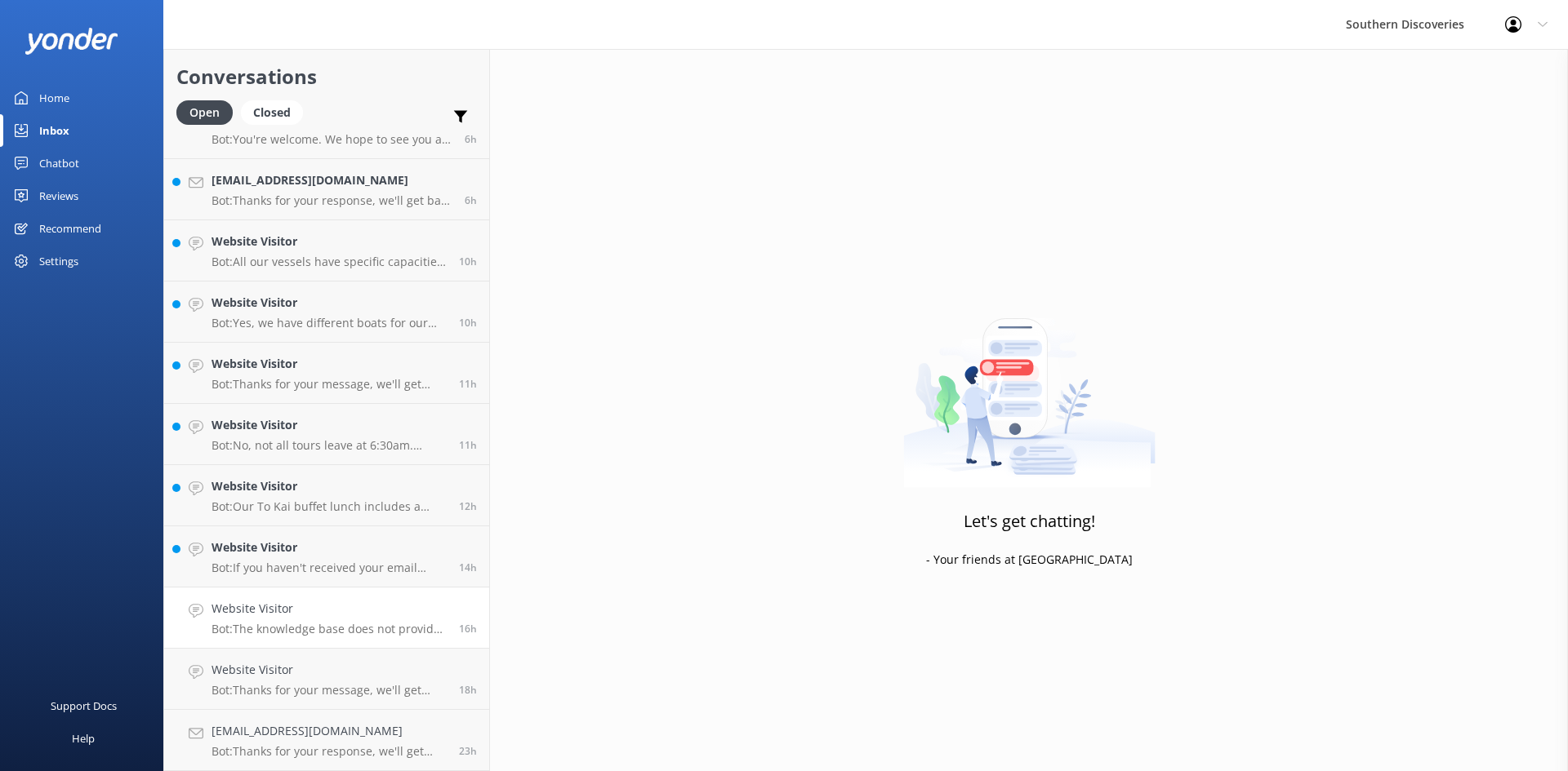
scroll to position [98, 0]
click at [296, 630] on p "Bot: If you haven't received your email confirmation, please double-check the e…" at bounding box center [329, 629] width 235 height 14
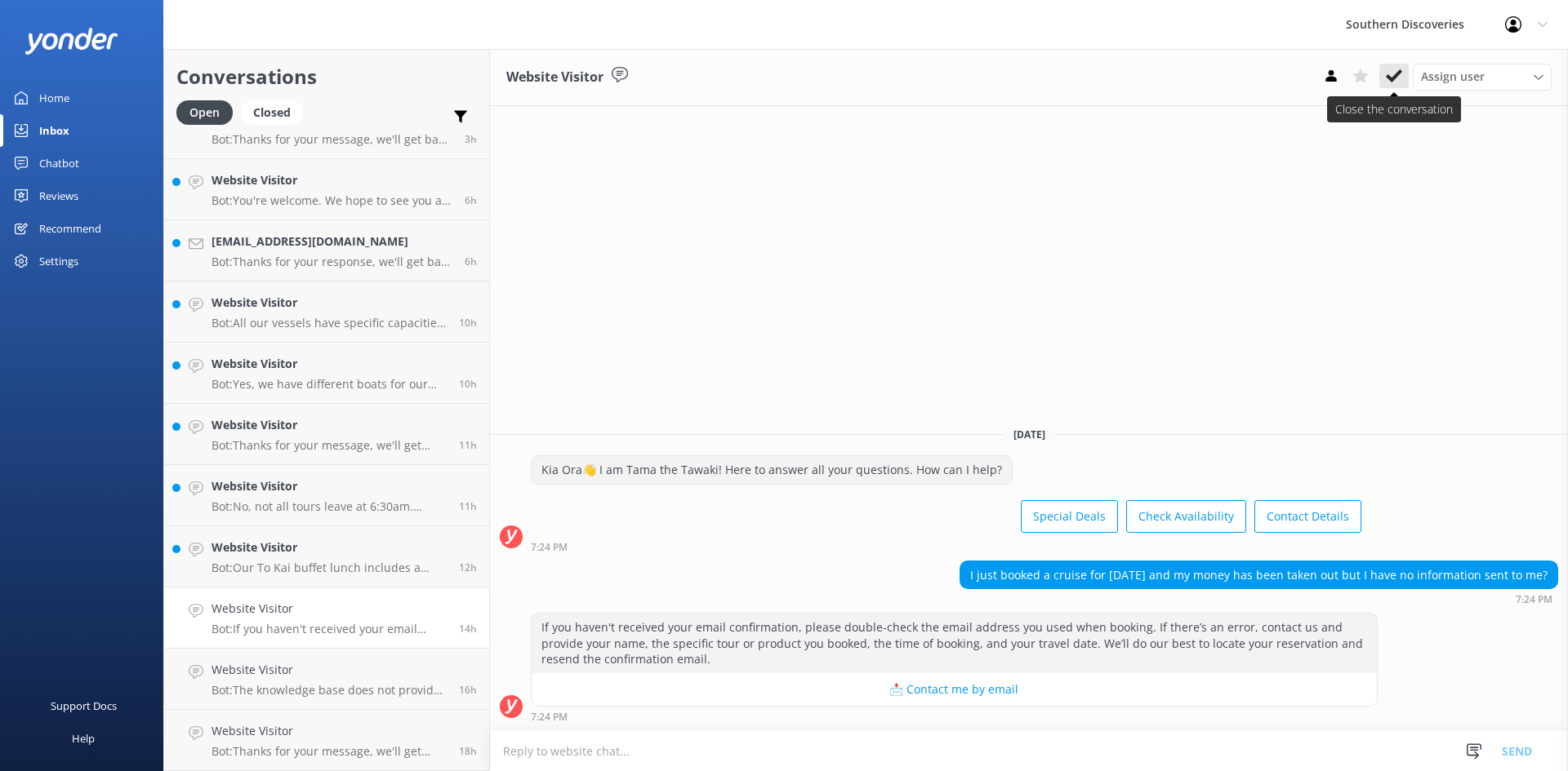
click at [1391, 80] on use at bounding box center [1394, 75] width 16 height 13
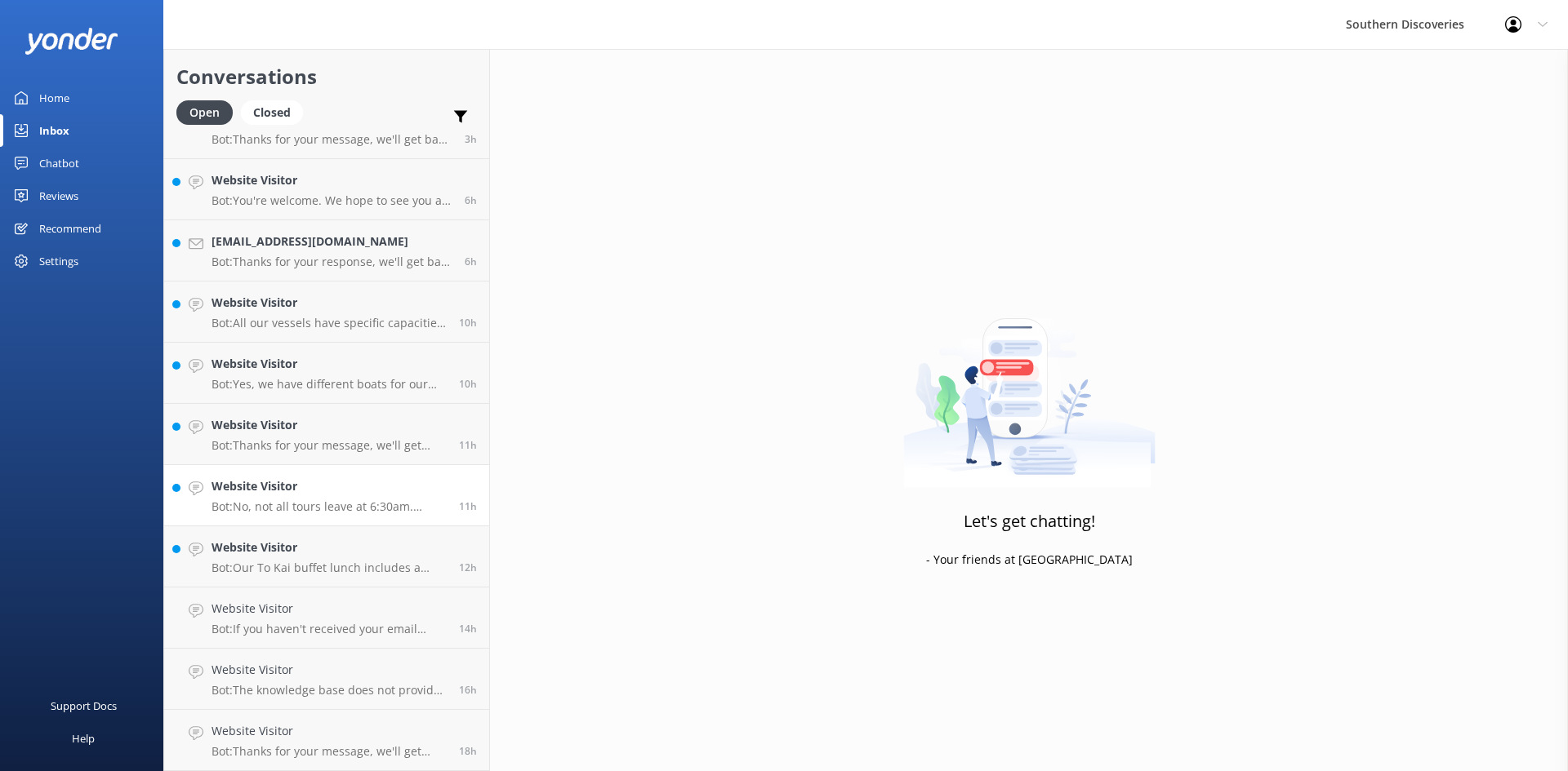
scroll to position [37, 0]
click at [314, 626] on p "Bot: Our To Kai buffet lunch includes a range of meats, salads, and seasonal ve…" at bounding box center [329, 629] width 235 height 14
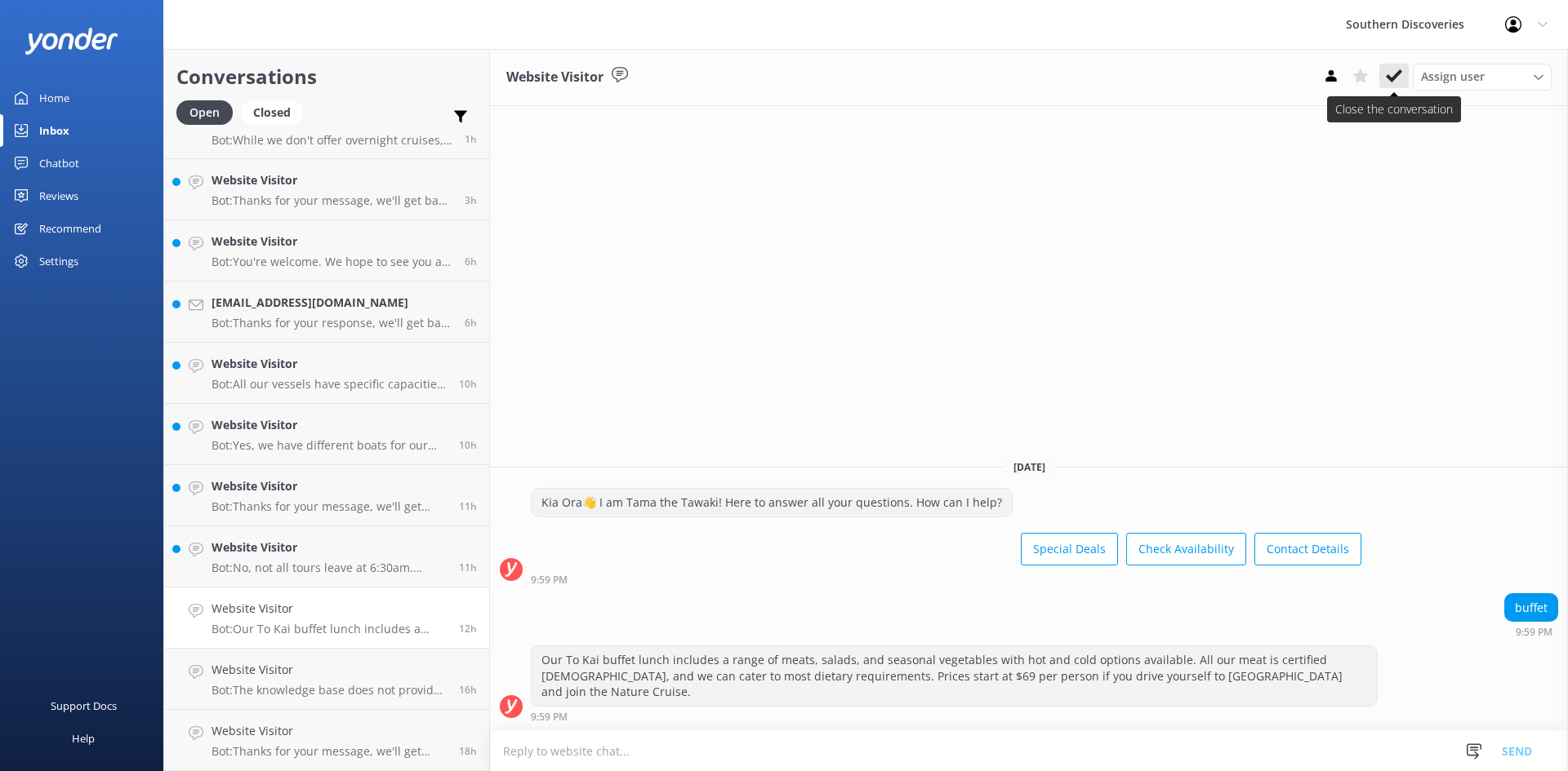
click at [1397, 84] on icon at bounding box center [1394, 76] width 16 height 16
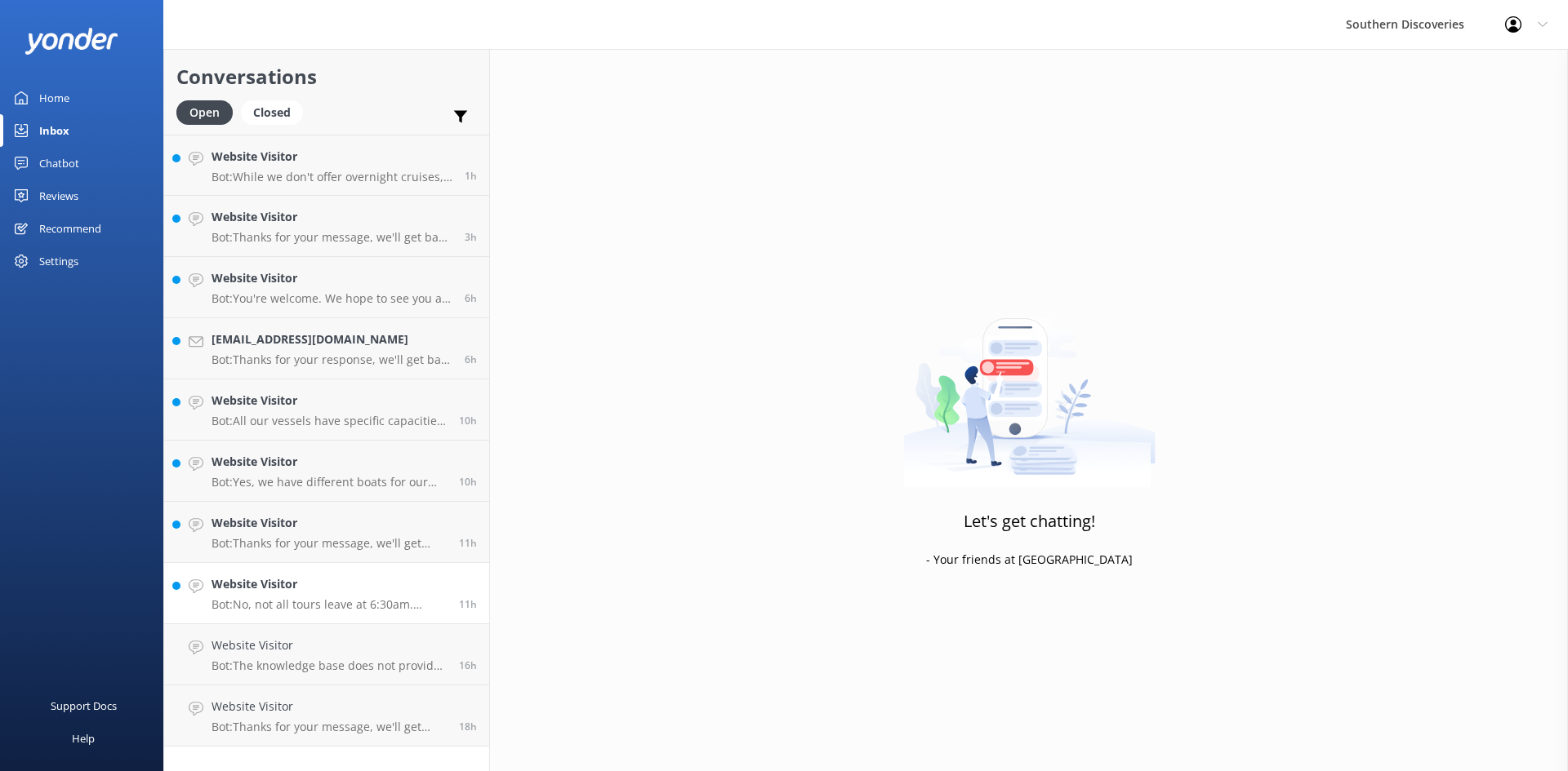
click at [313, 579] on h4 "Website Visitor" at bounding box center [329, 585] width 235 height 18
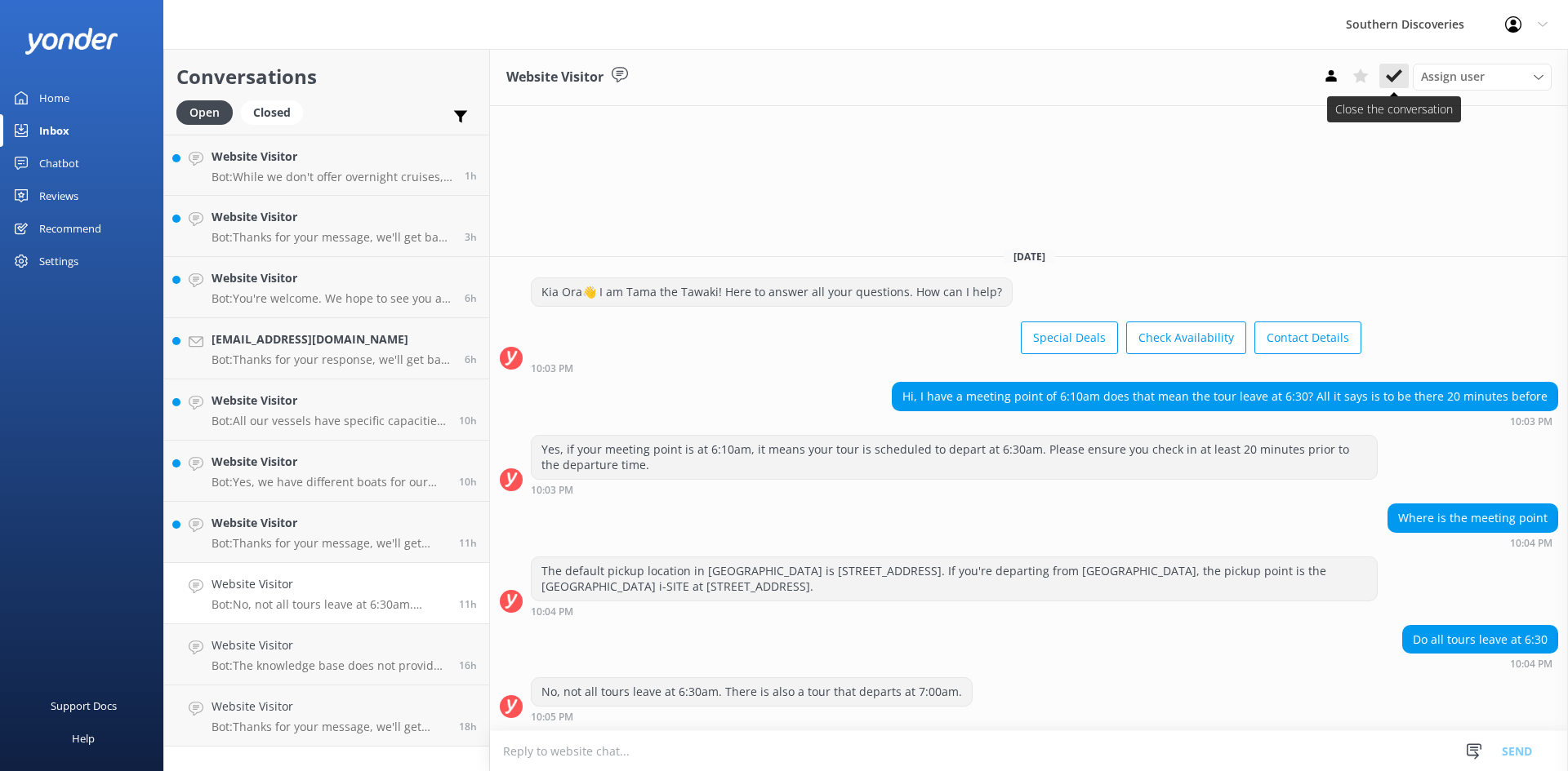
click at [1396, 68] on icon at bounding box center [1394, 76] width 16 height 16
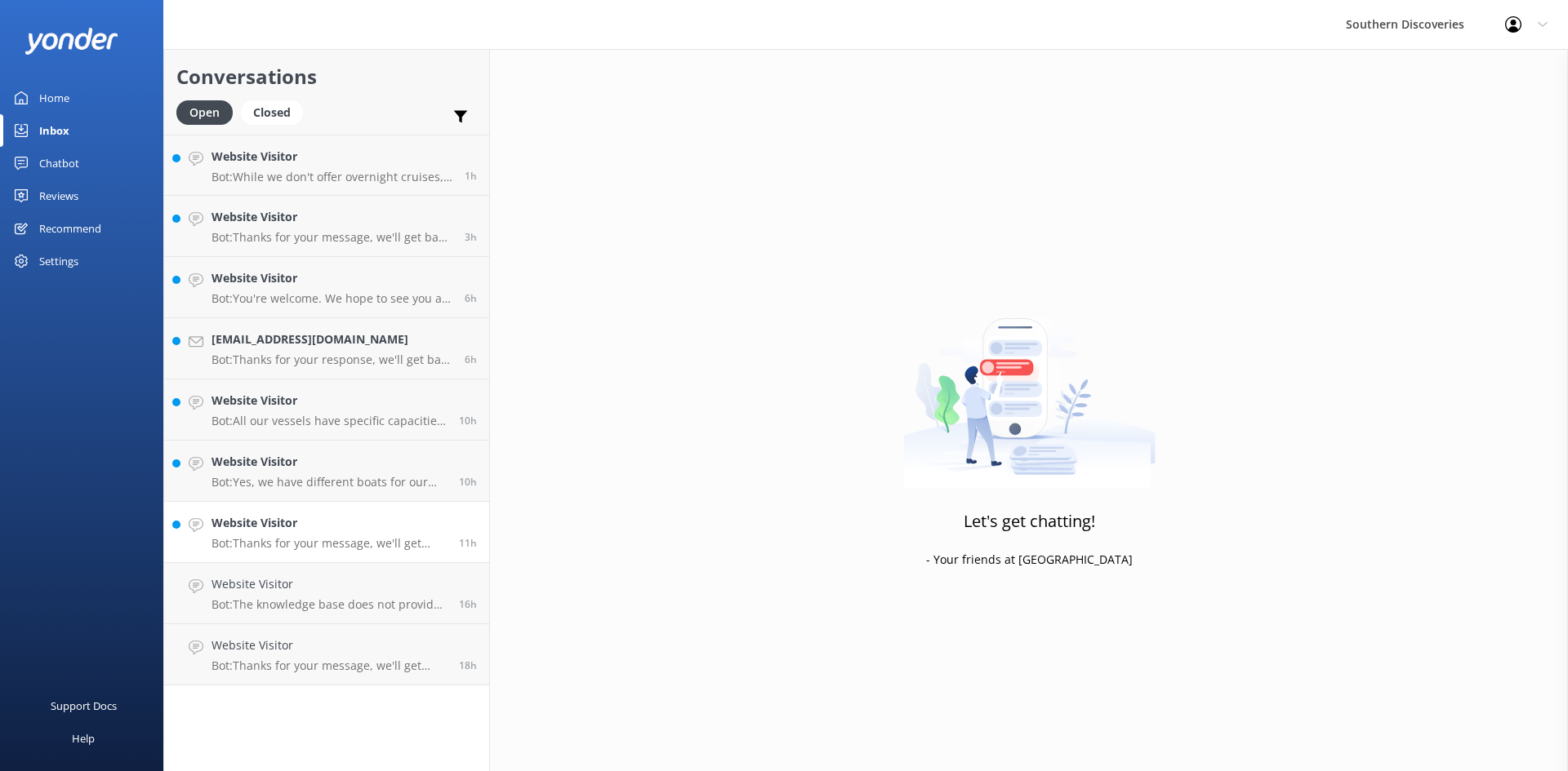
click at [314, 519] on h4 "Website Visitor" at bounding box center [329, 524] width 235 height 18
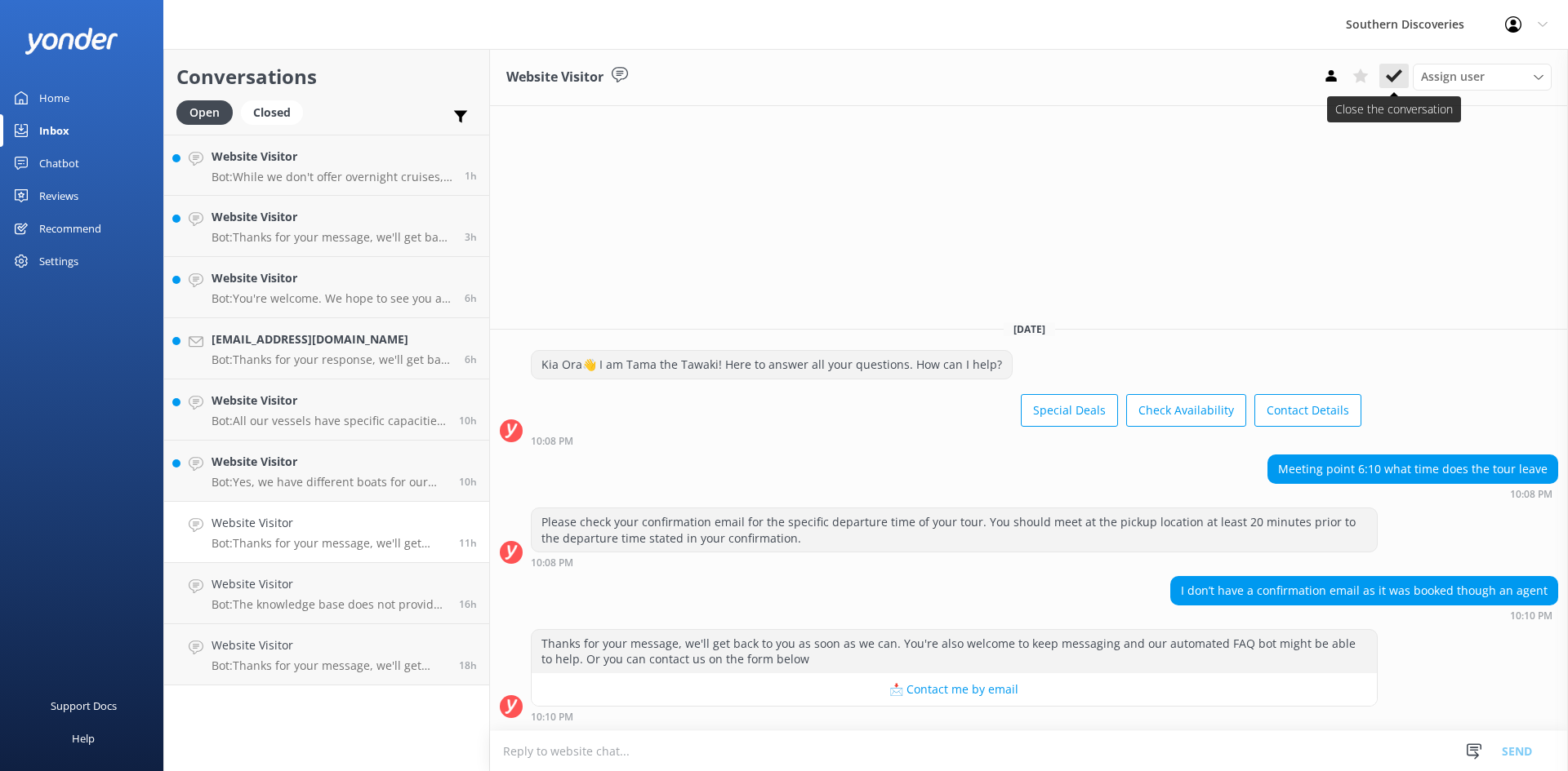
click at [1396, 75] on icon at bounding box center [1394, 76] width 16 height 16
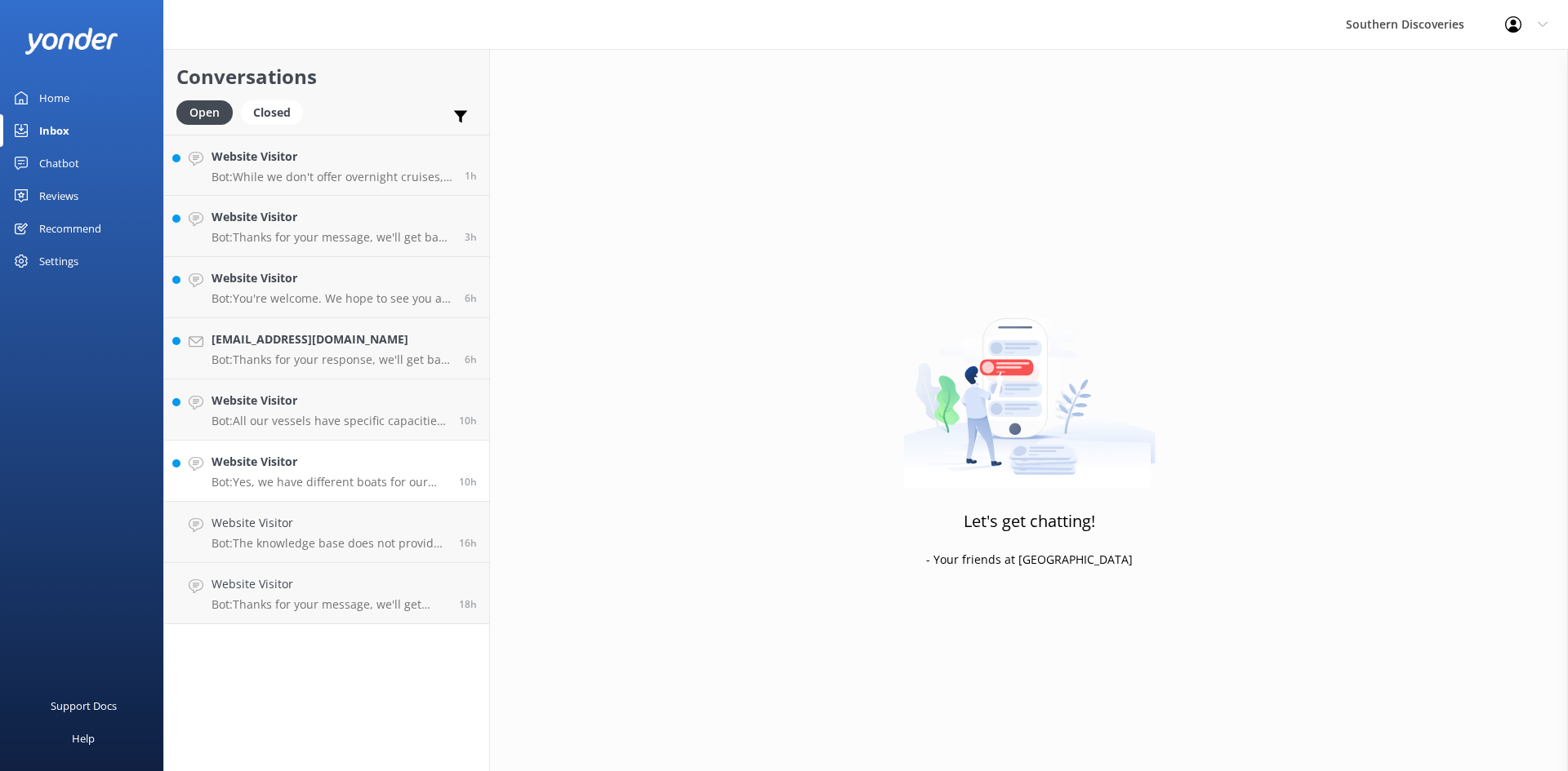
click at [324, 476] on p "Bot: Yes, we have different boats for our cruises. The main difference between …" at bounding box center [329, 482] width 235 height 14
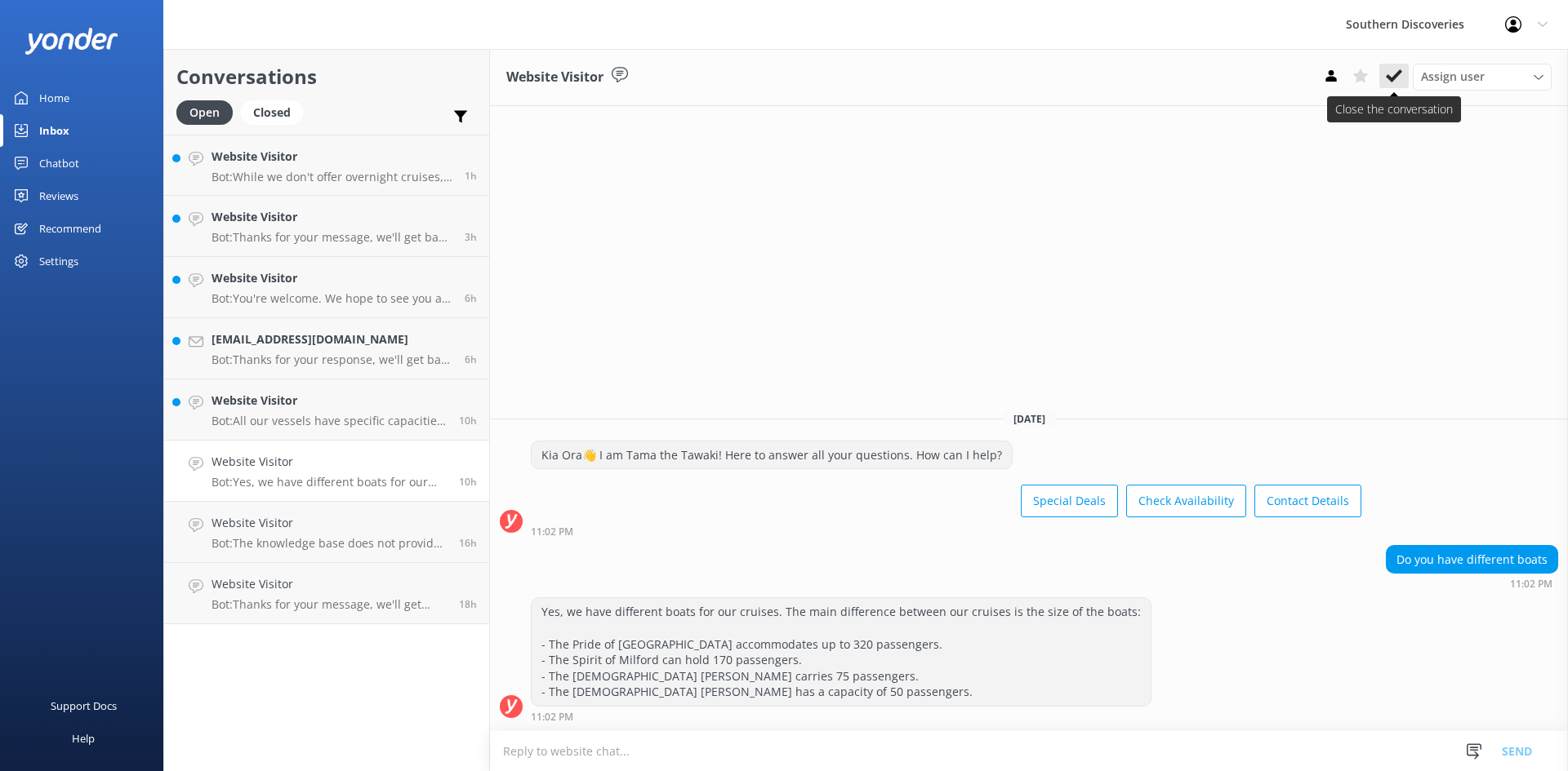
click at [1392, 67] on button at bounding box center [1394, 75] width 30 height 24
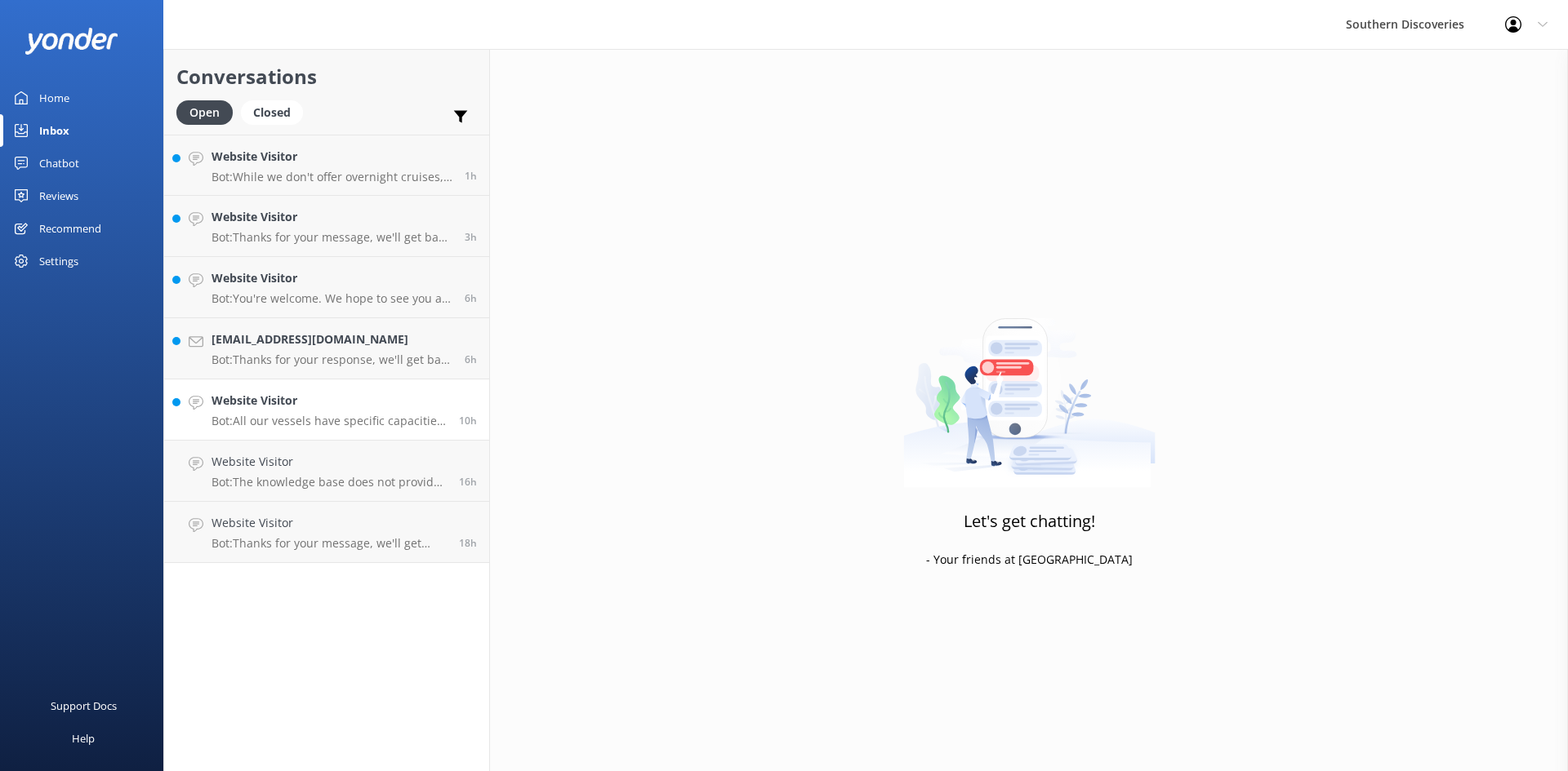
click at [322, 417] on p "Bot: All our vessels have specific capacities that we adhere to for safety and …" at bounding box center [329, 421] width 235 height 14
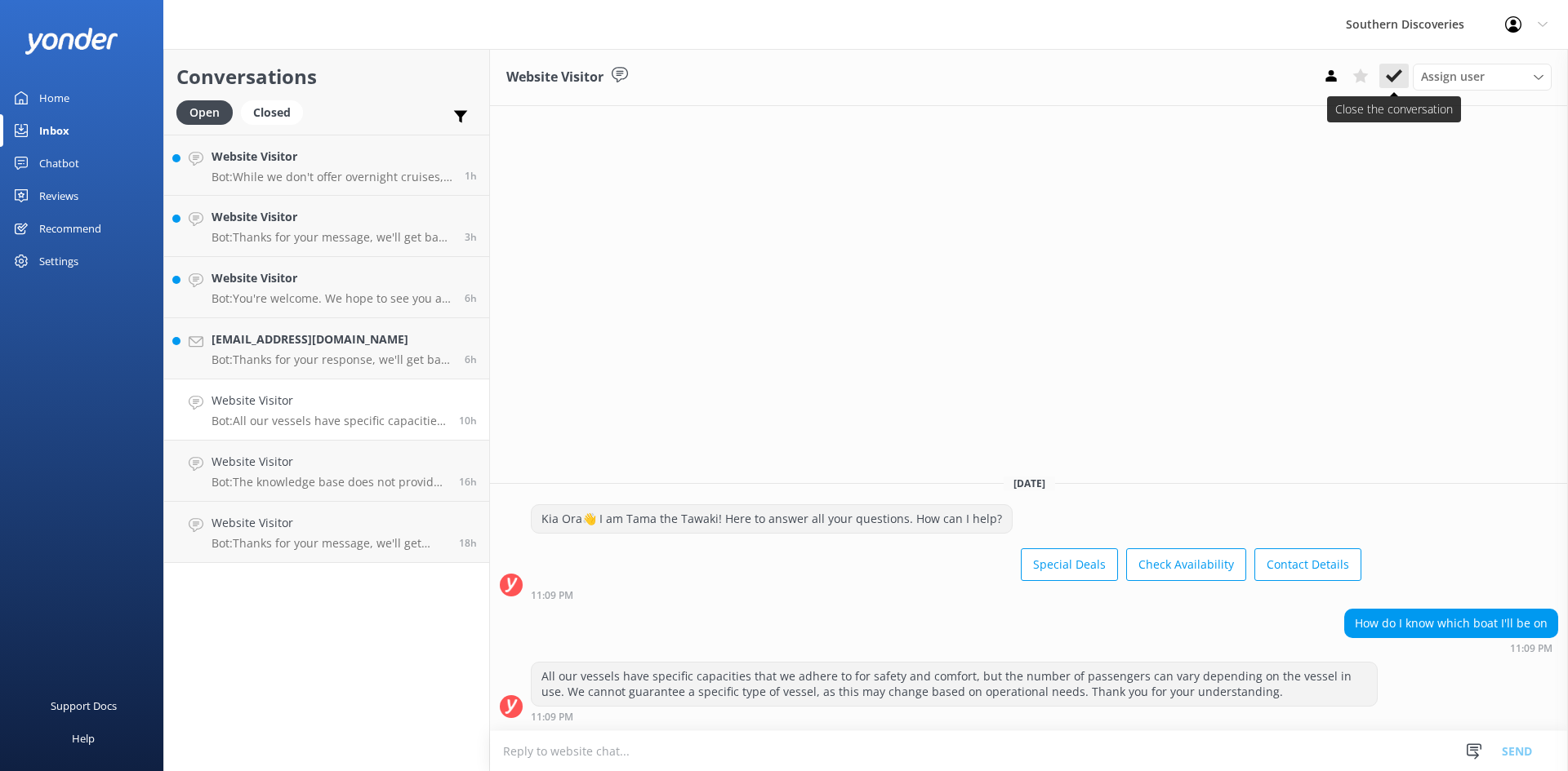
click at [1393, 76] on icon at bounding box center [1394, 76] width 16 height 16
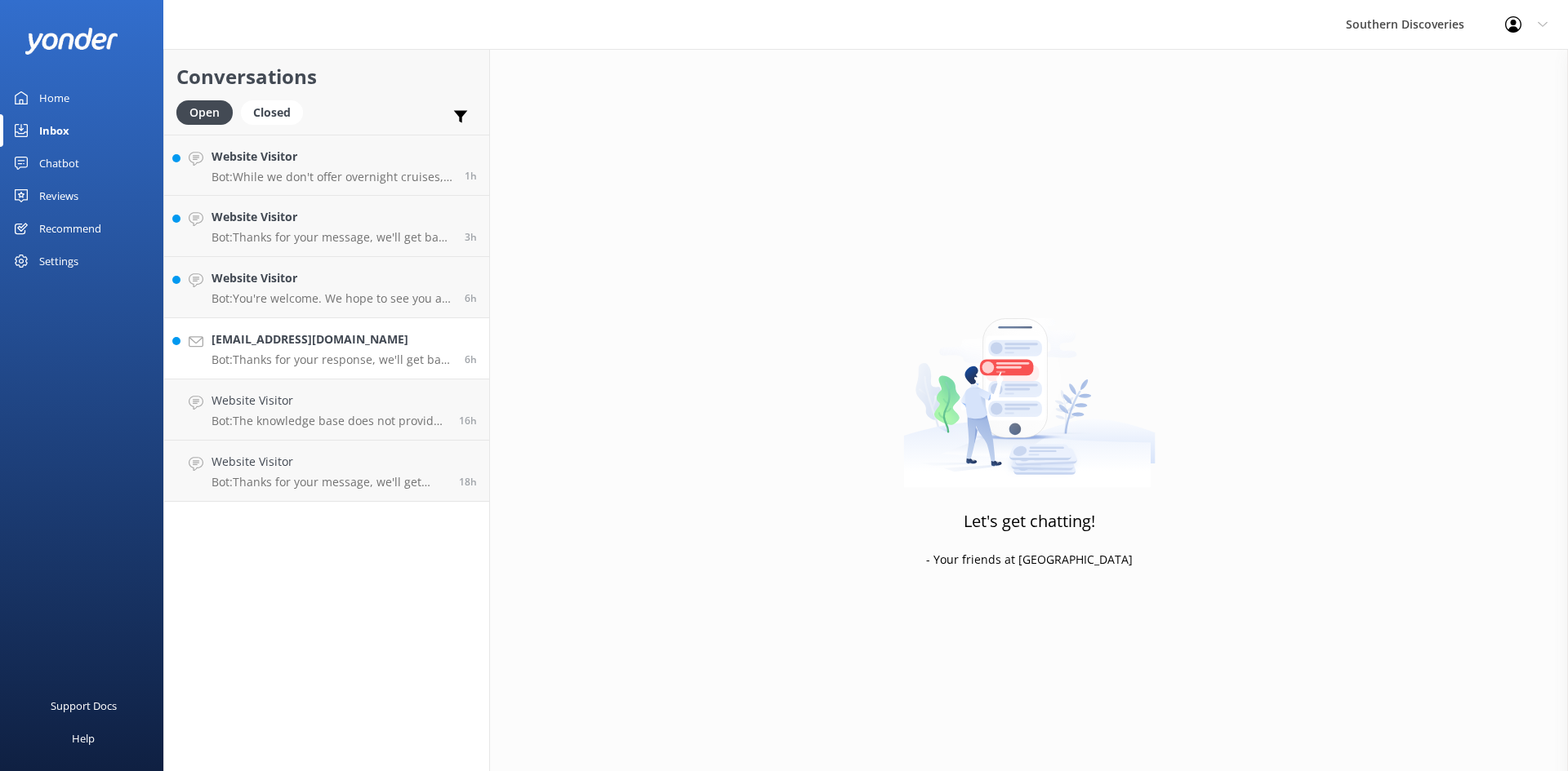
click at [319, 356] on p "Bot: Thanks for your response, we'll get back to you as soon as we can during o…" at bounding box center [332, 360] width 241 height 14
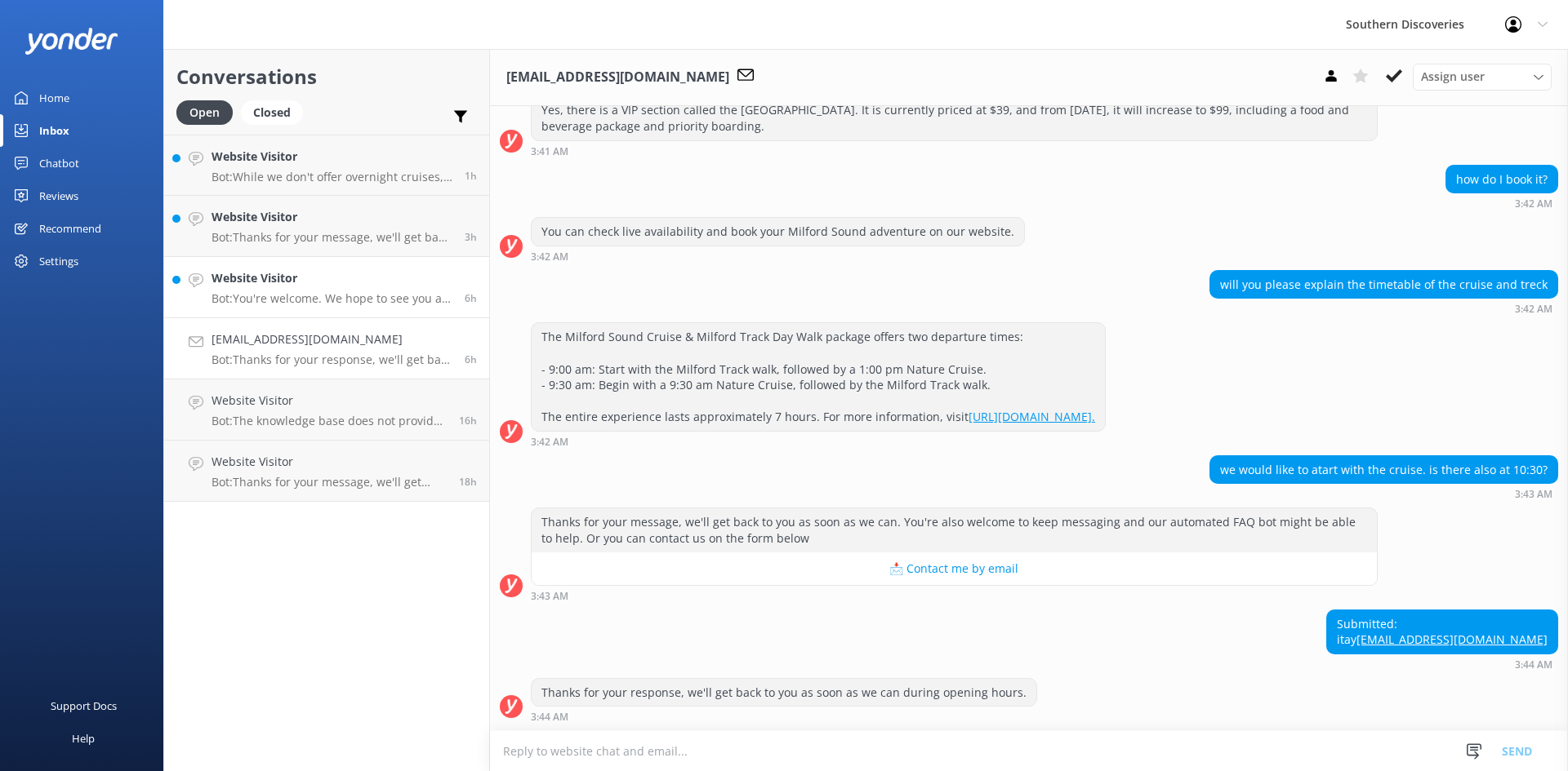
scroll to position [333, 0]
click at [362, 296] on p "Bot: You're welcome. We hope to see you at Southern Discoveries soon!" at bounding box center [332, 299] width 241 height 14
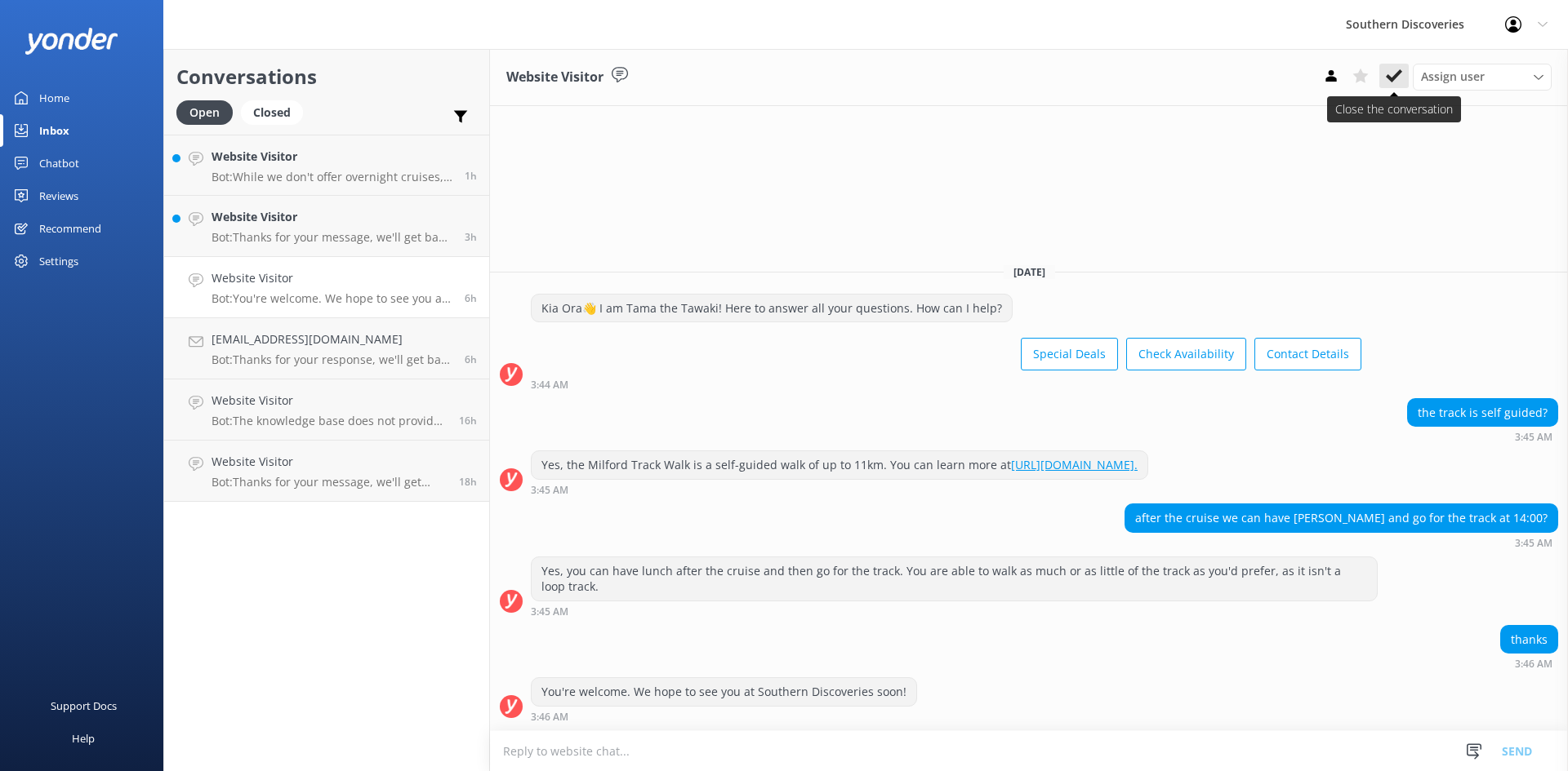
click at [1397, 77] on use at bounding box center [1394, 75] width 16 height 13
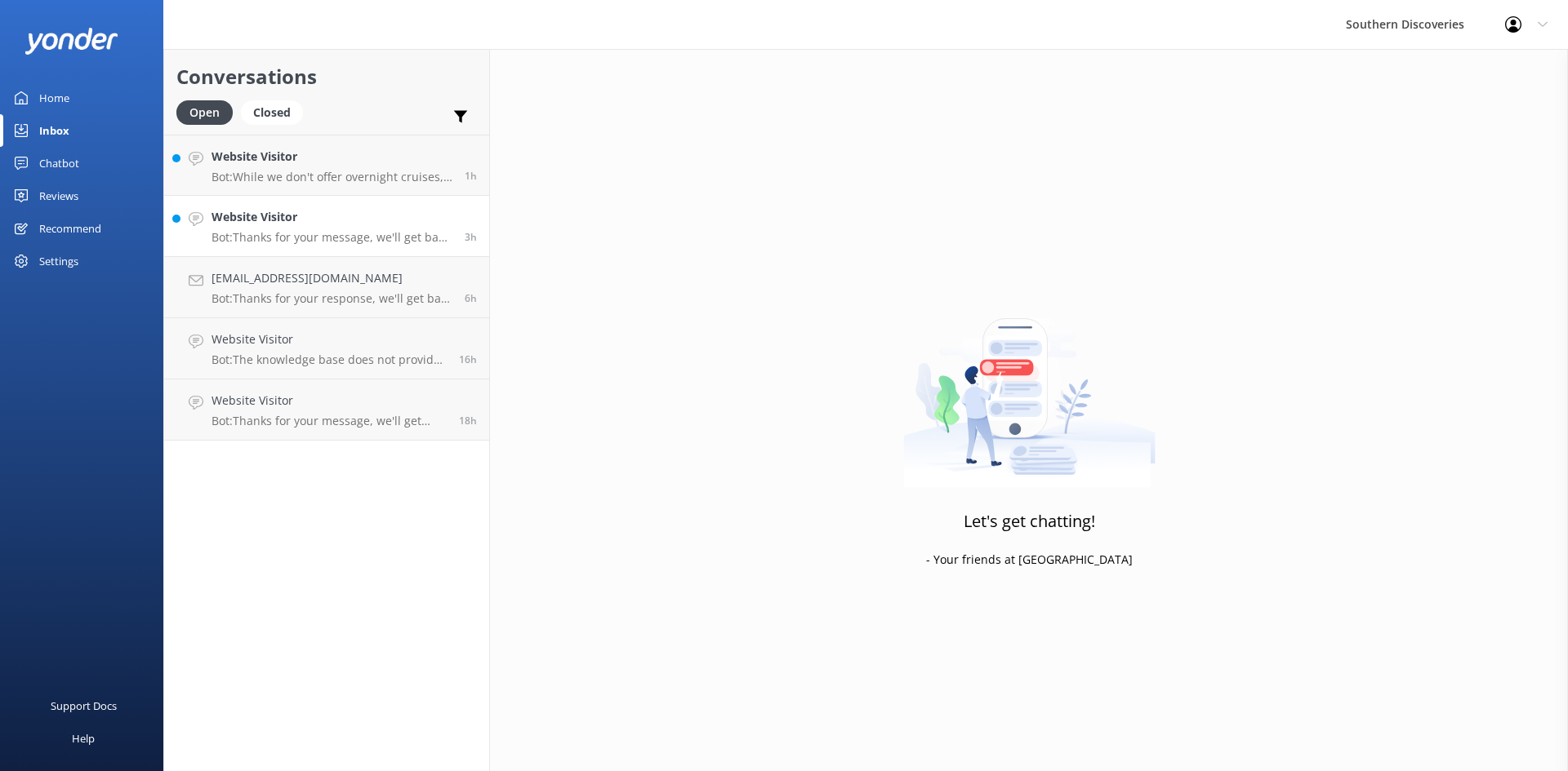
click at [305, 232] on p "Bot: Thanks for your message, we'll get back to you as soon as we can. You're a…" at bounding box center [332, 238] width 241 height 14
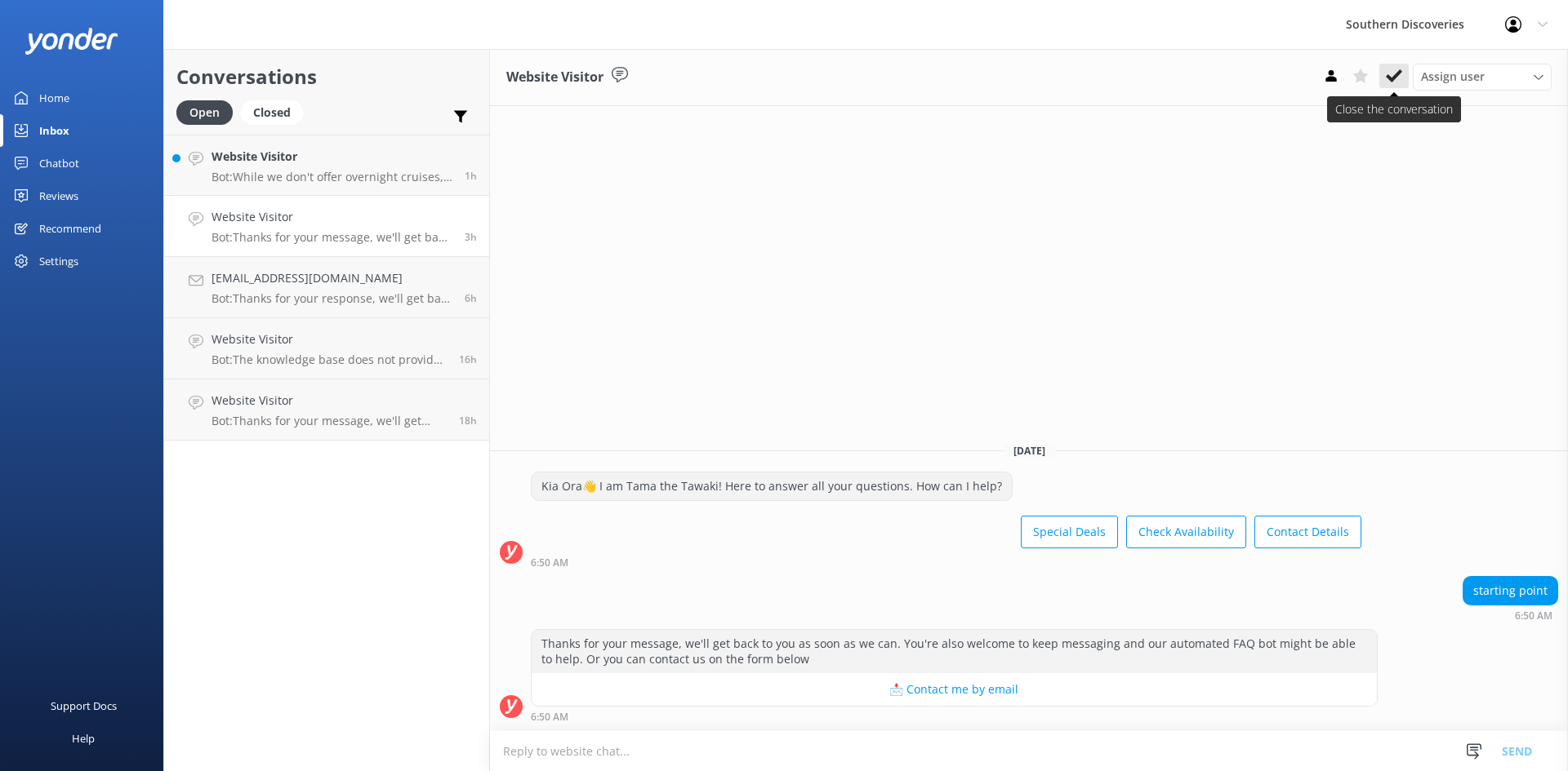
click at [1396, 82] on icon at bounding box center [1394, 76] width 16 height 16
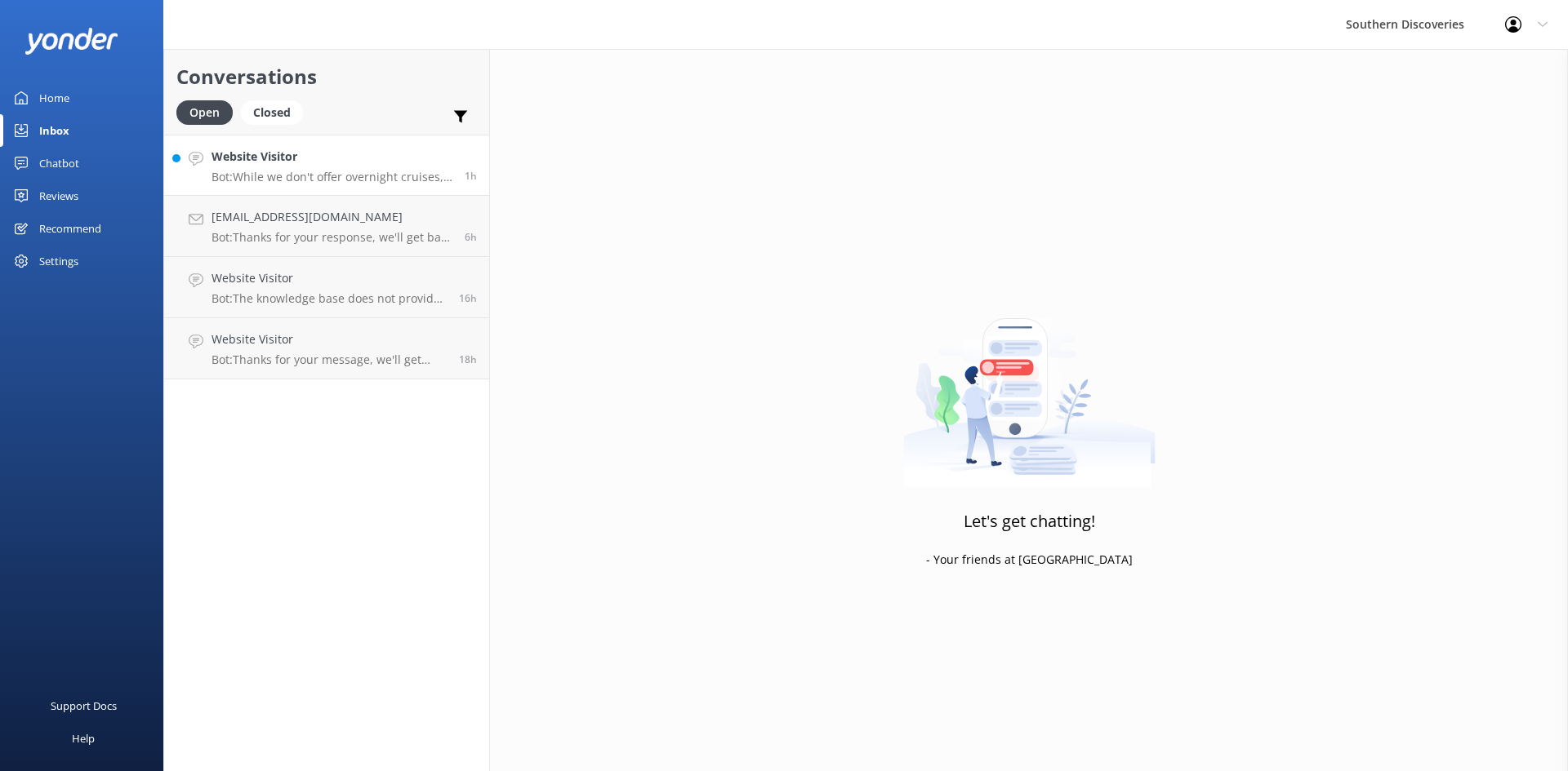
click at [300, 186] on link "Website Visitor Bot: While we don't offer overnight cruises, our day trips allo…" at bounding box center [327, 165] width 325 height 61
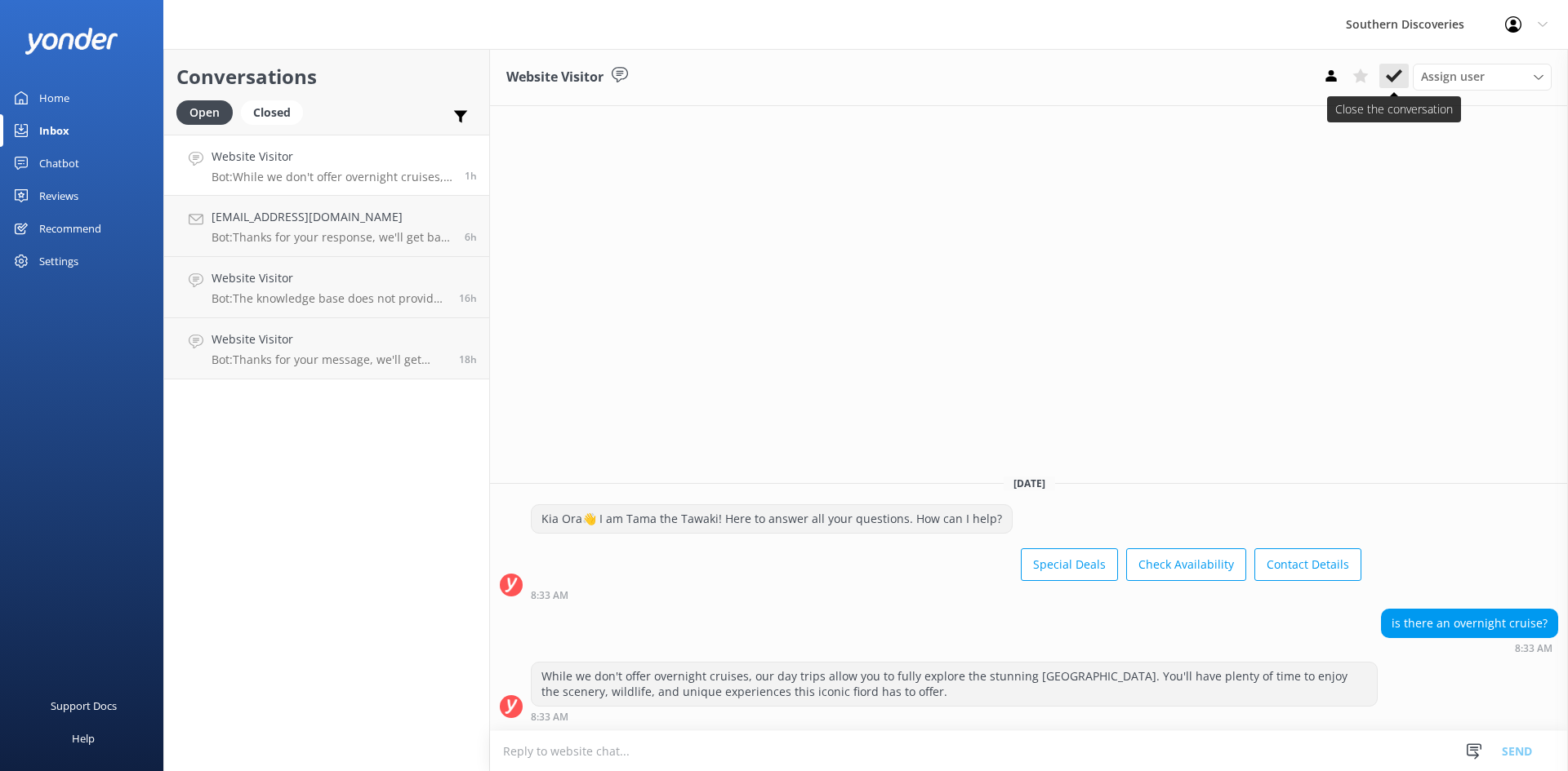
click at [1396, 73] on icon at bounding box center [1394, 76] width 16 height 16
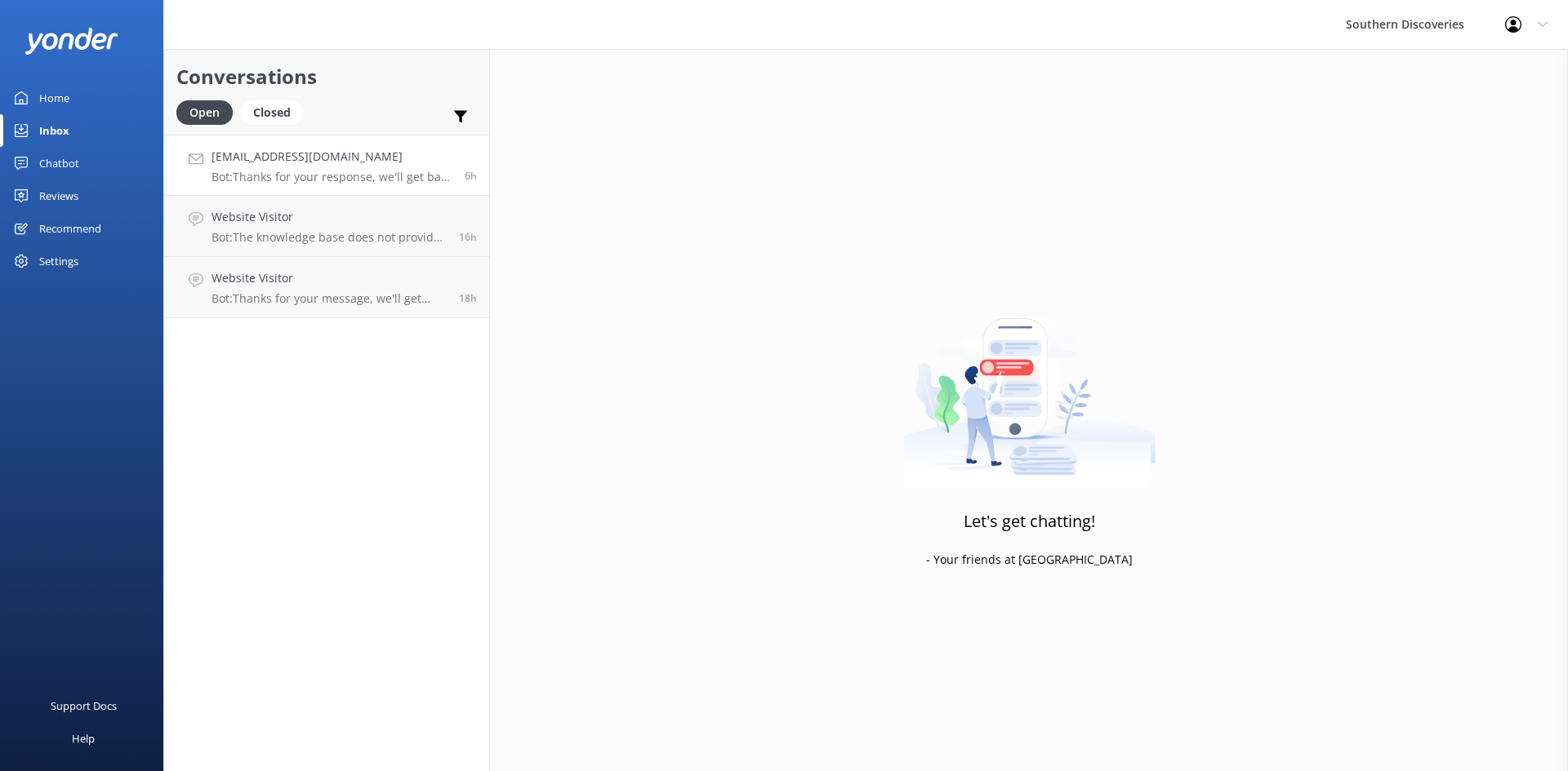
click at [339, 155] on h4 "[EMAIL_ADDRESS][DOMAIN_NAME]" at bounding box center [332, 157] width 241 height 18
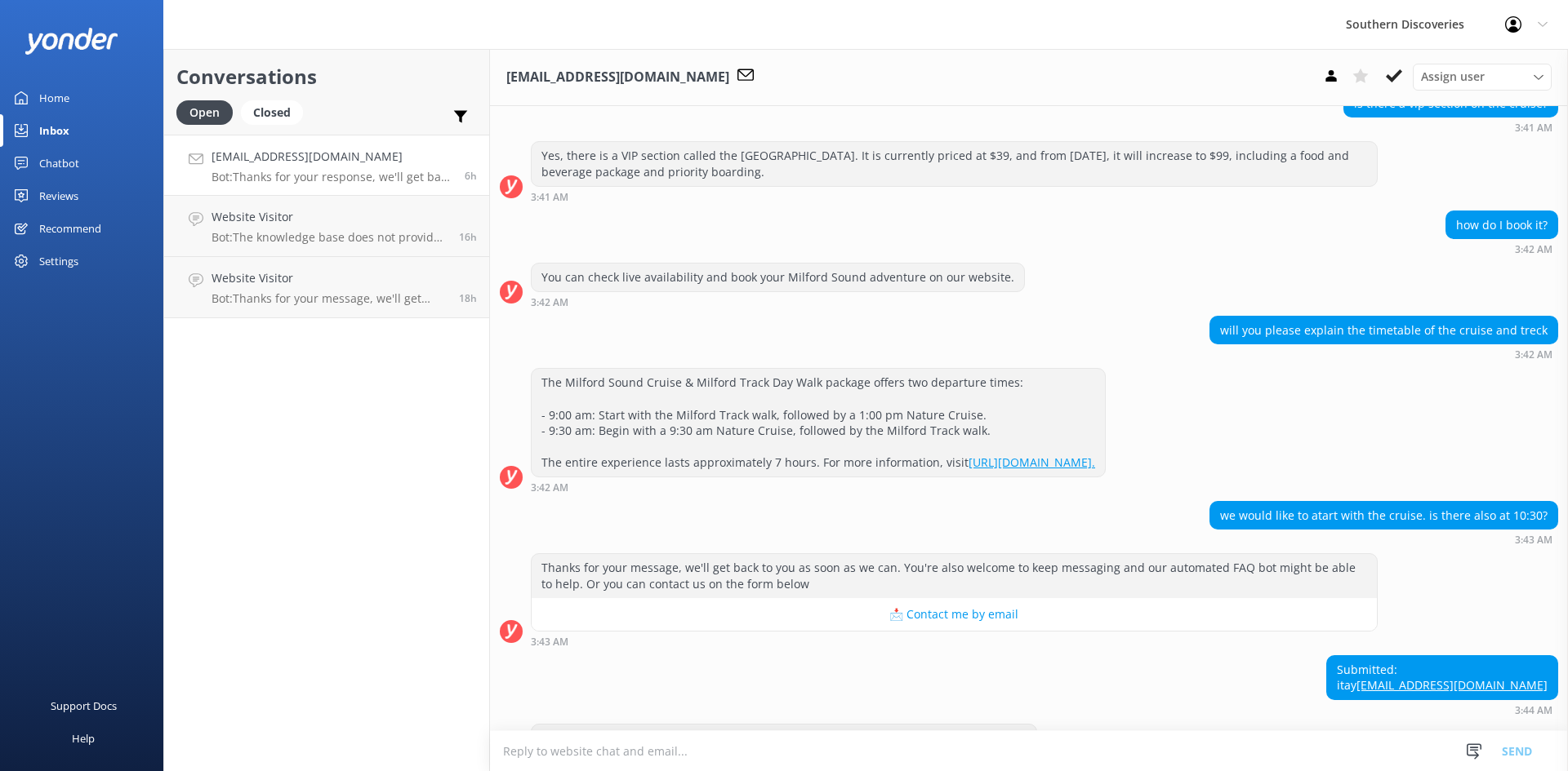
scroll to position [333, 0]
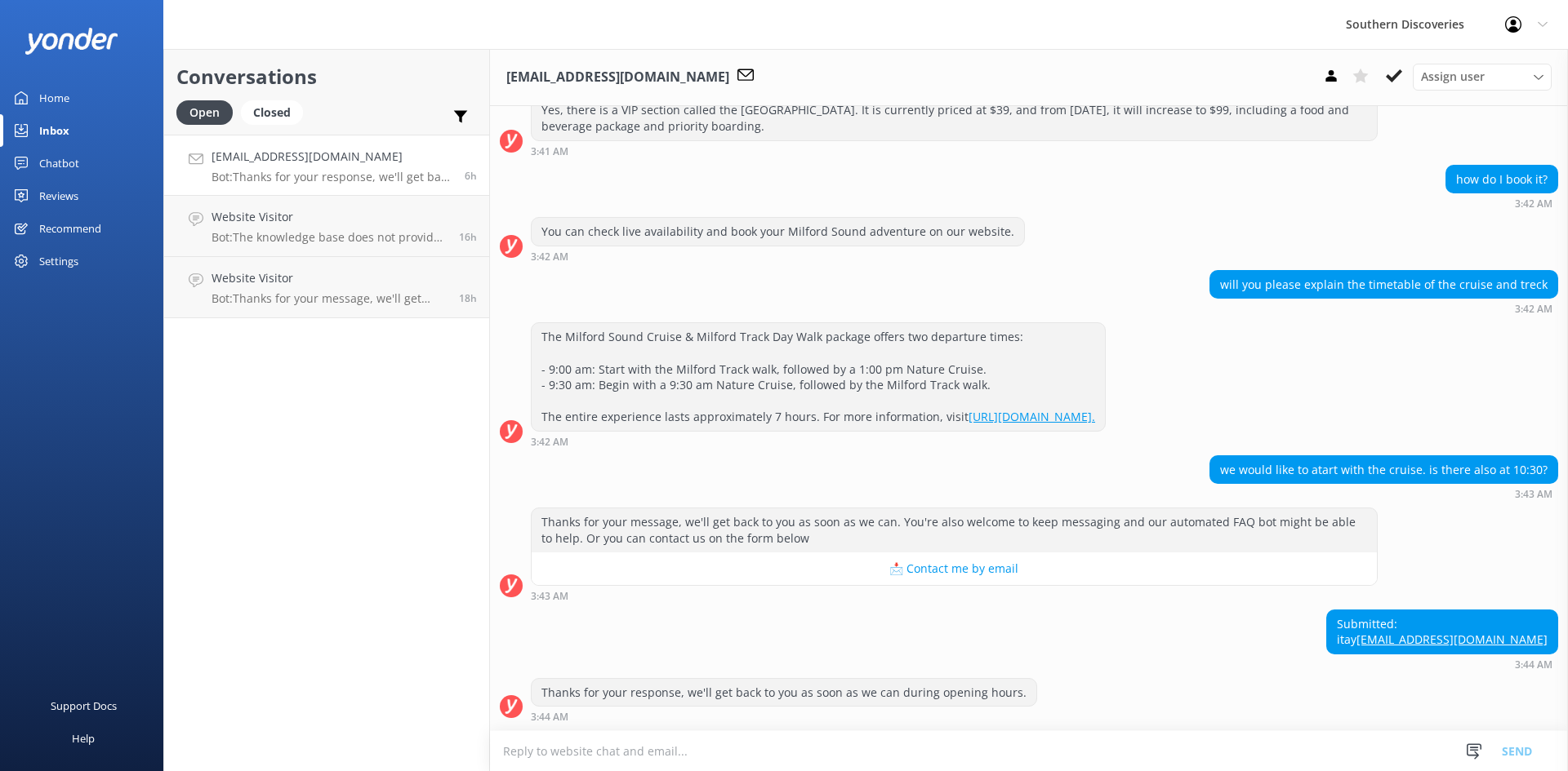
click at [627, 364] on div "The Milford Sound Cruise & Milford Track Day Walk package offers two departure …" at bounding box center [818, 377] width 573 height 108
drag, startPoint x: 627, startPoint y: 364, endPoint x: 1013, endPoint y: 363, distance: 386.0
click at [1013, 363] on div "The Milford Sound Cruise & Milford Track Day Walk package offers two departure …" at bounding box center [818, 377] width 573 height 108
click at [1012, 360] on div "The Milford Sound Cruise & Milford Track Day Walk package offers two departure …" at bounding box center [818, 377] width 573 height 108
drag, startPoint x: 1460, startPoint y: 654, endPoint x: 1560, endPoint y: 637, distance: 101.4
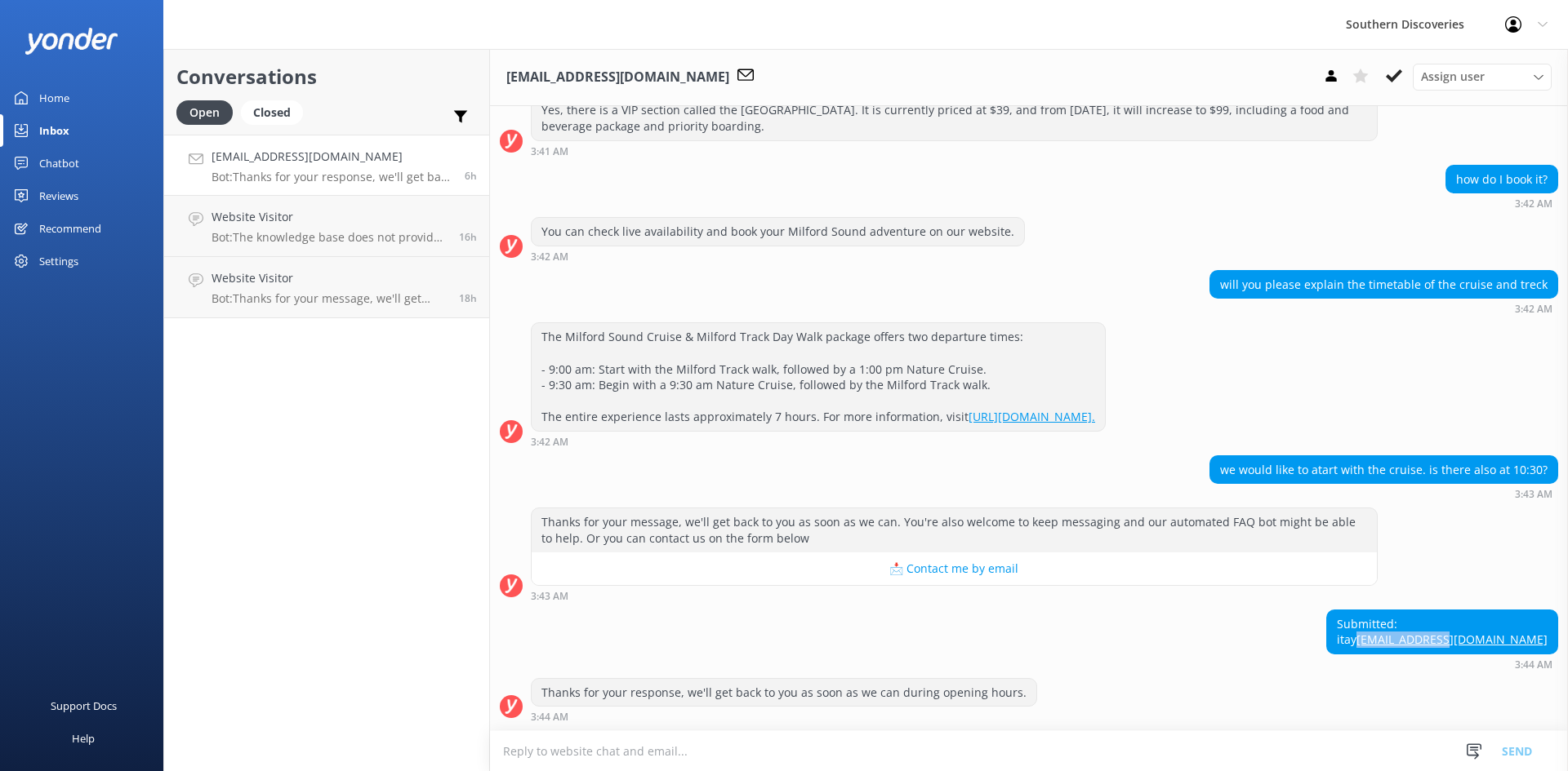
click at [1560, 637] on div "[DATE] Kia Ora👋 I am Tama the Tawaki! Here to answer all your questions. How ca…" at bounding box center [1029, 418] width 1078 height 624
click at [1434, 633] on div "Submitted: [PERSON_NAME] [PERSON_NAME][EMAIL_ADDRESS][DOMAIN_NAME] 3:44 AM" at bounding box center [1029, 639] width 1078 height 60
drag, startPoint x: 1267, startPoint y: 656, endPoint x: 1443, endPoint y: 647, distance: 176.2
click at [1280, 651] on div "Submitted: [PERSON_NAME] [PERSON_NAME][EMAIL_ADDRESS][DOMAIN_NAME] 3:44 AM" at bounding box center [1029, 639] width 1078 height 60
click at [1456, 638] on div "Submitted: [PERSON_NAME] [PERSON_NAME][EMAIL_ADDRESS][DOMAIN_NAME] 3:44 AM" at bounding box center [1029, 639] width 1078 height 60
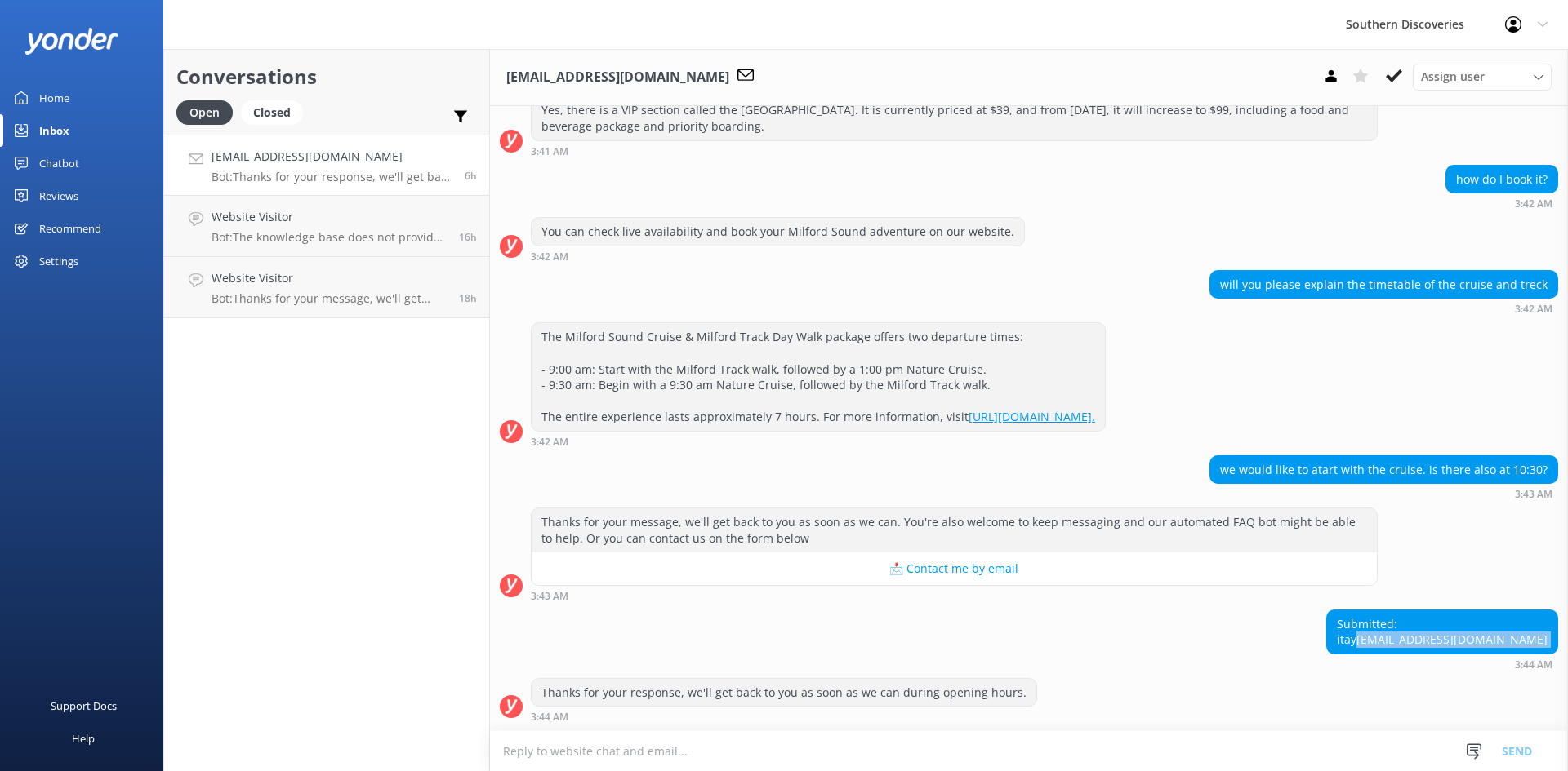
copy div "[EMAIL_ADDRESS][DOMAIN_NAME]"
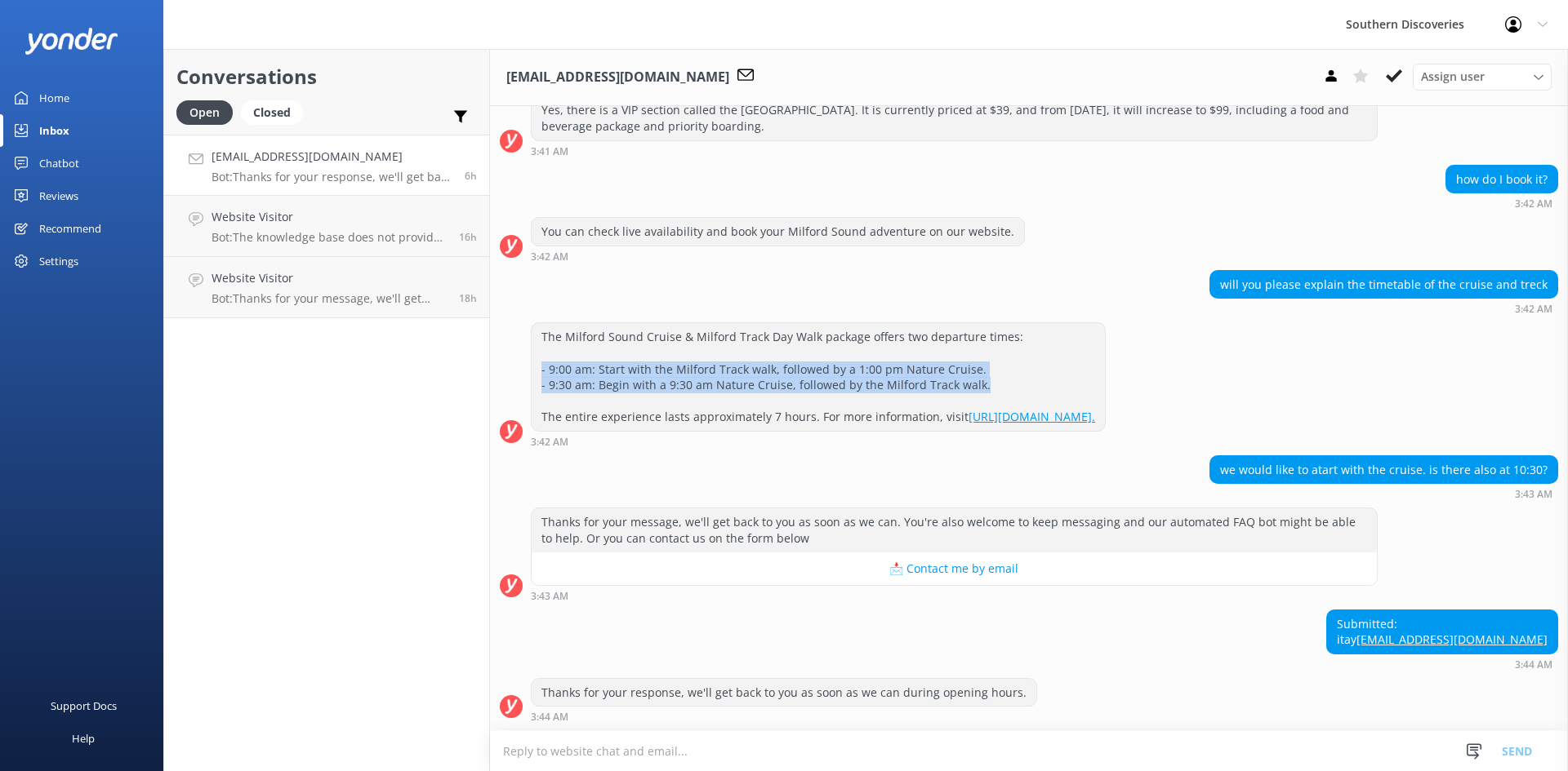
drag, startPoint x: 980, startPoint y: 372, endPoint x: 536, endPoint y: 351, distance: 444.5
click at [536, 351] on div "The Milford Sound Cruise & Milford Track Day Walk package offers two departure …" at bounding box center [818, 377] width 573 height 108
copy div "- 9:00 am: Start with the Milford Track walk, followed by a 1:00 pm Nature Crui…"
click at [1397, 77] on use at bounding box center [1394, 75] width 16 height 13
